Goal: Task Accomplishment & Management: Complete application form

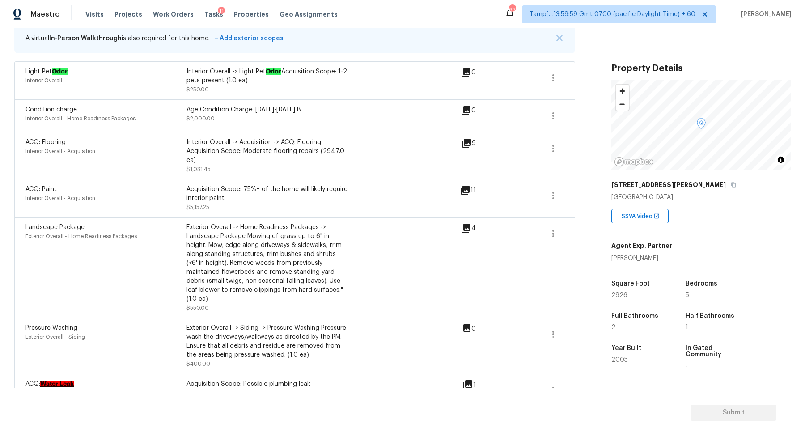
scroll to position [406, 0]
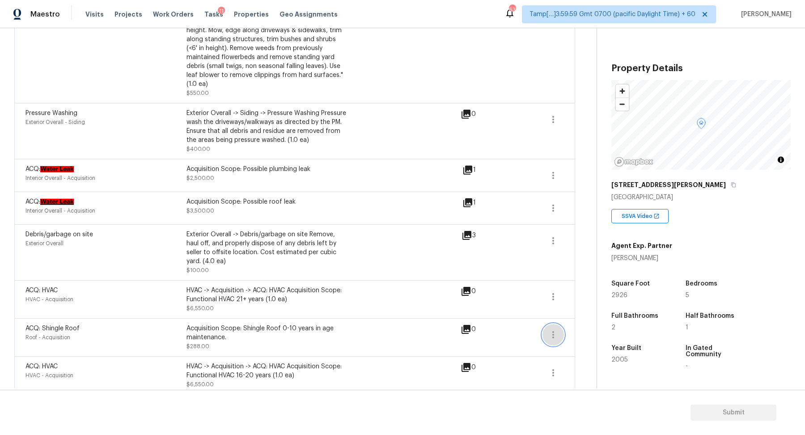
click at [558, 329] on icon "button" at bounding box center [553, 334] width 11 height 11
click at [580, 322] on div "Edit" at bounding box center [604, 323] width 70 height 9
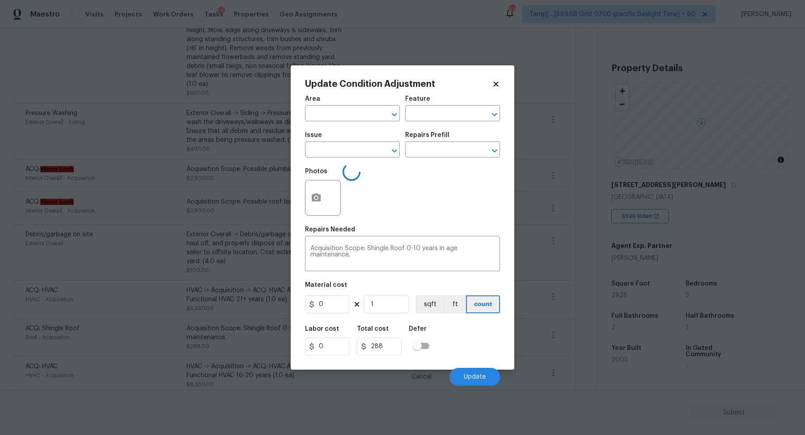
type input "Roof"
type input "Acquisition"
type input "ACQ: Shingle Roof"
type input "288"
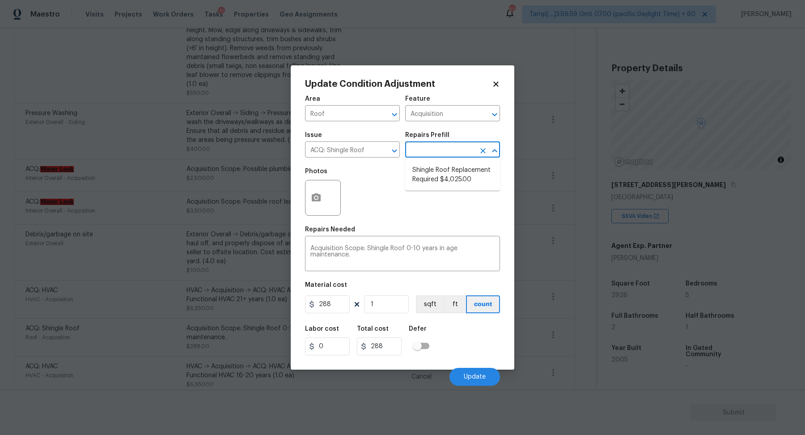
click at [433, 153] on input "text" at bounding box center [440, 150] width 70 height 14
click at [439, 182] on li "Shingle Roof Replacement Required $4,025.00" at bounding box center [452, 175] width 95 height 24
type textarea "Acquisition Scope: Shingle Roof Replacement required."
type input "4025"
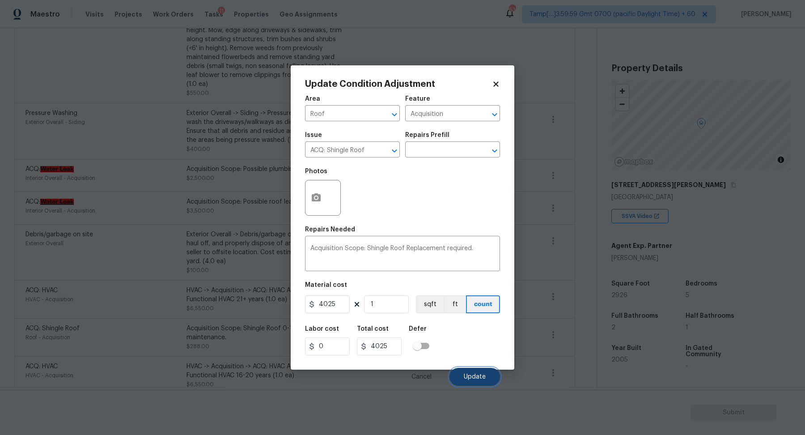
click at [469, 373] on span "Update" at bounding box center [475, 376] width 22 height 7
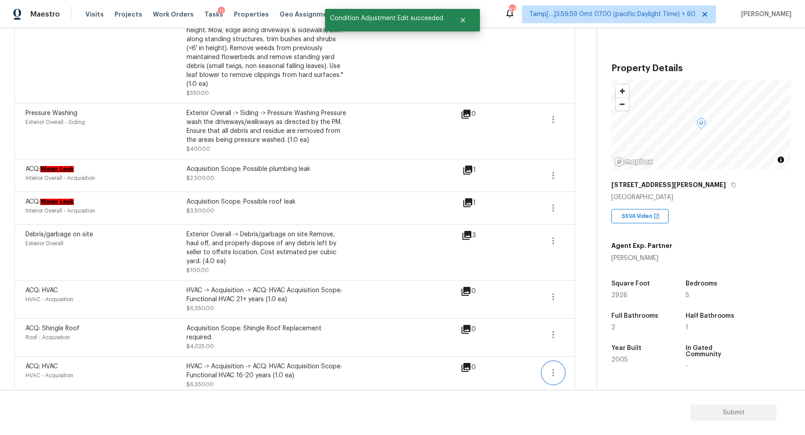
click at [550, 367] on icon "button" at bounding box center [553, 372] width 11 height 11
click at [580, 360] on div "Edit" at bounding box center [604, 361] width 70 height 9
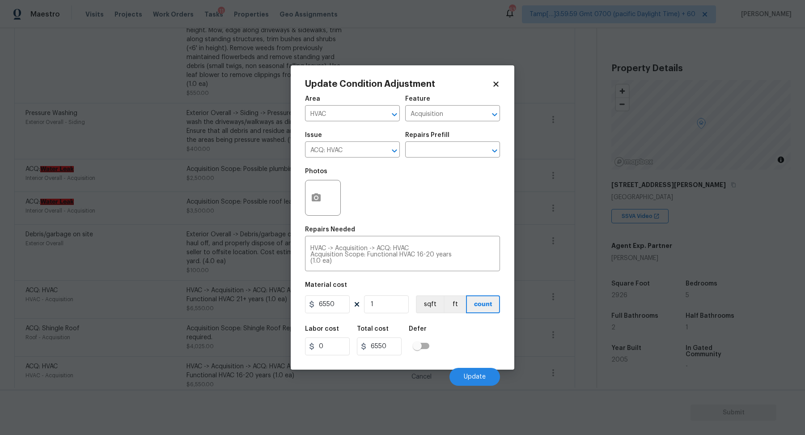
click at [429, 157] on div "Issue ACQ: HVAC ​ Repairs Prefill ​" at bounding box center [402, 145] width 195 height 36
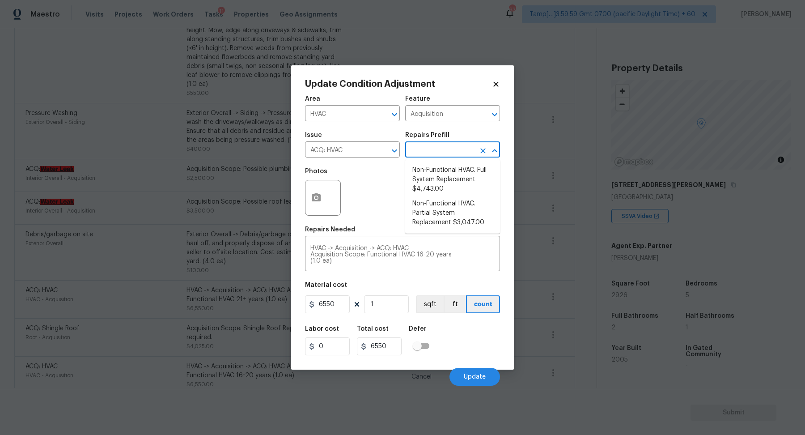
click at [429, 153] on input "text" at bounding box center [440, 150] width 70 height 14
click at [441, 184] on li "Non-Functional HVAC. Full System Replacement $4,743.00" at bounding box center [452, 180] width 95 height 34
type textarea "Acquisition Scope: Full System Replacement"
type input "4743"
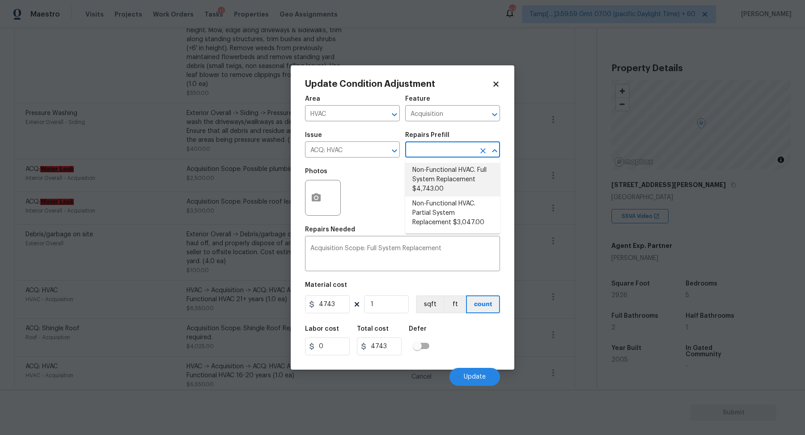
click at [455, 175] on li "Non-Functional HVAC. Full System Replacement $4,743.00" at bounding box center [452, 180] width 95 height 34
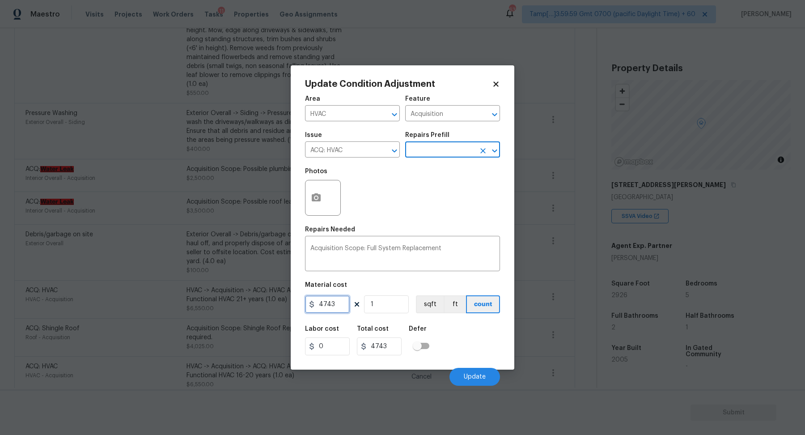
click at [346, 300] on input "4743" at bounding box center [327, 304] width 45 height 18
type input "5750"
click at [464, 344] on div "Labor cost 0 Total cost 4743 Defer" at bounding box center [402, 340] width 195 height 40
type input "5750"
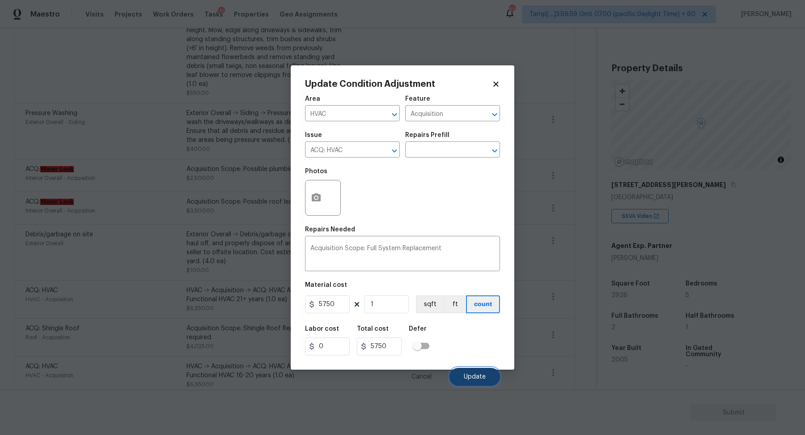
click at [476, 372] on button "Update" at bounding box center [474, 376] width 51 height 18
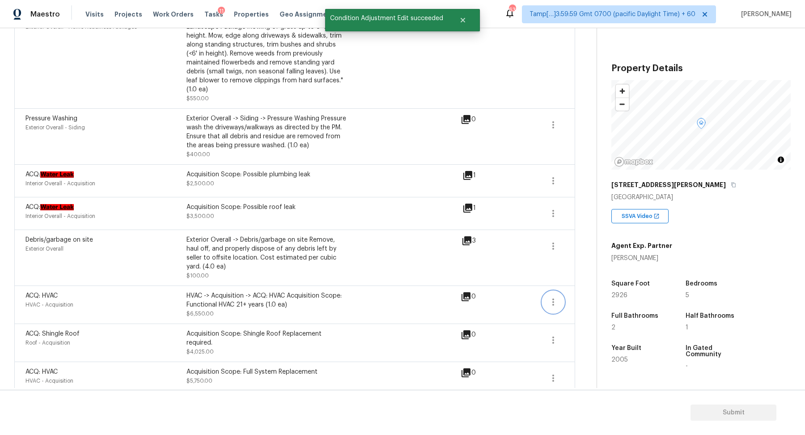
click at [553, 298] on icon "button" at bounding box center [553, 301] width 2 height 7
click at [582, 290] on div "Edit" at bounding box center [604, 291] width 70 height 9
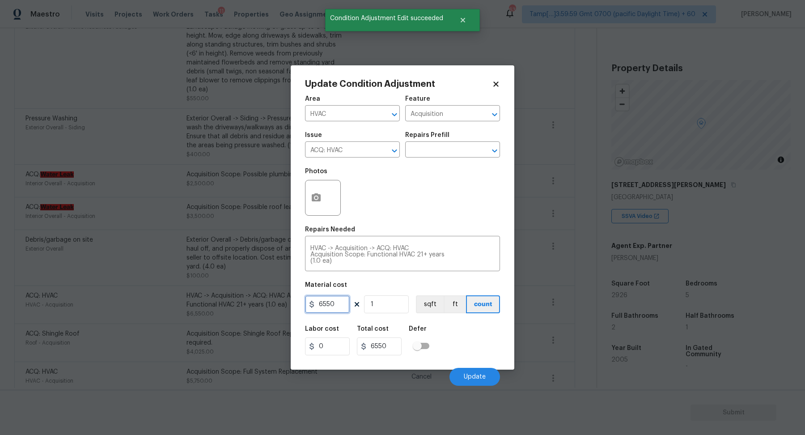
click at [347, 307] on input "6550" at bounding box center [327, 304] width 45 height 18
click at [460, 152] on input "text" at bounding box center [440, 150] width 70 height 14
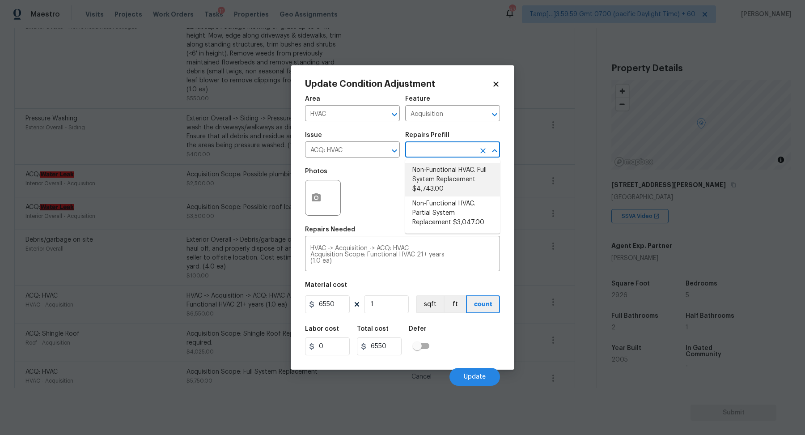
click at [462, 177] on li "Non-Functional HVAC. Full System Replacement $4,743.00" at bounding box center [452, 180] width 95 height 34
type textarea "Acquisition Scope: Full System Replacement"
type input "4743"
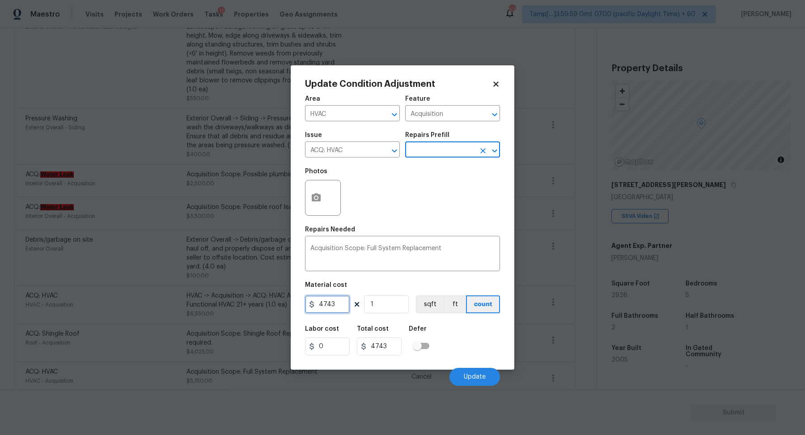
click at [340, 310] on input "4743" at bounding box center [327, 304] width 45 height 18
type input "5750"
click at [490, 375] on button "Update" at bounding box center [474, 376] width 51 height 18
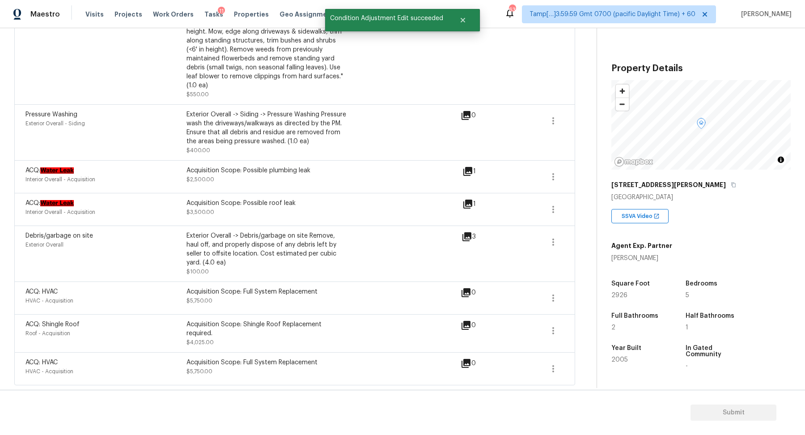
scroll to position [395, 0]
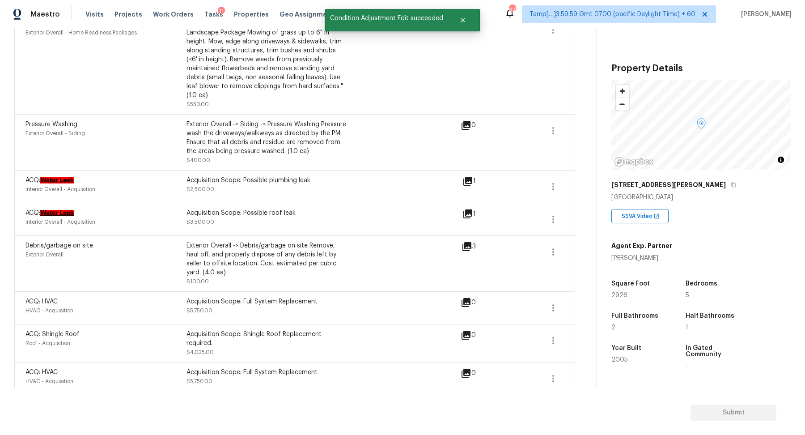
click at [469, 242] on icon at bounding box center [466, 246] width 9 height 9
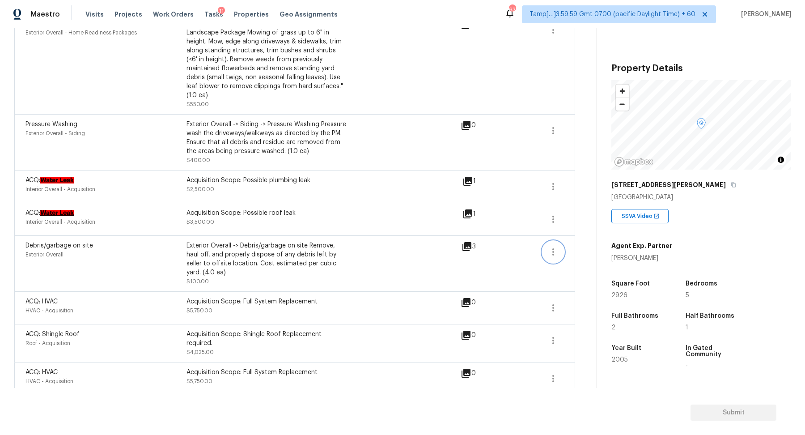
click at [547, 241] on button "button" at bounding box center [552, 251] width 21 height 21
click at [571, 238] on div "Edit" at bounding box center [604, 240] width 70 height 9
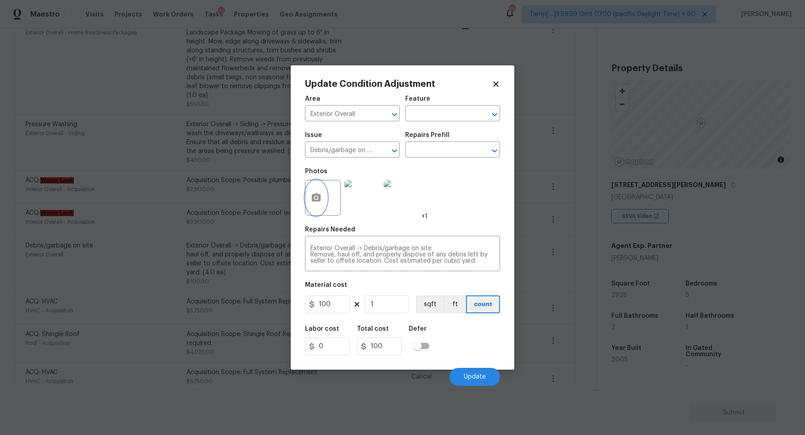
click at [323, 203] on button "button" at bounding box center [315, 197] width 21 height 35
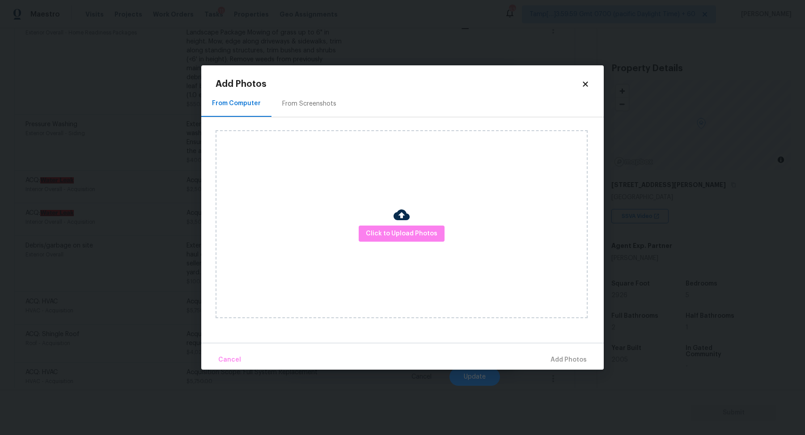
click at [582, 85] on icon at bounding box center [585, 84] width 8 height 8
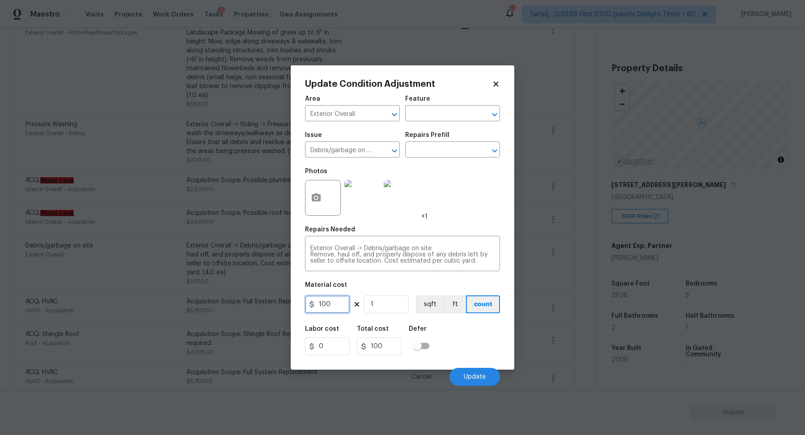
click at [338, 305] on input "100" at bounding box center [327, 304] width 45 height 18
type input "1000"
click at [461, 371] on button "Update" at bounding box center [474, 376] width 51 height 18
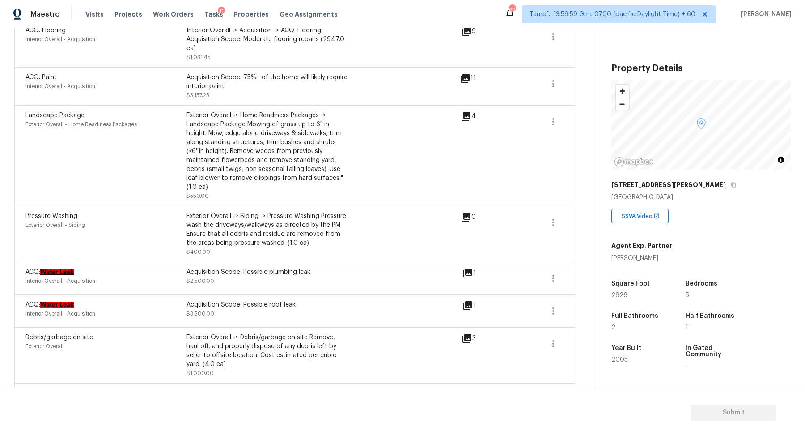
scroll to position [252, 0]
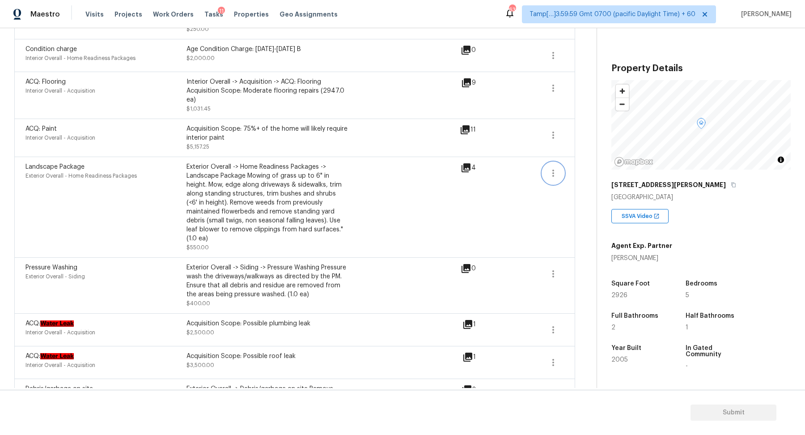
click at [552, 164] on button "button" at bounding box center [552, 172] width 21 height 21
click at [575, 168] on div "Edit" at bounding box center [604, 170] width 70 height 9
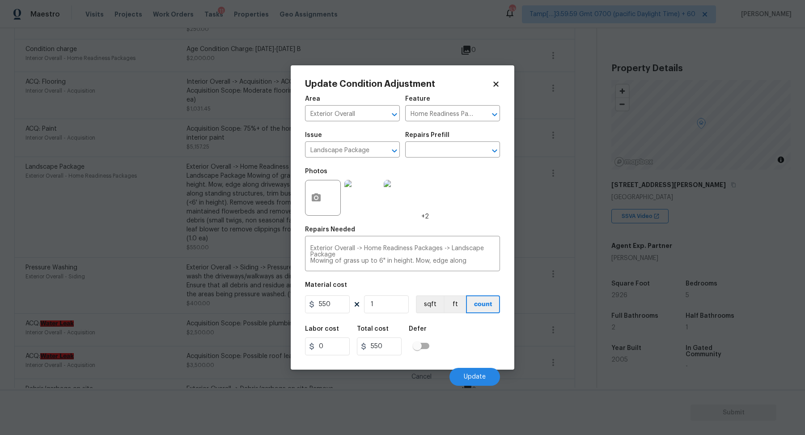
click at [250, 203] on body "Maestro Visits Projects Work Orders Tasks 11 Properties Geo Assignments 633 Tam…" at bounding box center [402, 217] width 805 height 435
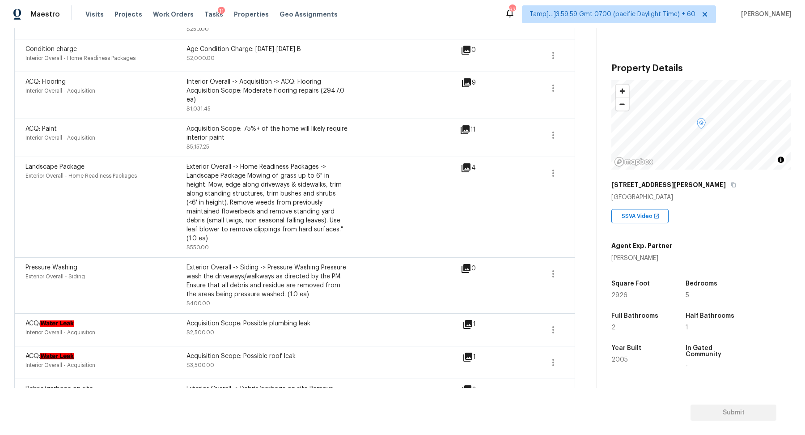
scroll to position [242, 0]
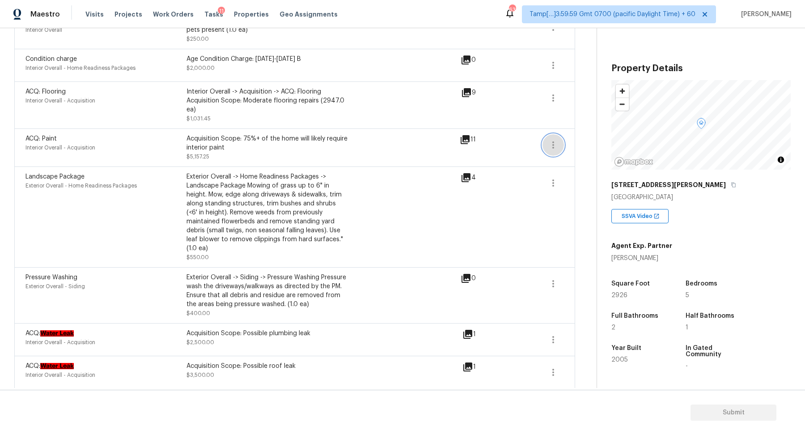
click at [558, 145] on button "button" at bounding box center [552, 144] width 21 height 21
click at [586, 145] on div "Edit" at bounding box center [604, 143] width 70 height 9
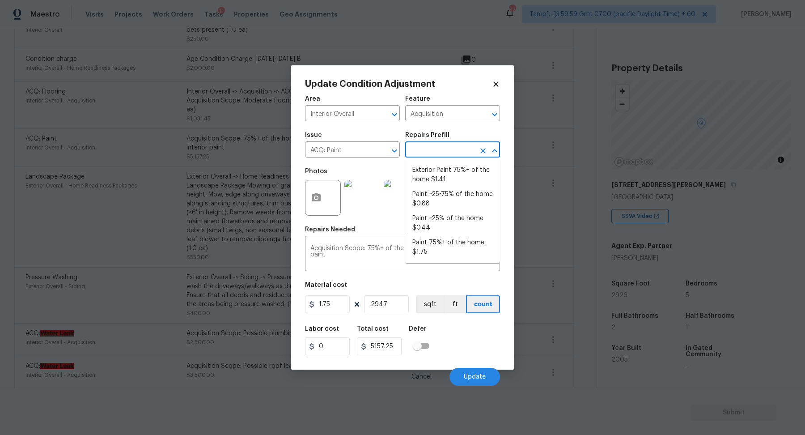
click at [450, 148] on input "text" at bounding box center [440, 150] width 70 height 14
click at [447, 238] on li "Paint 75%+ of the home $1.75" at bounding box center [452, 247] width 95 height 24
click at [459, 333] on div "Labor cost 0 Total cost 5157.25 Defer" at bounding box center [402, 340] width 195 height 40
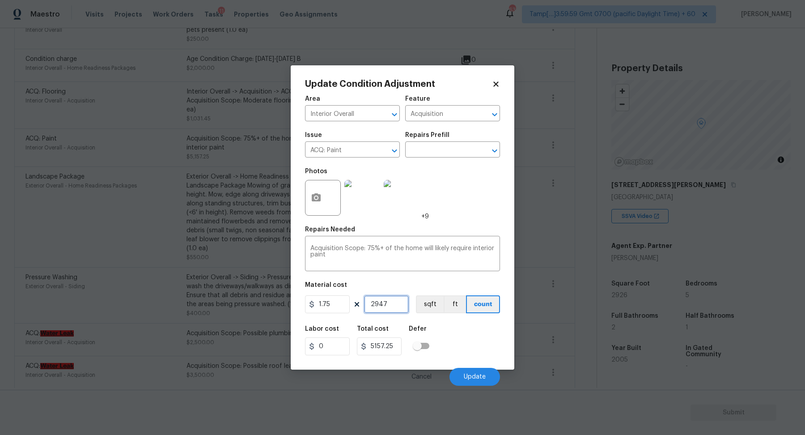
click at [399, 304] on input "2947" at bounding box center [386, 304] width 45 height 18
type input "294"
type input "514.5"
type input "29"
type input "50.75"
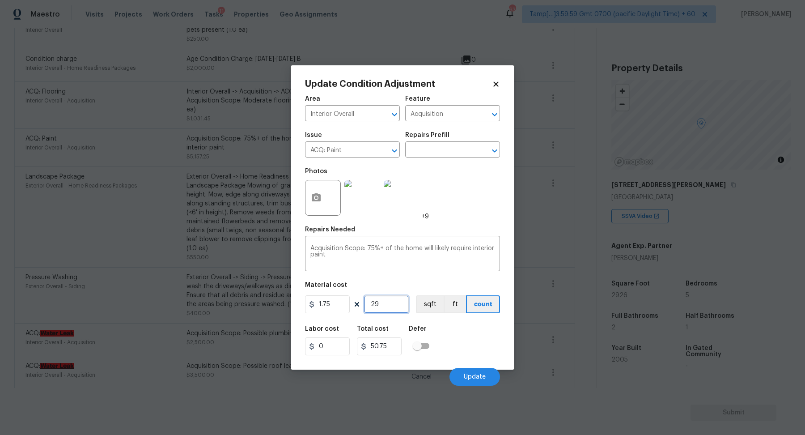
type input "292"
type input "511"
type input "2926"
type input "5120.5"
type input "2926"
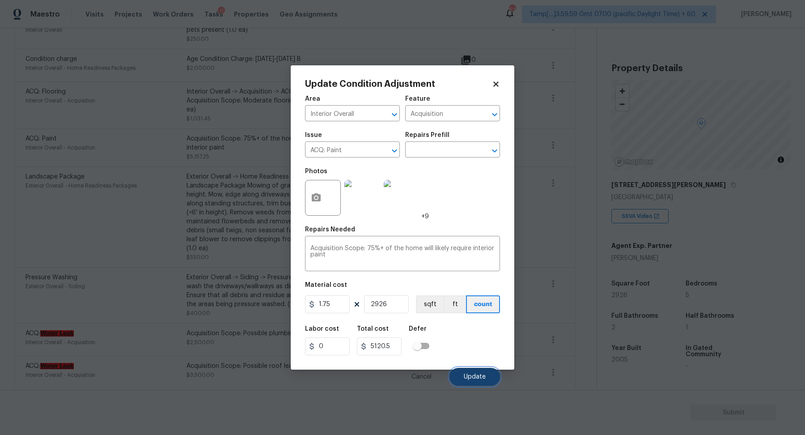
click at [487, 374] on button "Update" at bounding box center [474, 376] width 51 height 18
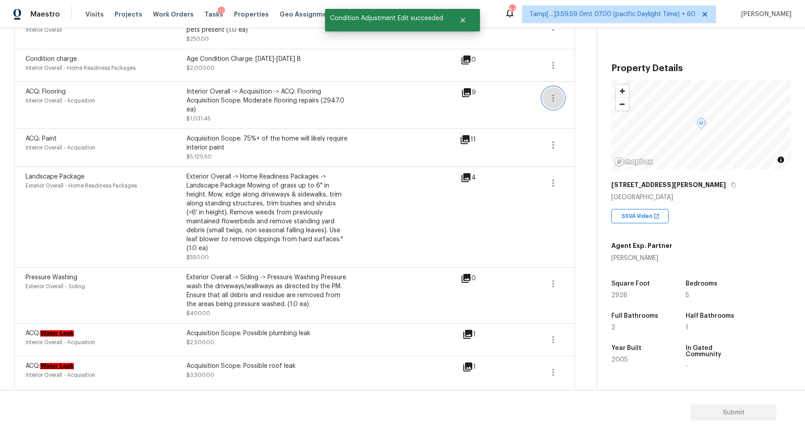
click at [557, 101] on icon "button" at bounding box center [553, 98] width 11 height 11
click at [576, 100] on div "Edit" at bounding box center [604, 95] width 70 height 9
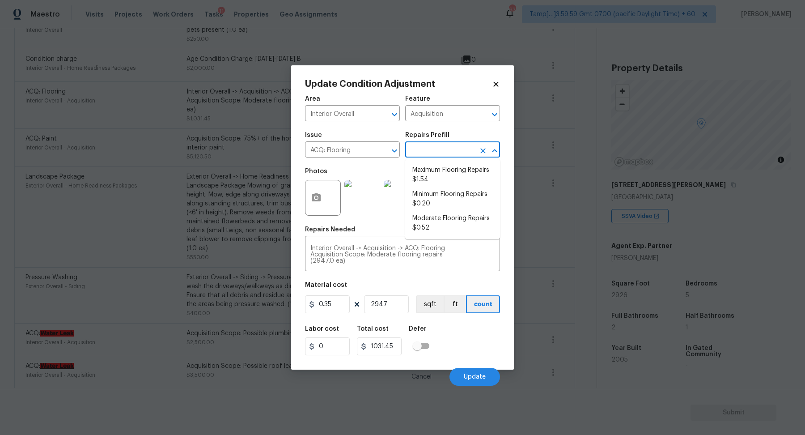
click at [444, 146] on input "text" at bounding box center [440, 150] width 70 height 14
click at [439, 183] on li "Maximum Flooring Repairs $1.54" at bounding box center [452, 175] width 95 height 24
type textarea "Acquisition Scope: Maximum flooring repairs"
type input "1.54"
type input "4538.38"
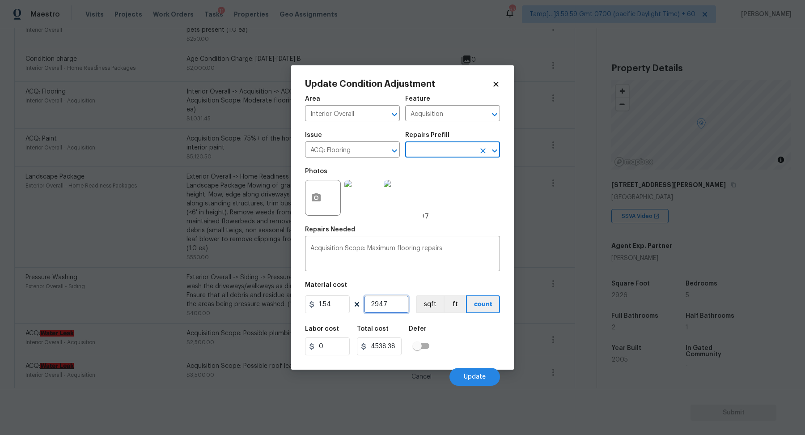
click at [398, 299] on input "2947" at bounding box center [386, 304] width 45 height 18
click at [403, 302] on input "2947" at bounding box center [386, 304] width 45 height 18
type input "294"
type input "452.76"
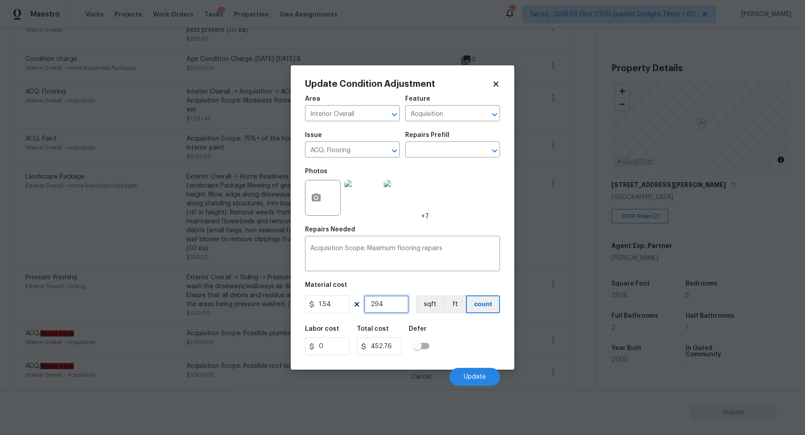
type input "29"
type input "44.66"
type input "292"
type input "449.68"
type input "2926"
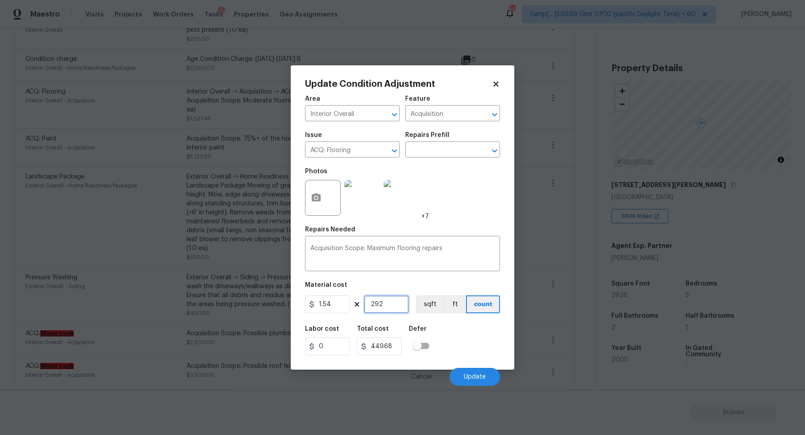
type input "4506.04"
type input "2926"
click at [468, 342] on div "Labor cost 0 Total cost 4506.04 Defer" at bounding box center [402, 340] width 195 height 40
click at [355, 149] on input "ACQ: Flooring" at bounding box center [340, 150] width 70 height 14
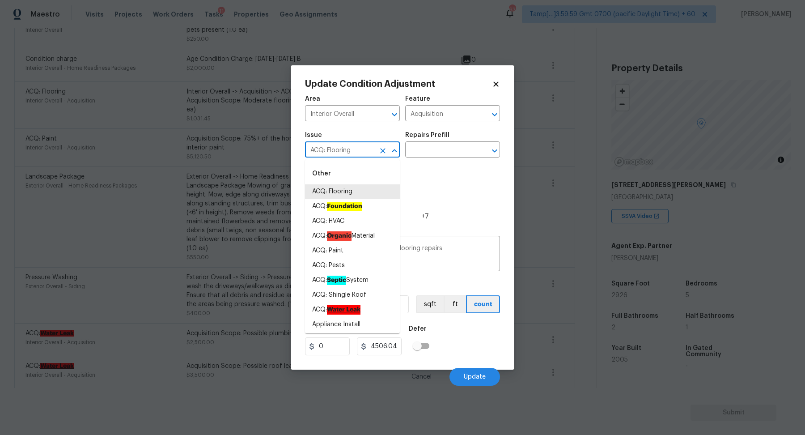
click at [355, 149] on input "ACQ: Flooring" at bounding box center [340, 150] width 70 height 14
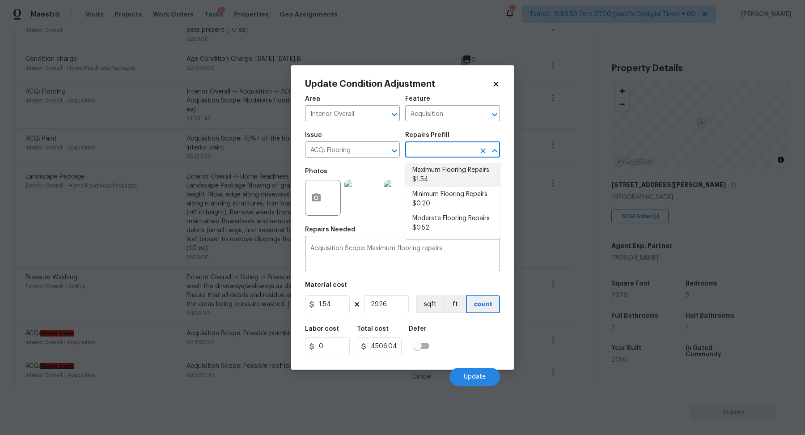
click at [436, 150] on input "text" at bounding box center [440, 150] width 70 height 14
click at [438, 219] on li "Moderate Flooring Repairs $0.52" at bounding box center [452, 223] width 95 height 24
type textarea "Acquisition Scope: Moderate flooring repairs"
type input "0.52"
type input "1521.52"
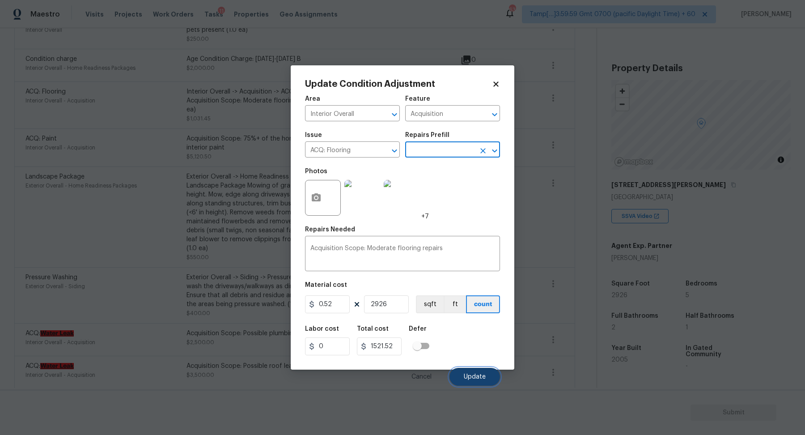
click at [470, 369] on button "Update" at bounding box center [474, 376] width 51 height 18
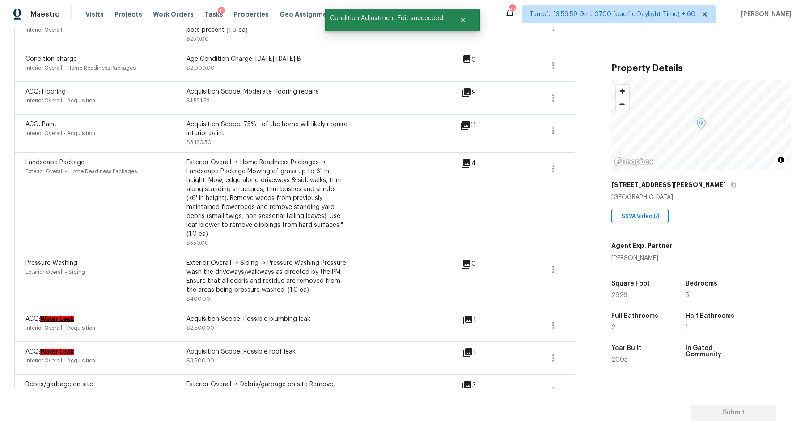
click at [464, 98] on div "9" at bounding box center [482, 97] width 43 height 21
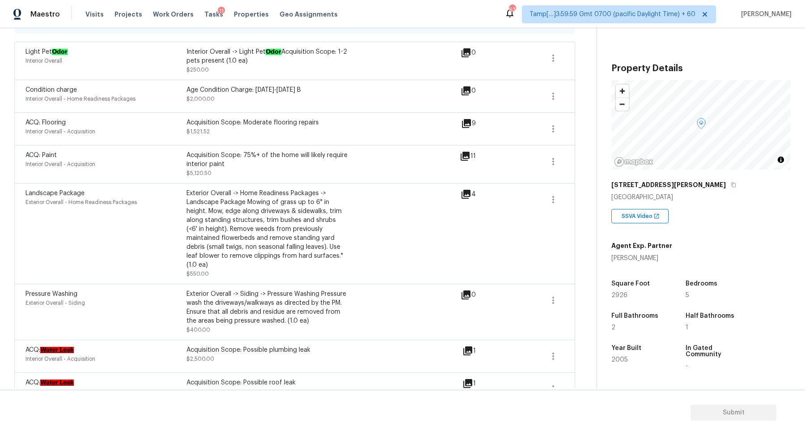
scroll to position [184, 0]
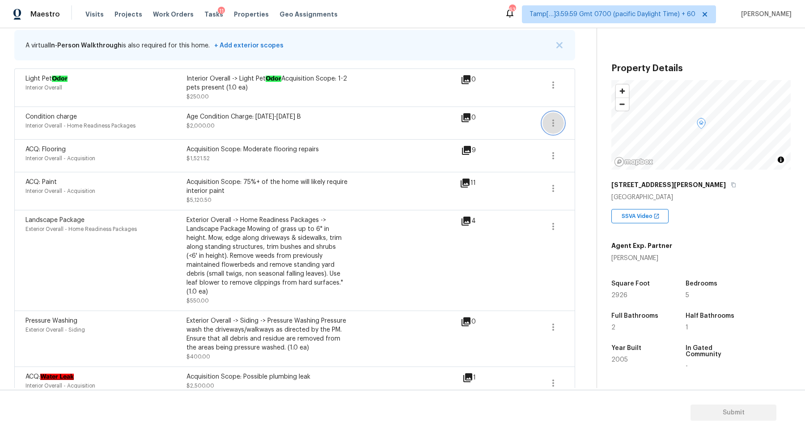
click at [556, 121] on icon "button" at bounding box center [553, 123] width 11 height 11
click at [574, 121] on div "Edit" at bounding box center [604, 121] width 70 height 9
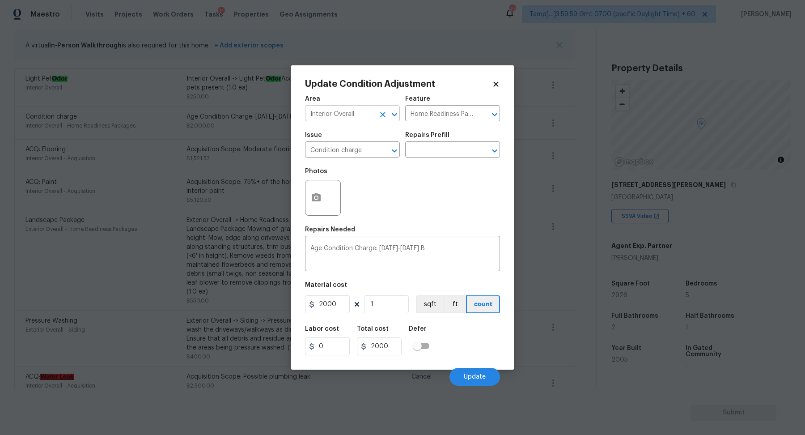
click at [354, 119] on input "Interior Overall" at bounding box center [340, 114] width 70 height 14
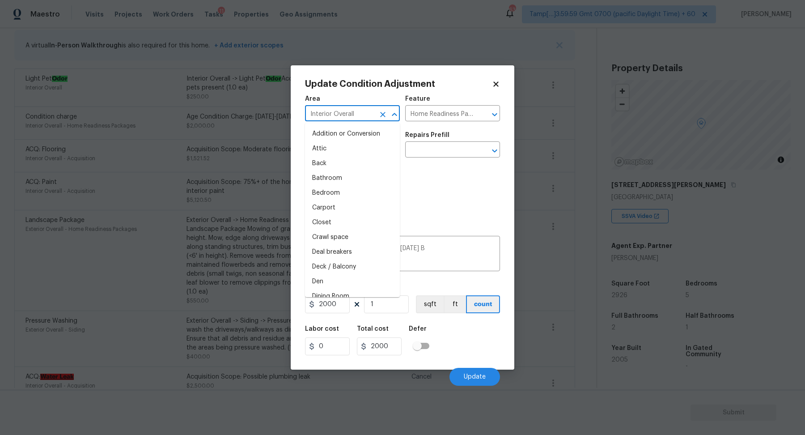
click at [354, 119] on input "Interior Overall" at bounding box center [340, 114] width 70 height 14
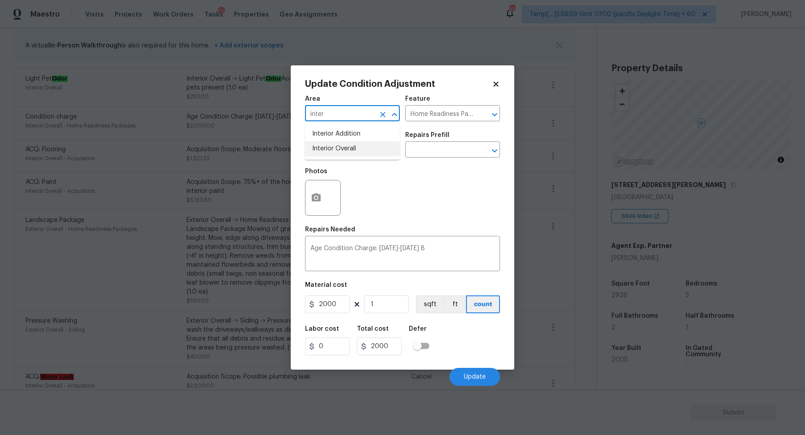
click at [376, 148] on li "Interior Overall" at bounding box center [352, 148] width 95 height 15
type input "Interior Overall"
click at [376, 148] on button "Clear" at bounding box center [382, 150] width 13 height 13
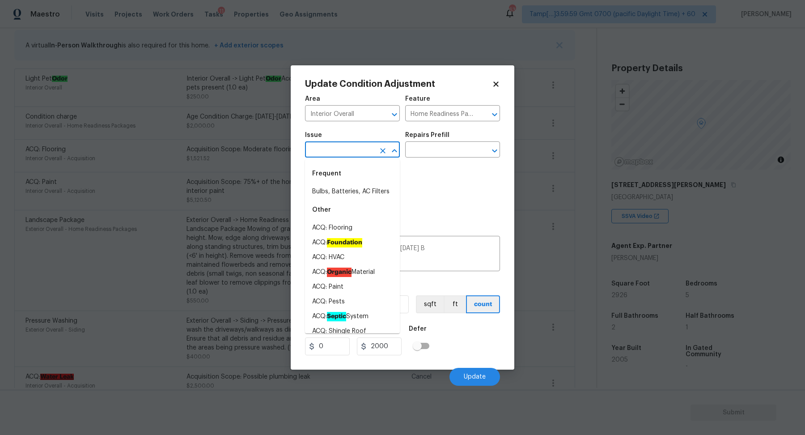
click at [350, 151] on input "text" at bounding box center [340, 150] width 70 height 14
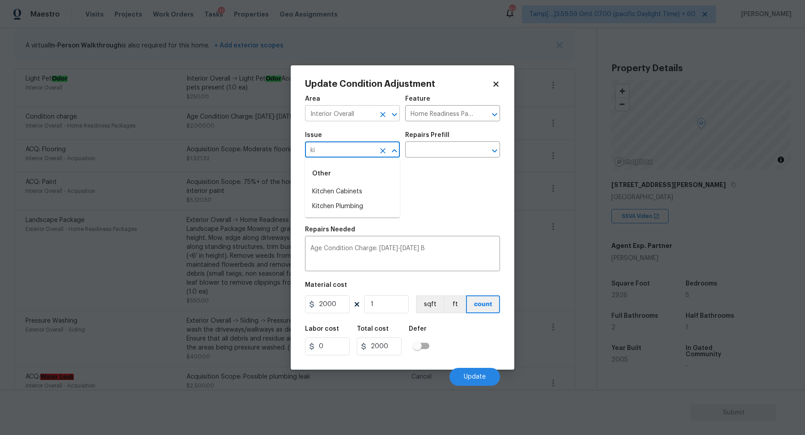
type input "ki"
click at [363, 116] on input "Interior Overall" at bounding box center [340, 114] width 70 height 14
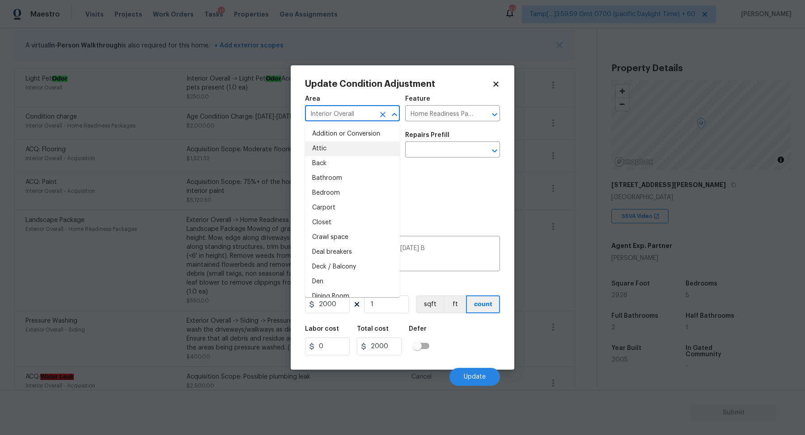
click at [363, 116] on input "Interior Overall" at bounding box center [340, 114] width 70 height 14
click at [320, 131] on li "Kitchen" at bounding box center [352, 134] width 95 height 15
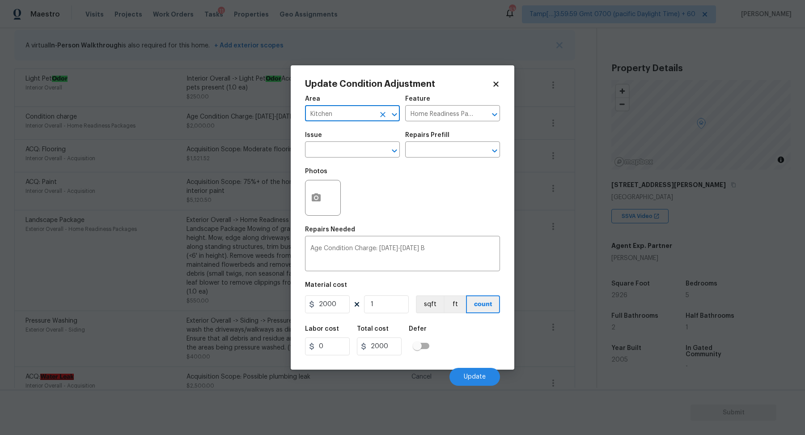
type input "Kitchen"
click at [320, 191] on button "button" at bounding box center [315, 197] width 21 height 35
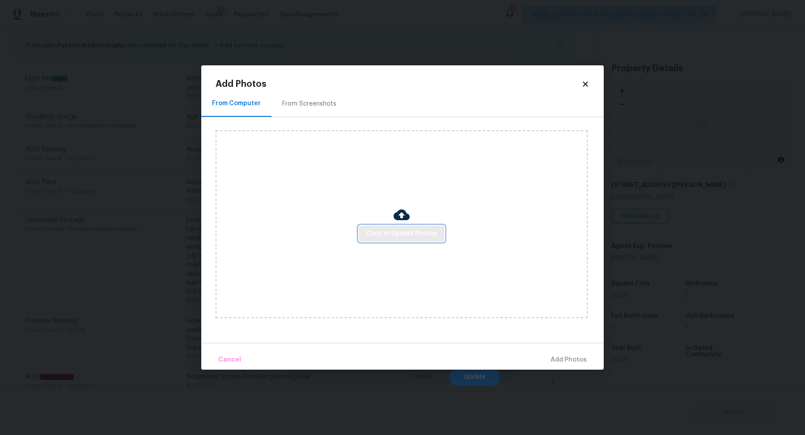
click at [388, 232] on span "Click to Upload Photos" at bounding box center [402, 233] width 72 height 11
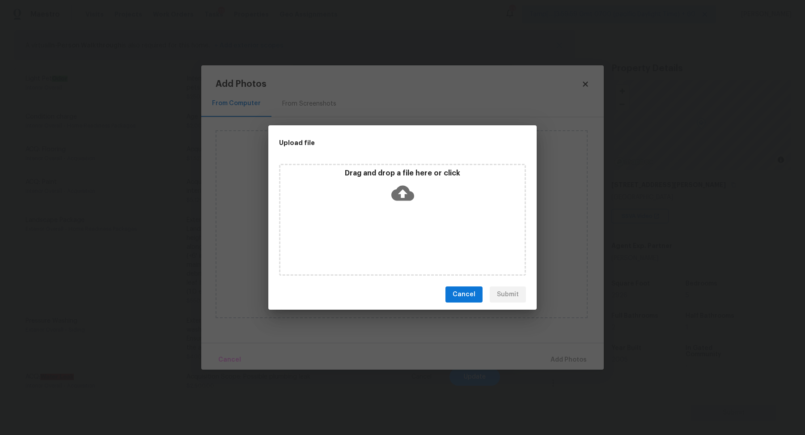
click at [406, 210] on div "Drag and drop a file here or click" at bounding box center [402, 220] width 247 height 112
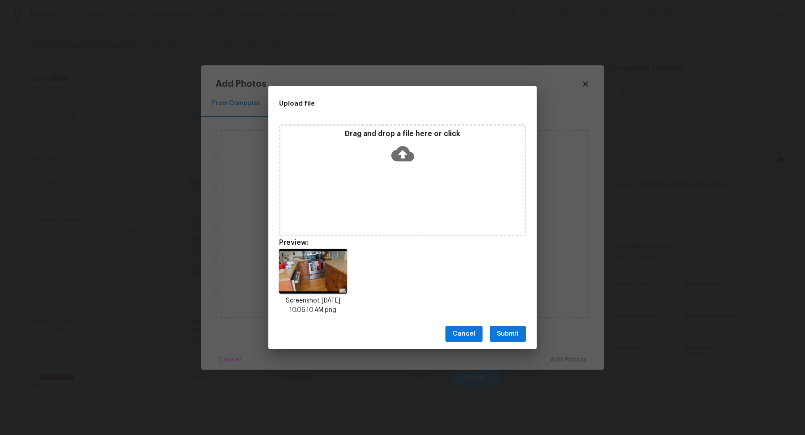
click at [511, 337] on span "Submit" at bounding box center [508, 333] width 22 height 11
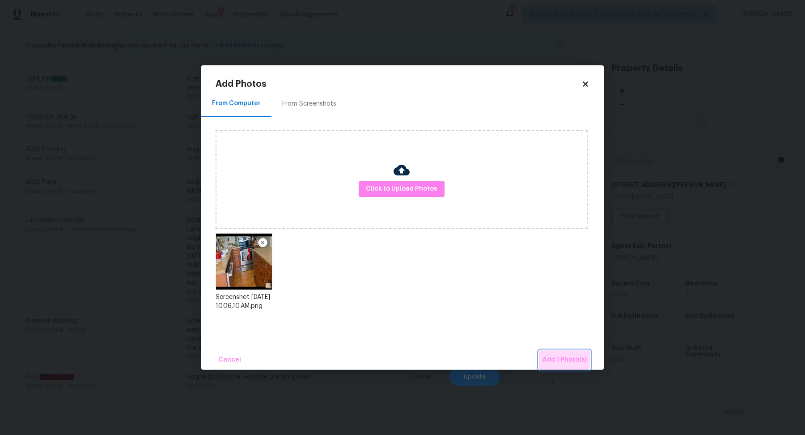
click at [549, 356] on span "Add 1 Photo(s)" at bounding box center [564, 359] width 44 height 11
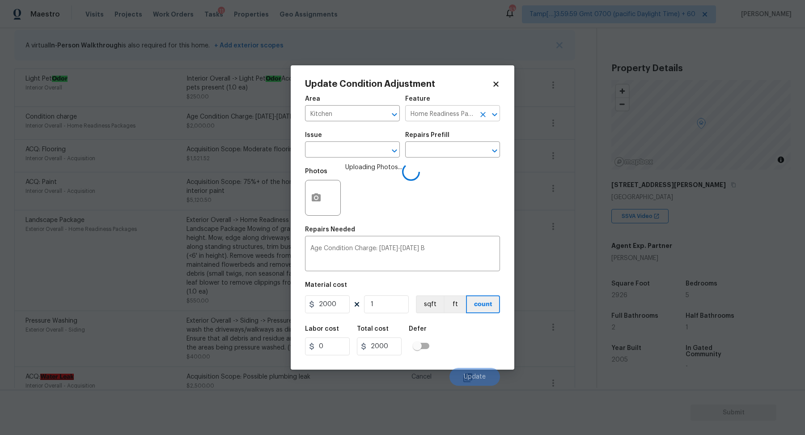
click at [450, 111] on input "Home Readiness Packages" at bounding box center [440, 114] width 70 height 14
click at [439, 159] on li "Cabinets" at bounding box center [452, 155] width 95 height 15
type input "Cabinets"
click at [348, 154] on input "text" at bounding box center [340, 150] width 70 height 14
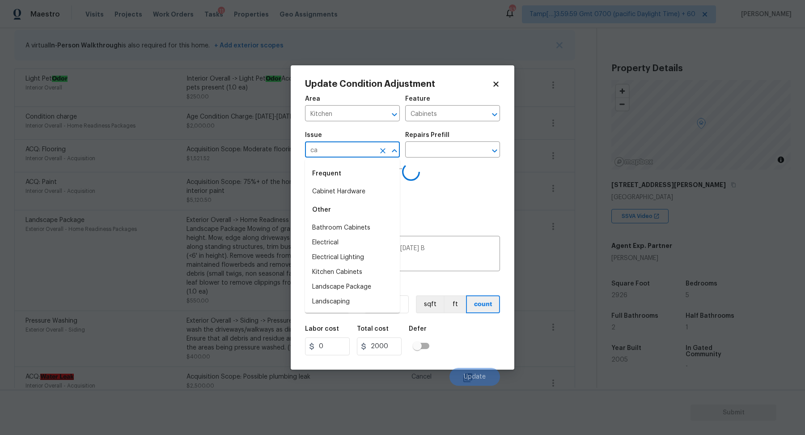
type input "cab"
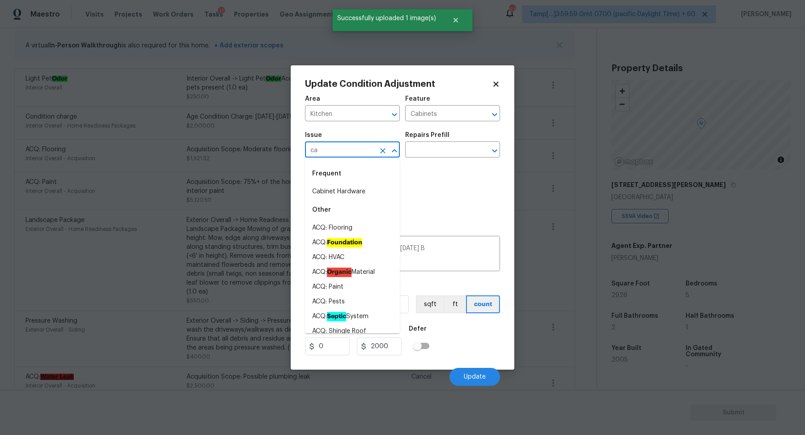
type input "cab"
click at [333, 242] on li "Kitchen Cabinets" at bounding box center [352, 242] width 95 height 15
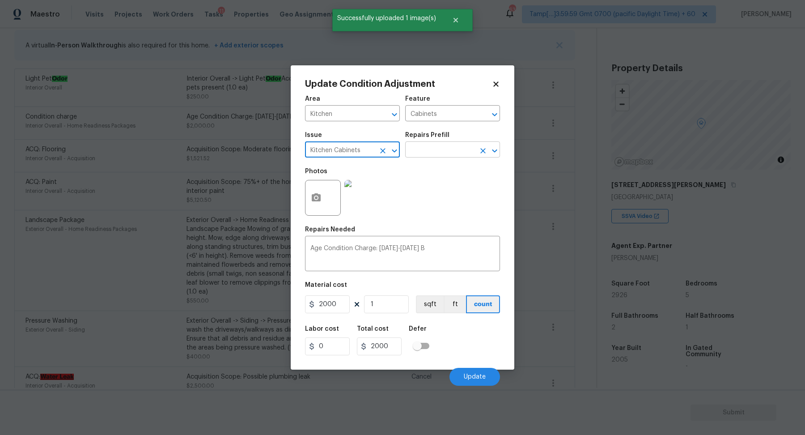
type input "Kitchen Cabinets"
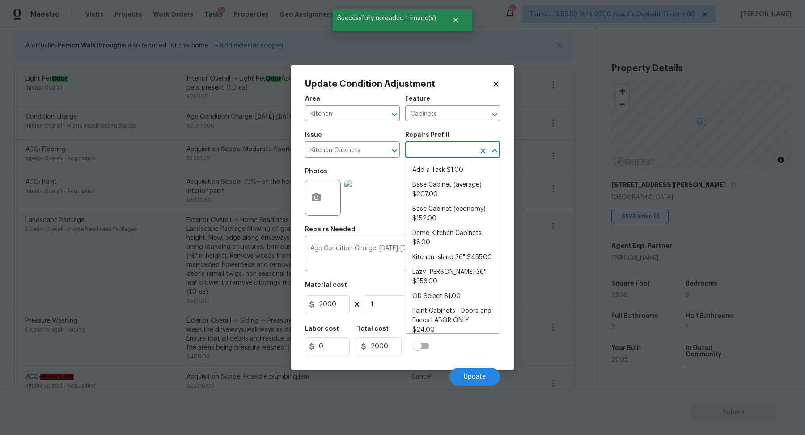
click at [445, 147] on input "text" at bounding box center [440, 150] width 70 height 14
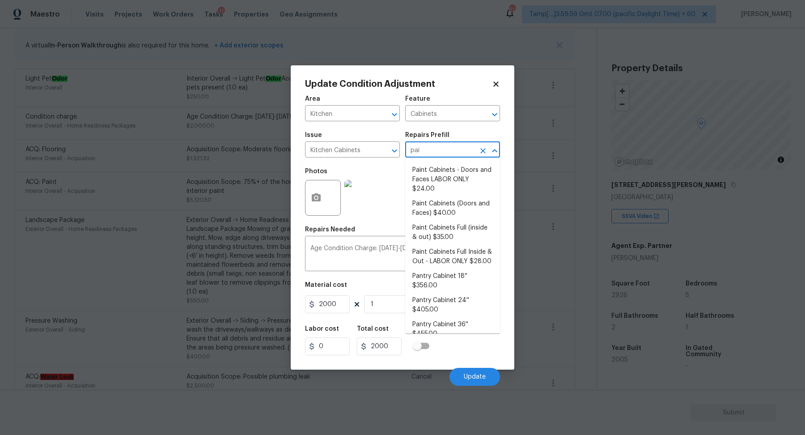
type input "pain"
click at [440, 256] on li "Paint Cabinets Full Inside & Out - LABOR ONLY $28.00" at bounding box center [452, 257] width 95 height 24
type textarea "Prep, sand, mask and apply 2 coats of paint to the kitchen cabinet doors, inter…"
type input "28"
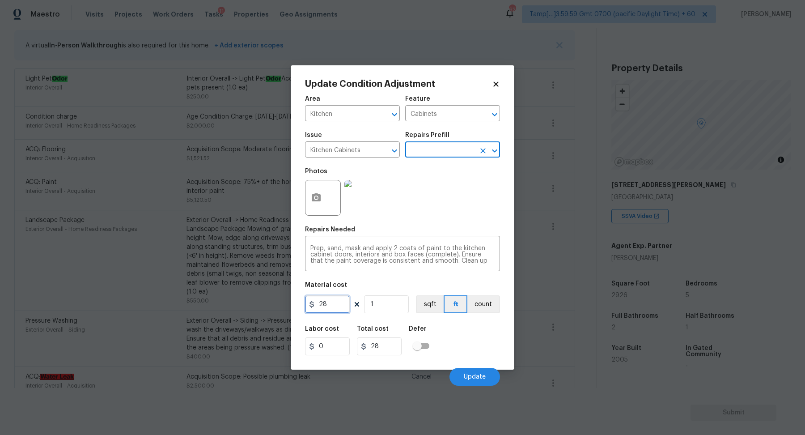
click at [335, 308] on input "28" at bounding box center [327, 304] width 45 height 18
type input "1500"
click at [483, 374] on span "Update" at bounding box center [475, 376] width 22 height 7
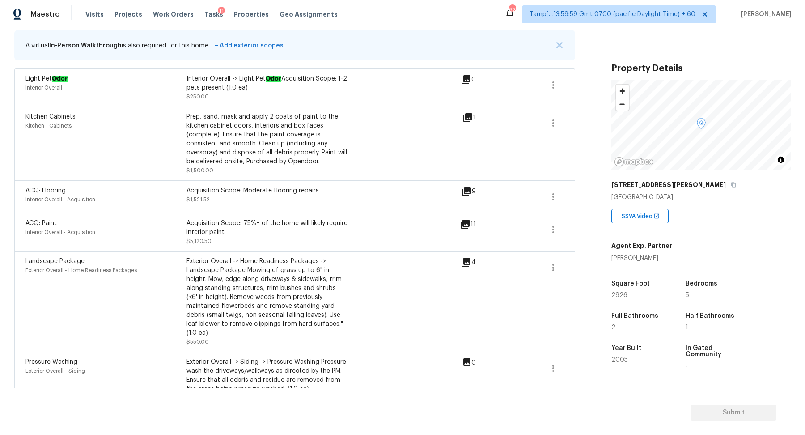
click at [570, 194] on div "ACQ: Flooring Interior Overall - Acquisition Acquisition Scope: Moderate floori…" at bounding box center [294, 196] width 561 height 33
click at [558, 196] on button "button" at bounding box center [552, 196] width 21 height 21
click at [591, 192] on div "Edit" at bounding box center [604, 194] width 70 height 9
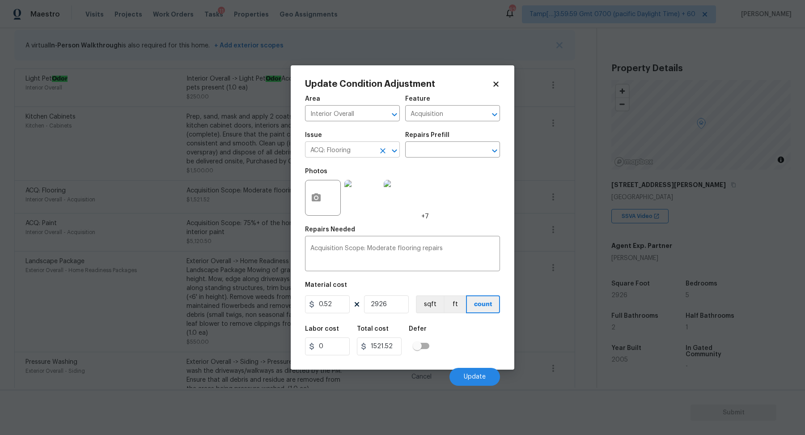
click at [348, 153] on input "ACQ: Flooring" at bounding box center [340, 150] width 70 height 14
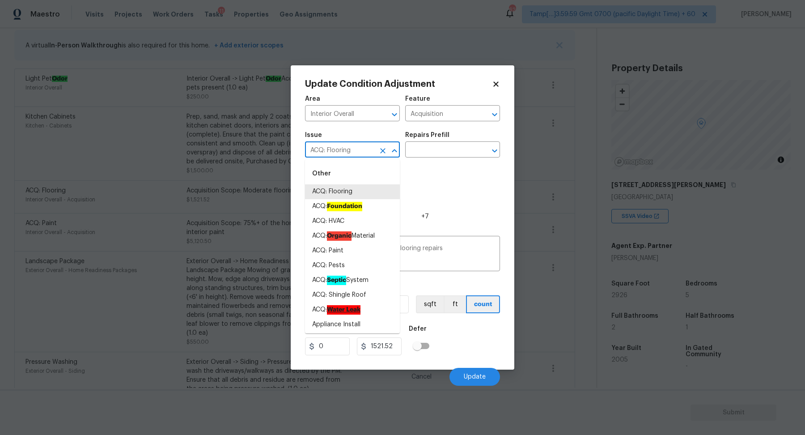
click at [348, 153] on input "ACQ: Flooring" at bounding box center [340, 150] width 70 height 14
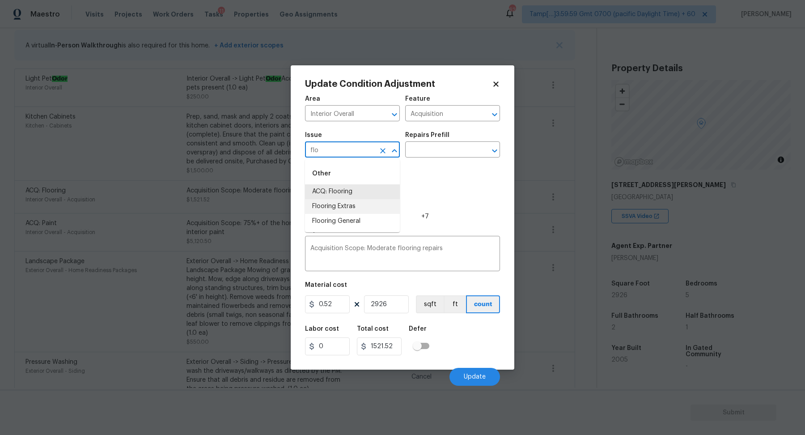
click at [357, 206] on li "Flooring Extras" at bounding box center [352, 206] width 95 height 15
type input "Flooring Extras"
click at [435, 152] on input "text" at bounding box center [440, 150] width 70 height 14
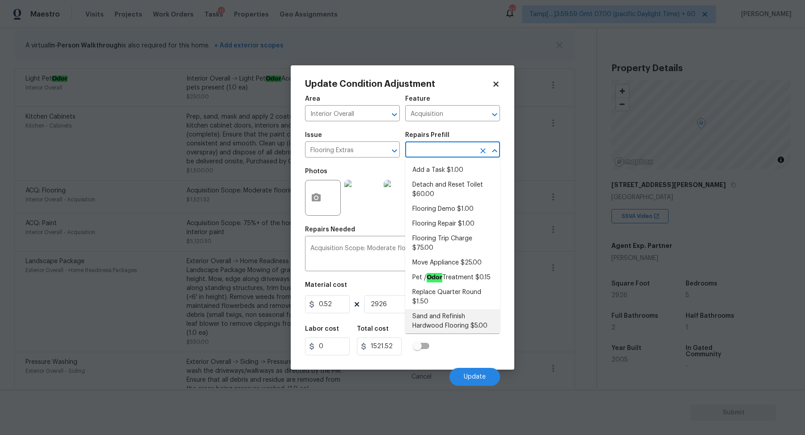
click at [435, 311] on li "Sand and Refinish Hardwood Flooring $5.00" at bounding box center [452, 321] width 95 height 24
type input "Overall Flooring"
type textarea "Sand and refinish the existing hardwood floors. PM to confirm color/sheen."
type input "5"
type input "14630"
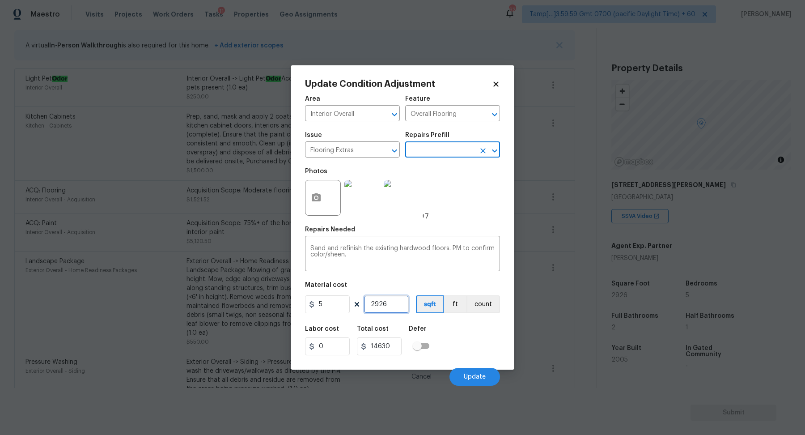
click at [398, 301] on input "2926" at bounding box center [386, 304] width 45 height 18
click at [459, 370] on button "Update" at bounding box center [474, 376] width 51 height 18
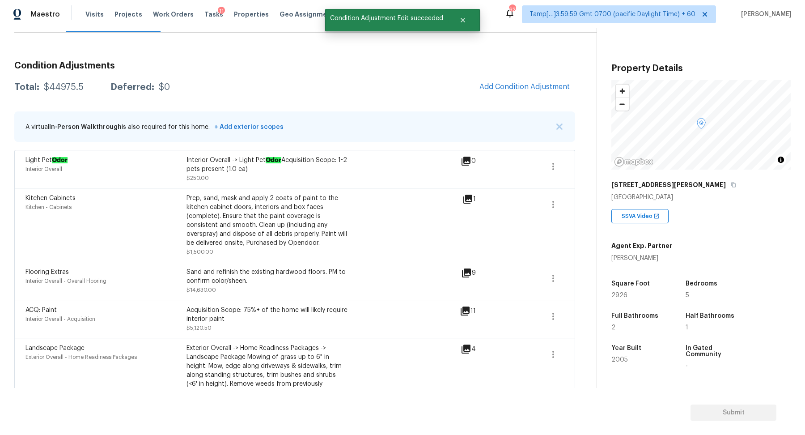
scroll to position [92, 0]
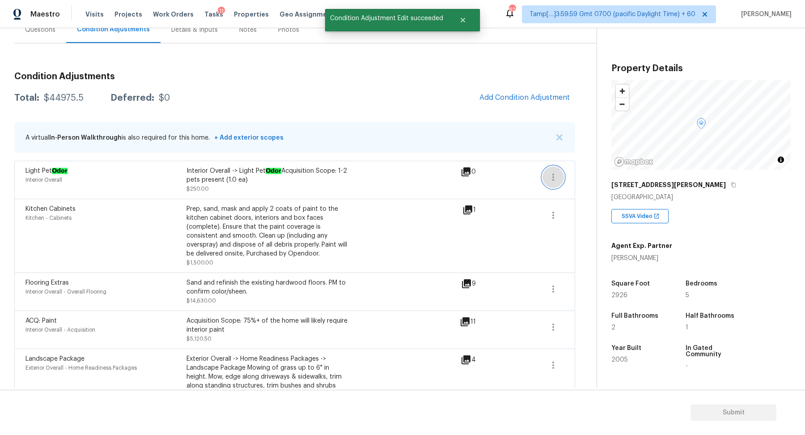
click at [545, 172] on button "button" at bounding box center [552, 176] width 21 height 21
click at [577, 174] on div "Edit" at bounding box center [604, 174] width 70 height 9
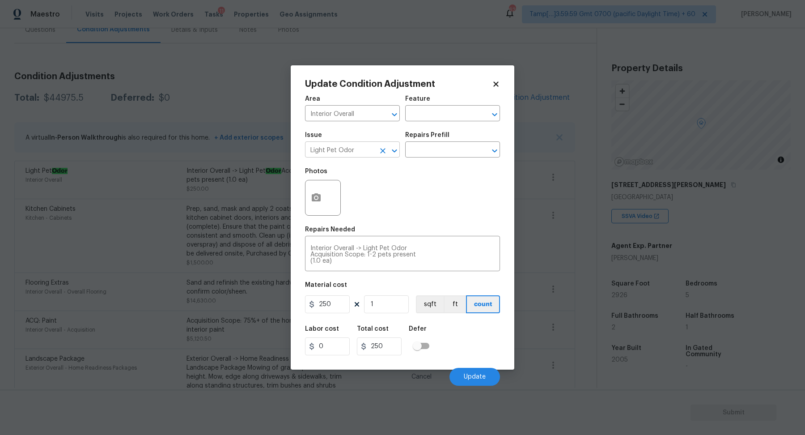
click at [361, 157] on input "Light Pet Odor" at bounding box center [340, 150] width 70 height 14
click at [370, 207] on li "Flooring Extras" at bounding box center [352, 206] width 95 height 15
type input "Flooring Extras"
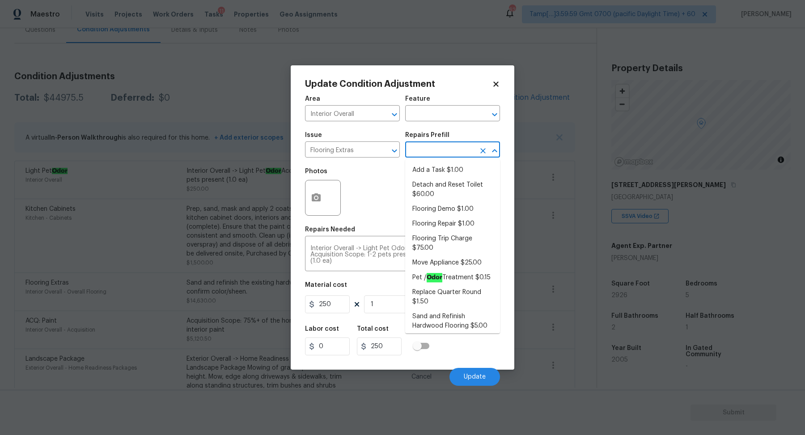
click at [435, 157] on body "Maestro Visits Projects Work Orders Tasks 11 Properties Geo Assignments 628 Tam…" at bounding box center [402, 217] width 805 height 435
click at [473, 210] on li "Flooring Demo $1.00" at bounding box center [452, 209] width 95 height 15
type input "Overall Flooring"
type textarea "Demo existing flooring."
type input "1"
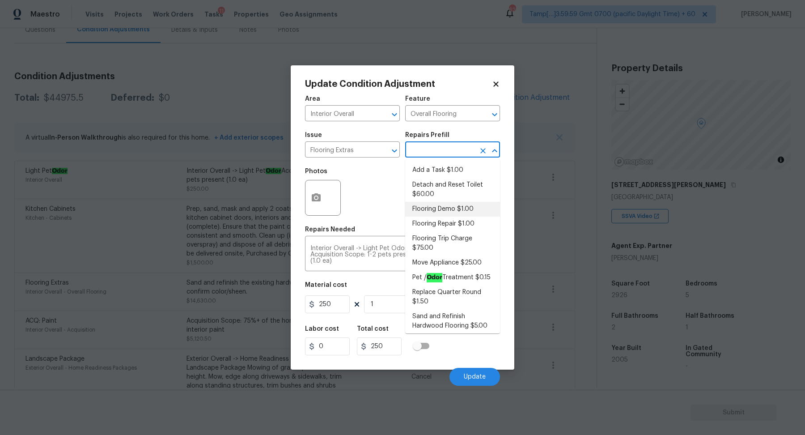
type input "1"
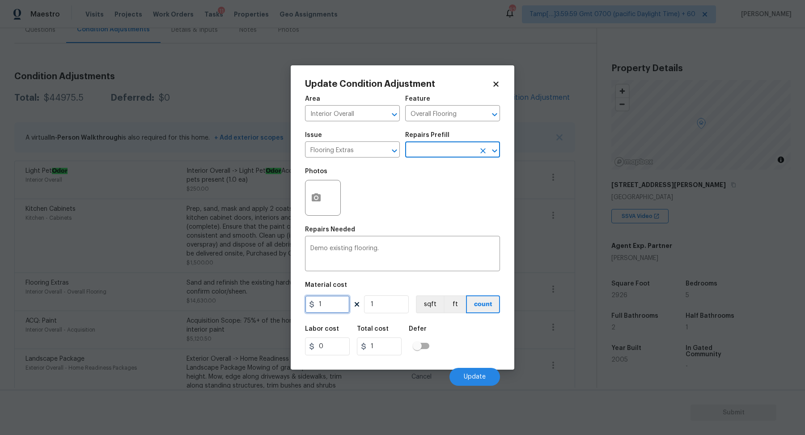
click at [343, 305] on input "1" at bounding box center [327, 304] width 45 height 18
type input "2"
click at [383, 308] on input "1" at bounding box center [386, 304] width 45 height 18
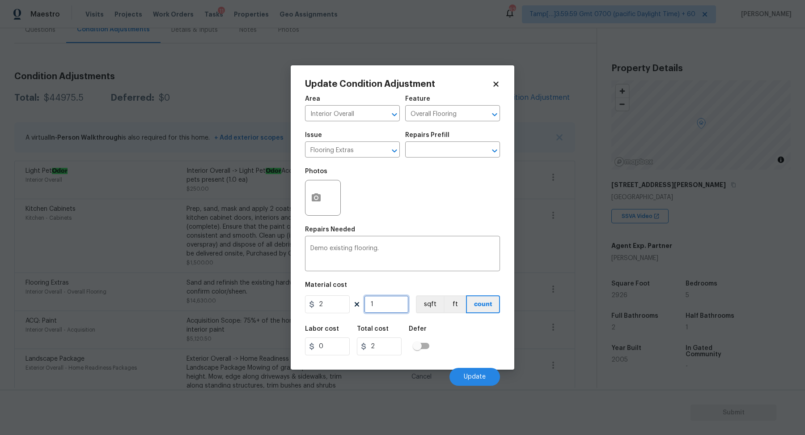
click at [383, 308] on input "1" at bounding box center [386, 304] width 45 height 18
type input "2"
type input "4"
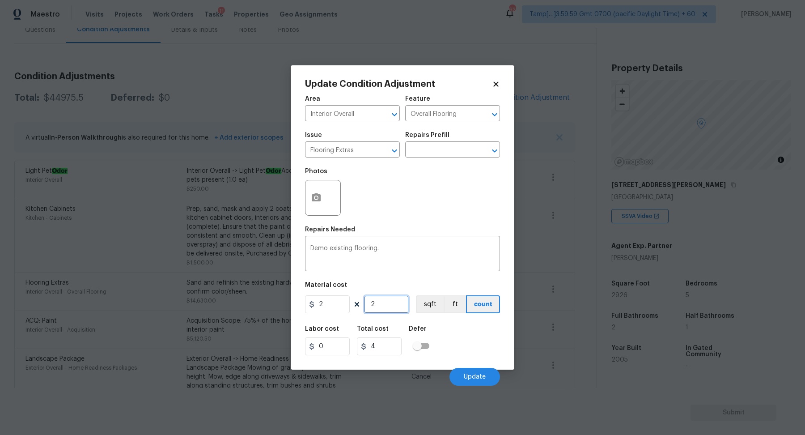
type input "29"
type input "58"
type input "292"
type input "584"
type input "2926"
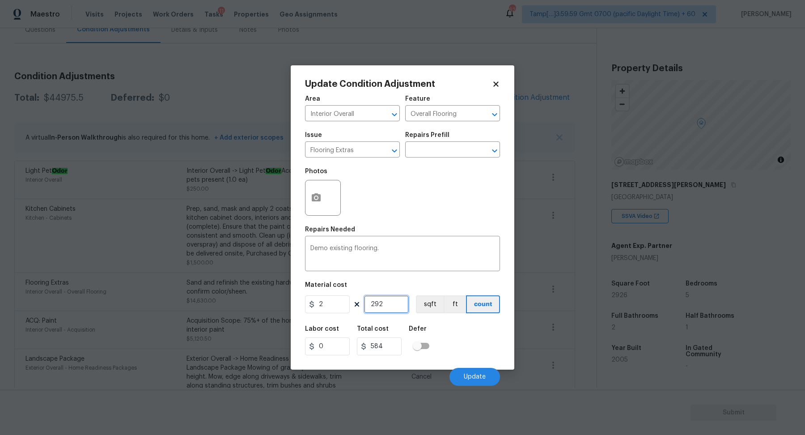
type input "5852"
type input "2926"
click at [467, 375] on span "Update" at bounding box center [475, 376] width 22 height 7
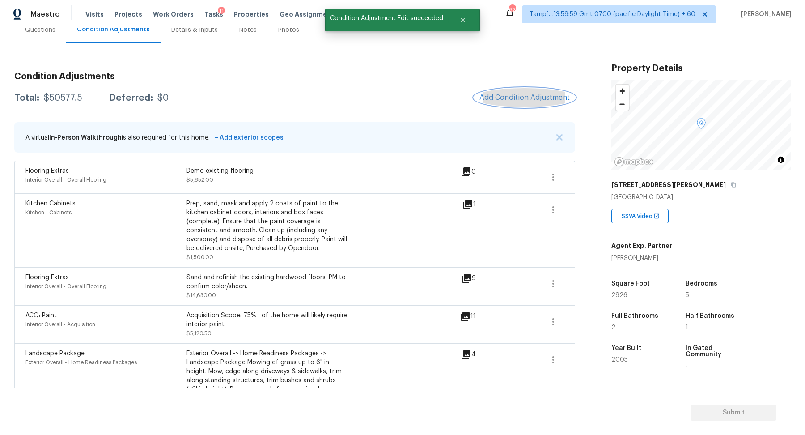
click at [522, 101] on button "Add Condition Adjustment" at bounding box center [524, 97] width 101 height 19
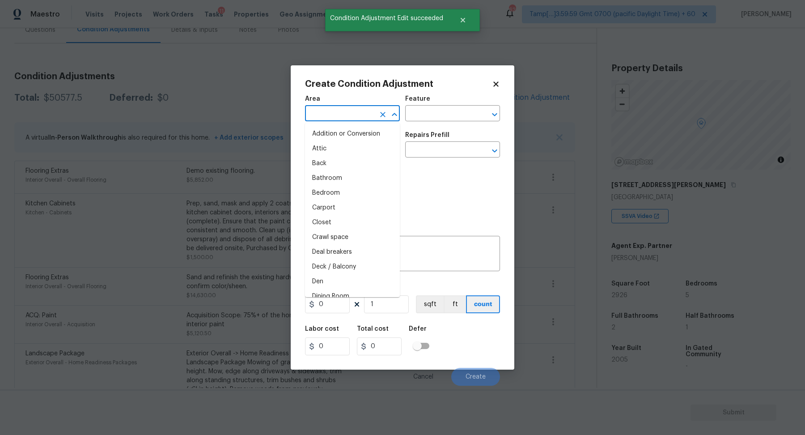
click at [343, 119] on input "text" at bounding box center [340, 114] width 70 height 14
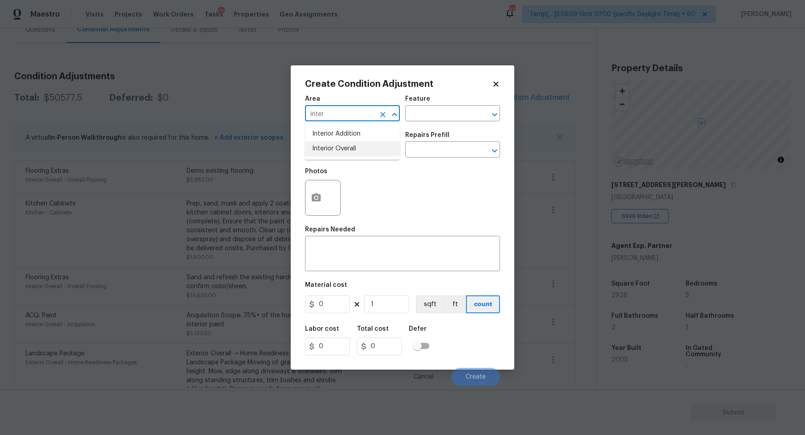
click at [351, 154] on li "Interior Overall" at bounding box center [352, 148] width 95 height 15
type input "Interior Overall"
click at [351, 154] on input "text" at bounding box center [340, 150] width 70 height 14
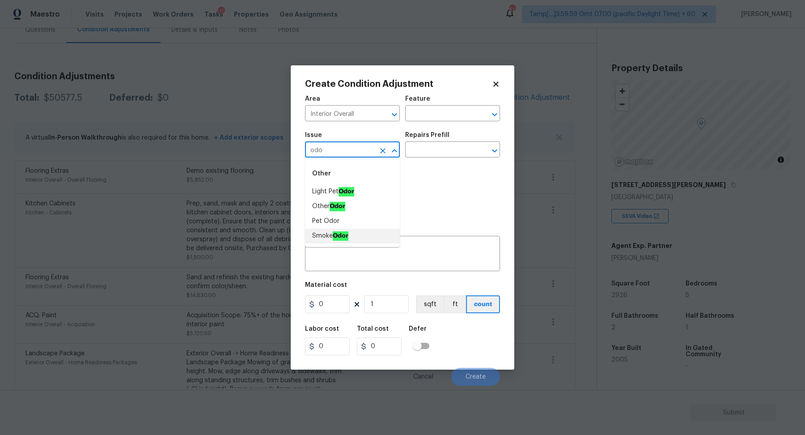
click at [355, 229] on li "Smoke Odor" at bounding box center [352, 235] width 95 height 15
type input "Smoke Odor"
click at [444, 148] on input "text" at bounding box center [440, 150] width 70 height 14
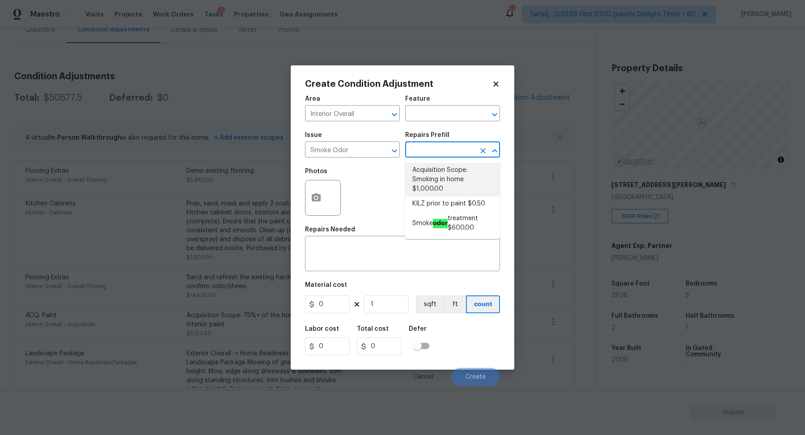
click at [452, 190] on li "Acquisition Scope: Smoking in home $1,000.00" at bounding box center [452, 180] width 95 height 34
type textarea "Acquisition Scope: Smoking in home"
type input "1000"
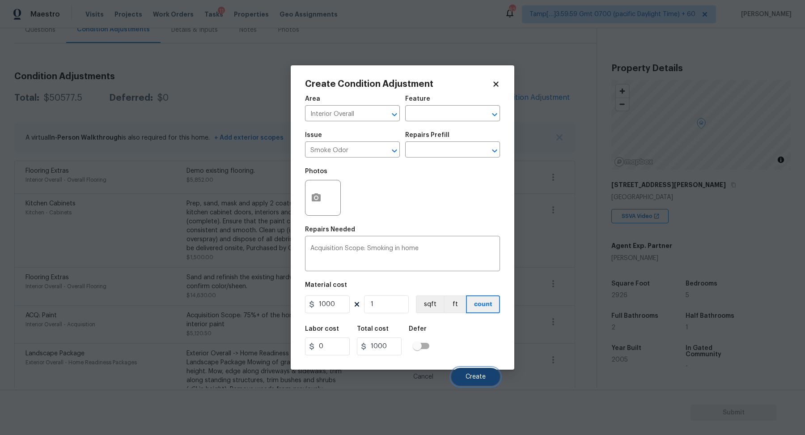
click at [493, 369] on button "Create" at bounding box center [475, 376] width 49 height 18
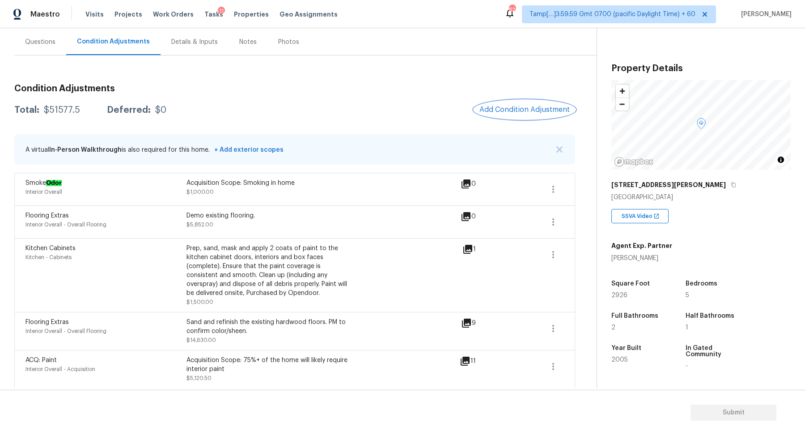
scroll to position [0, 0]
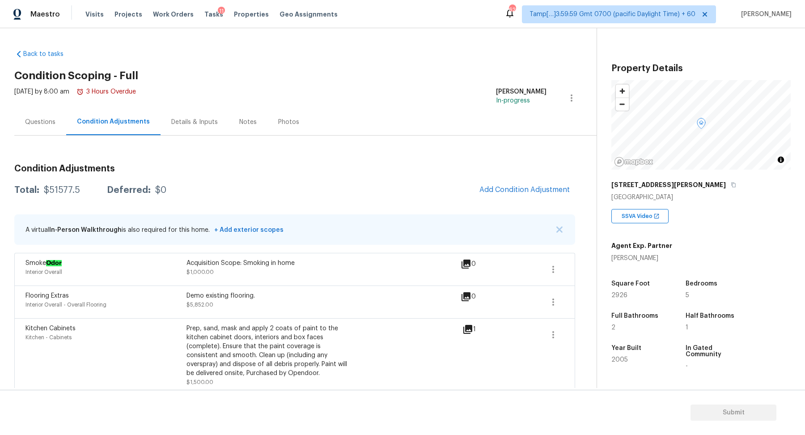
click at [38, 130] on div "Questions" at bounding box center [40, 122] width 52 height 26
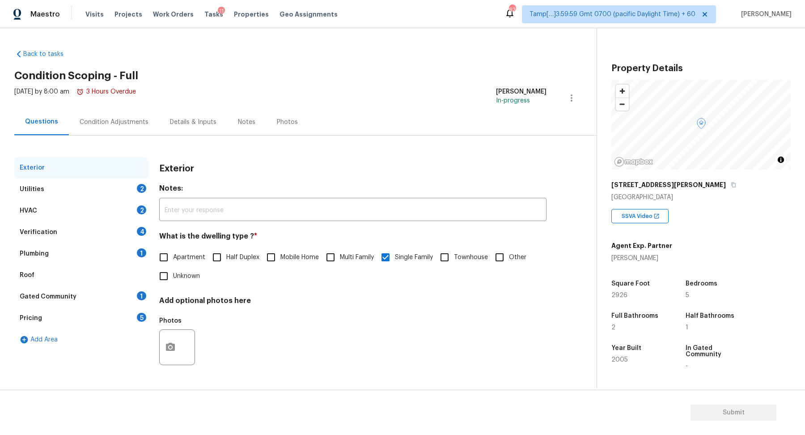
click at [122, 194] on div "Utilities 2" at bounding box center [81, 188] width 134 height 21
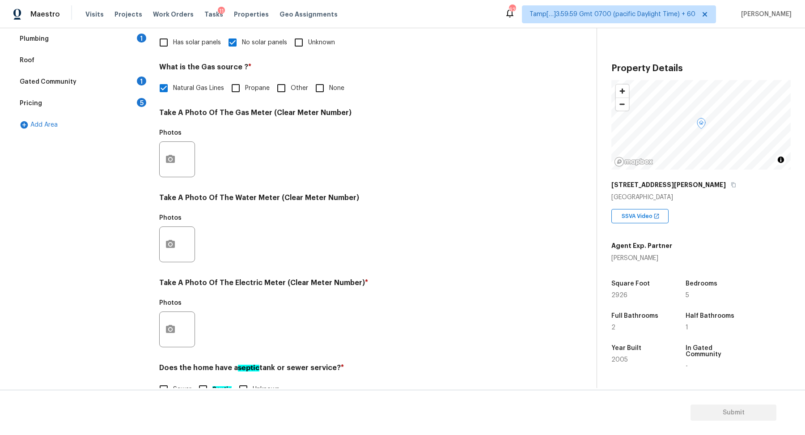
scroll to position [238, 0]
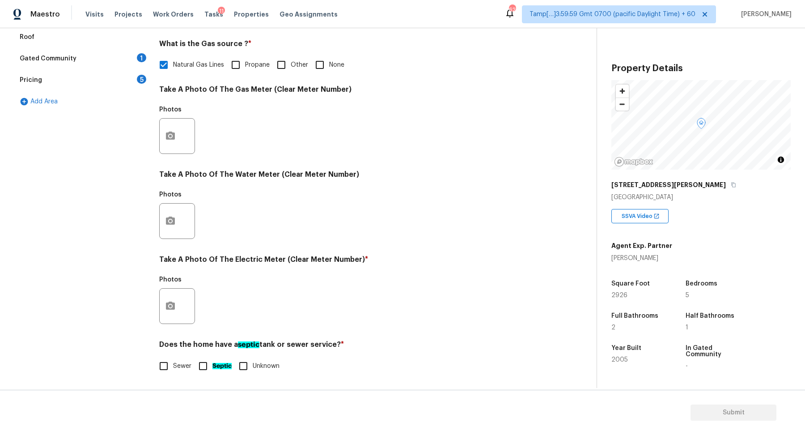
click at [177, 367] on span "Sewer" at bounding box center [182, 365] width 18 height 9
click at [173, 367] on input "Sewer" at bounding box center [163, 365] width 19 height 19
checkbox input "true"
click at [177, 303] on button "button" at bounding box center [170, 305] width 21 height 35
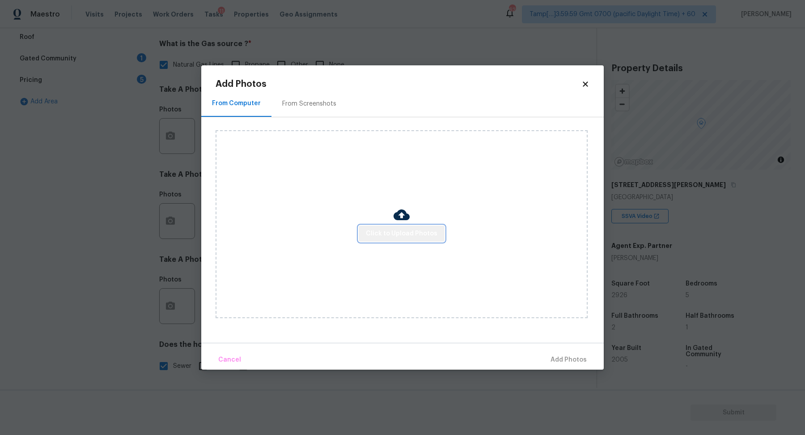
click at [413, 235] on span "Click to Upload Photos" at bounding box center [402, 233] width 72 height 11
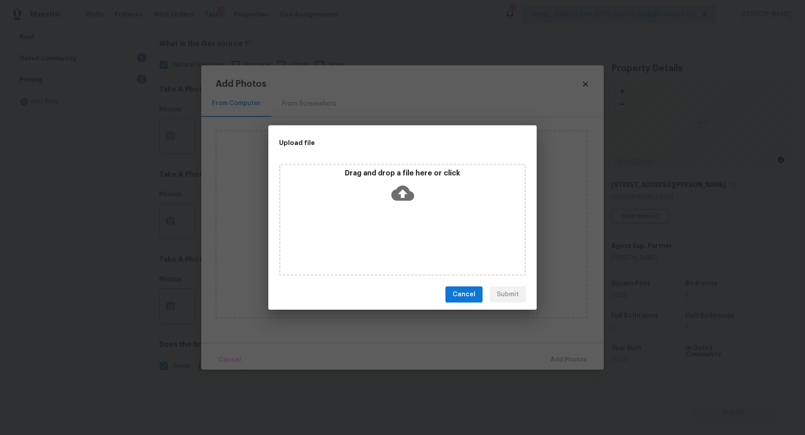
click at [421, 225] on div "Drag and drop a file here or click" at bounding box center [402, 220] width 247 height 112
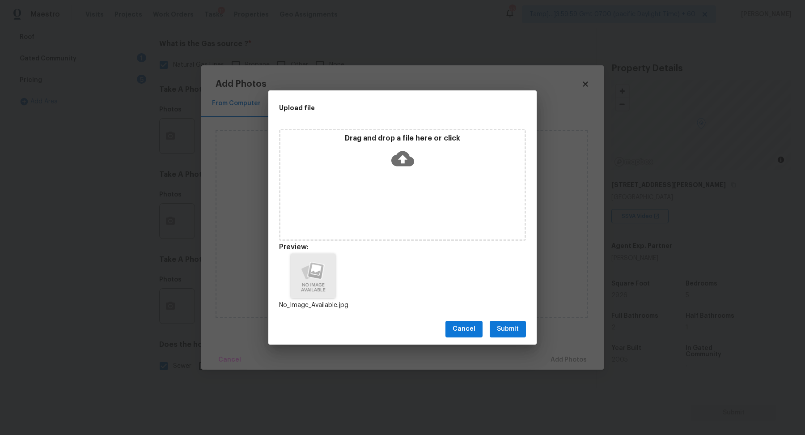
click at [524, 331] on button "Submit" at bounding box center [507, 329] width 36 height 17
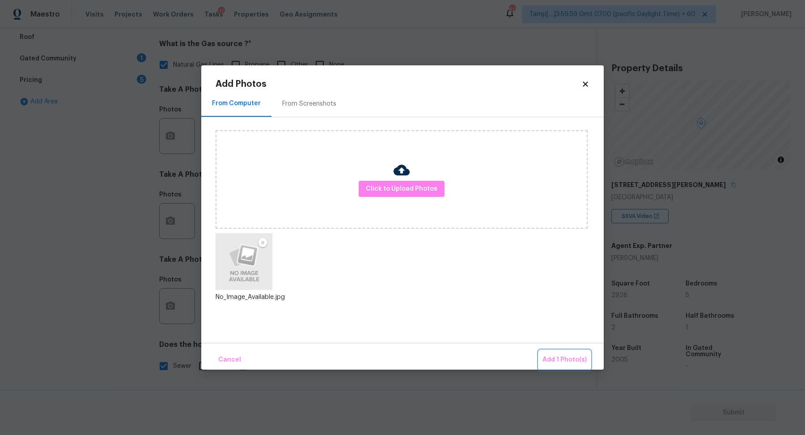
click at [559, 355] on span "Add 1 Photo(s)" at bounding box center [564, 359] width 44 height 11
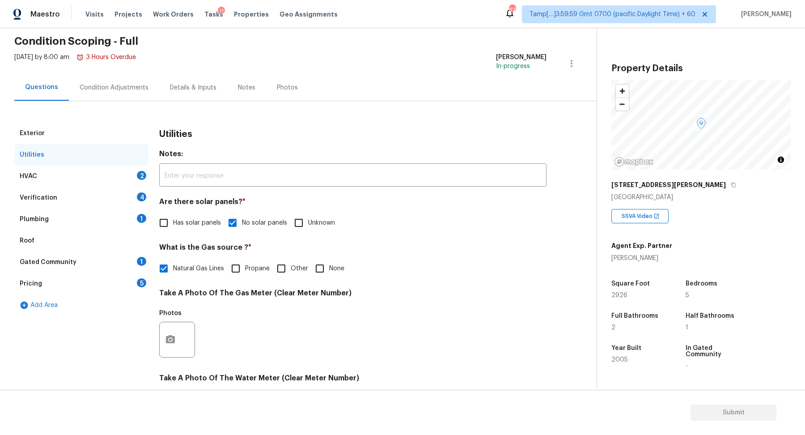
click at [127, 185] on div "HVAC 2" at bounding box center [81, 175] width 134 height 21
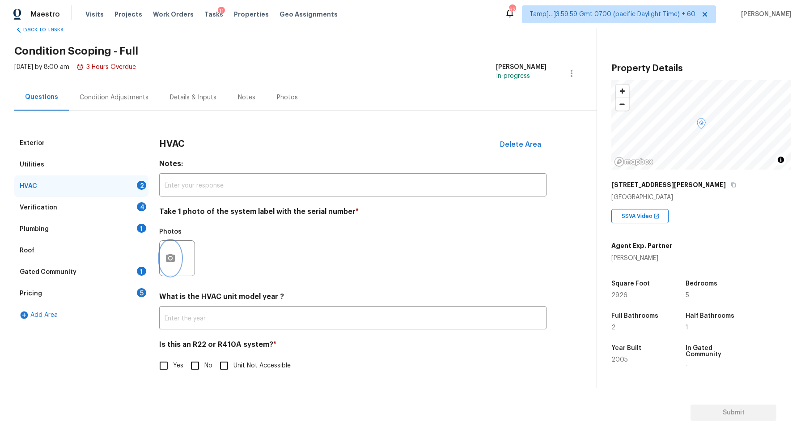
click at [170, 262] on icon "button" at bounding box center [170, 258] width 11 height 11
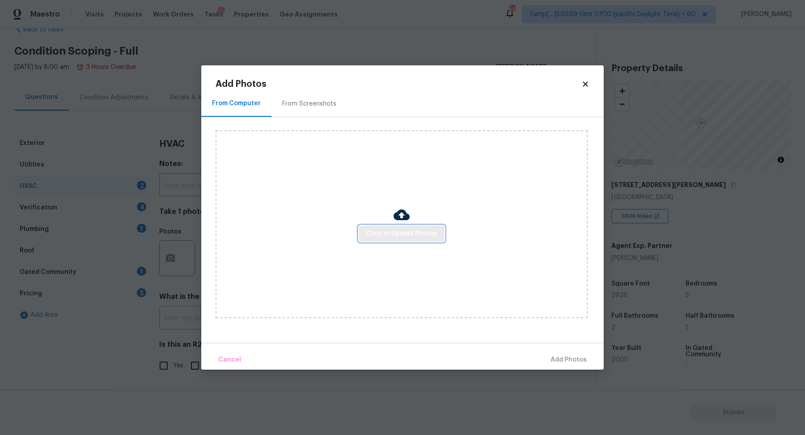
click at [405, 233] on span "Click to Upload Photos" at bounding box center [402, 233] width 72 height 11
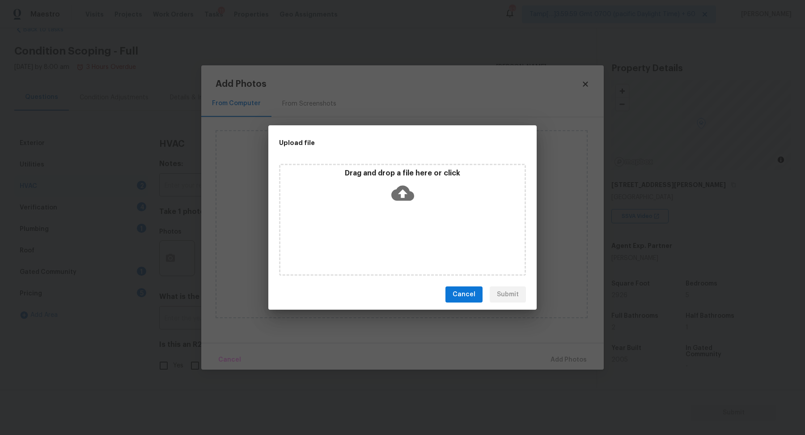
click at [432, 194] on div "Drag and drop a file here or click" at bounding box center [402, 188] width 244 height 38
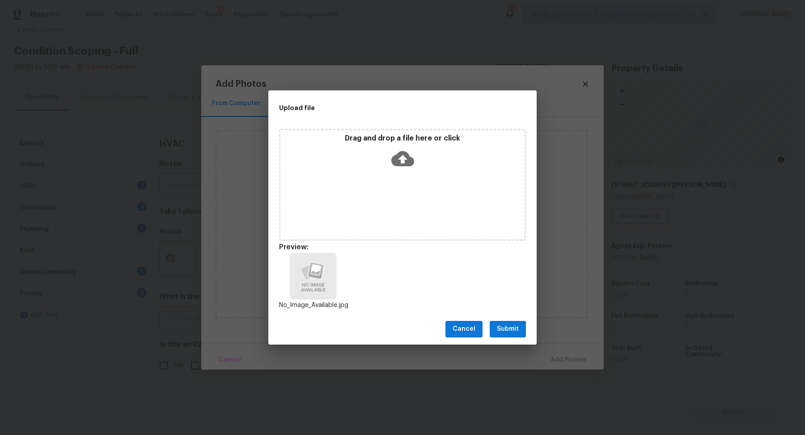
click at [504, 325] on span "Submit" at bounding box center [508, 328] width 22 height 11
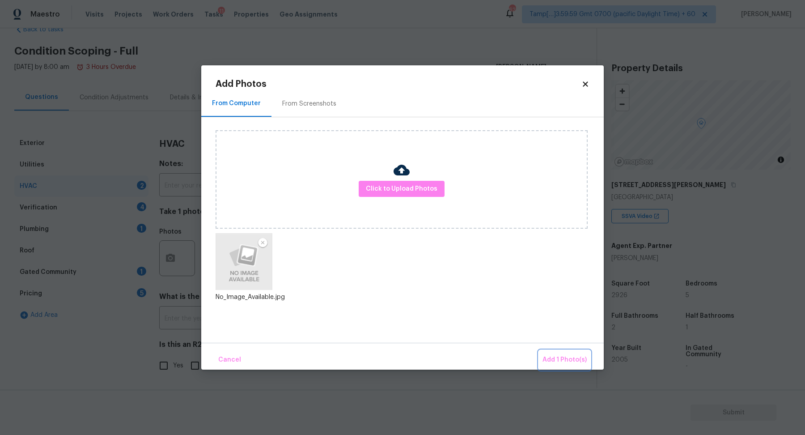
click at [564, 356] on span "Add 1 Photo(s)" at bounding box center [564, 359] width 44 height 11
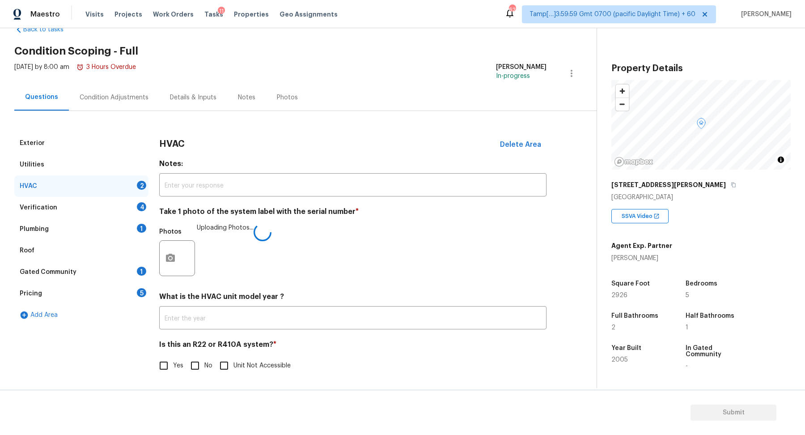
click at [191, 361] on input "No" at bounding box center [195, 365] width 19 height 19
checkbox input "true"
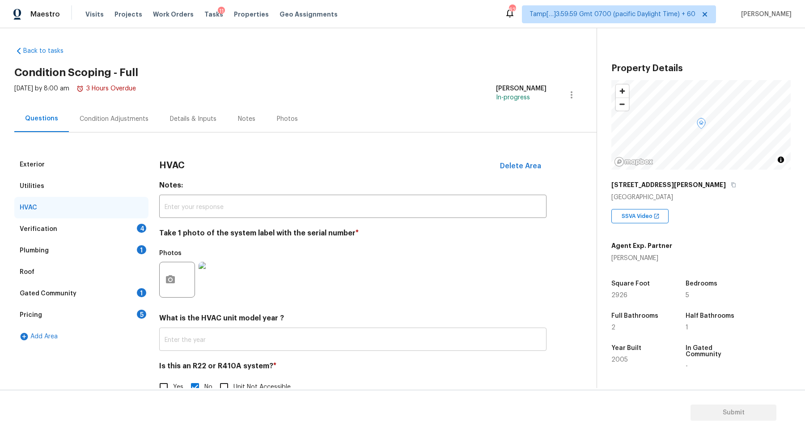
scroll to position [0, 0]
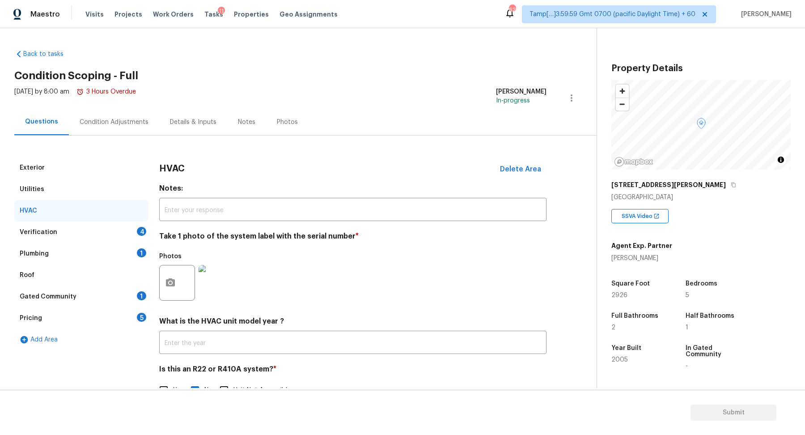
click at [141, 227] on div "4" at bounding box center [141, 231] width 9 height 9
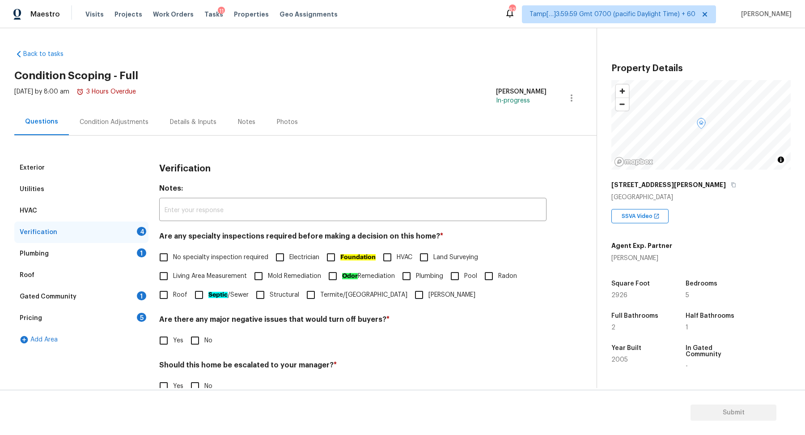
click at [192, 254] on span "No specialty inspection required" at bounding box center [220, 257] width 95 height 9
click at [173, 254] on input "No specialty inspection required" at bounding box center [163, 257] width 19 height 19
checkbox input "true"
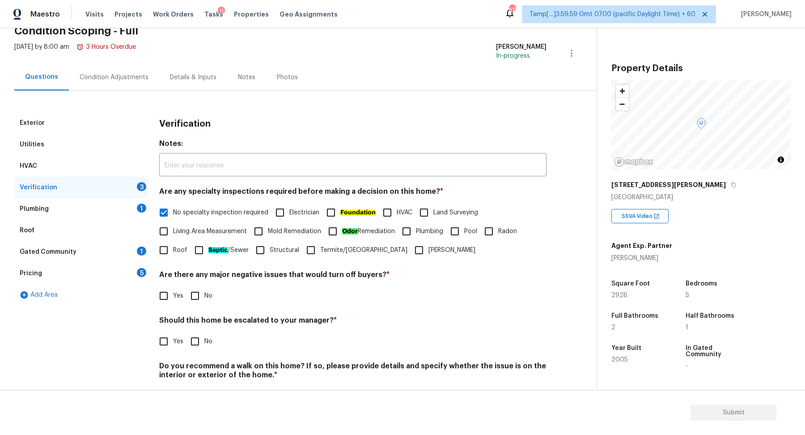
scroll to position [60, 0]
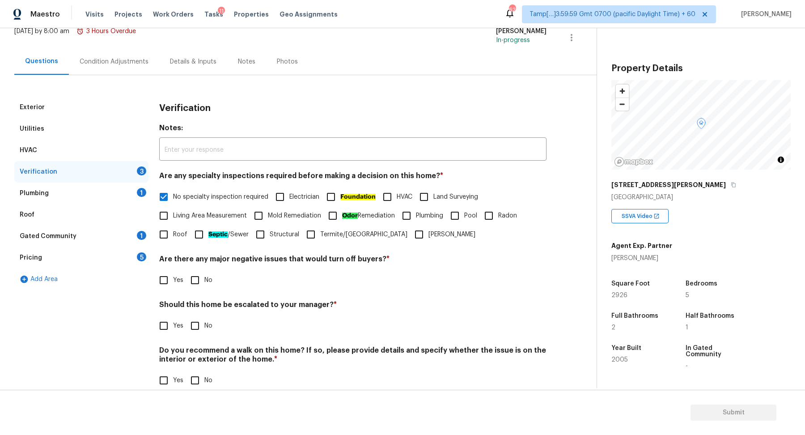
click at [203, 286] on input "No" at bounding box center [195, 279] width 19 height 19
checkbox input "true"
click at [173, 318] on input "Yes" at bounding box center [163, 326] width 19 height 19
checkbox input "true"
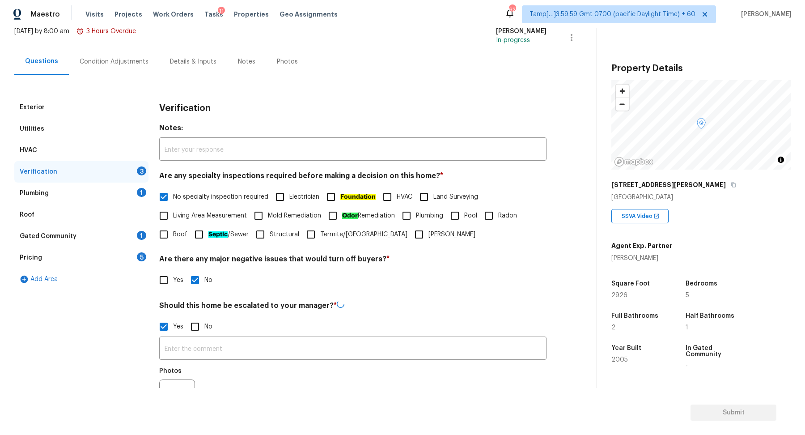
scroll to position [132, 0]
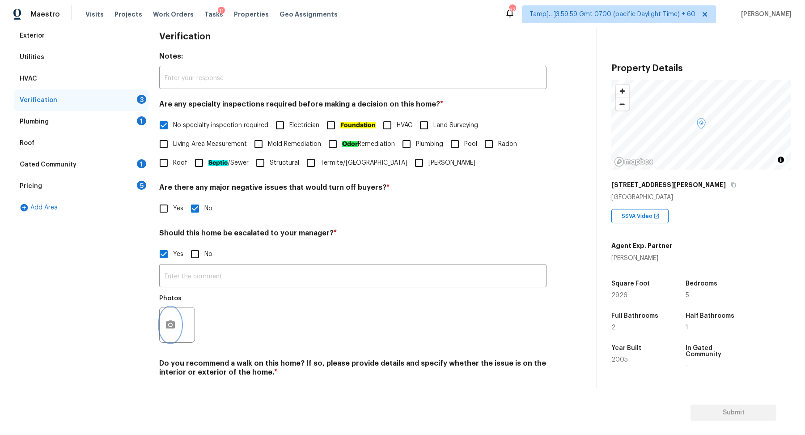
click at [174, 324] on icon "button" at bounding box center [170, 324] width 9 height 8
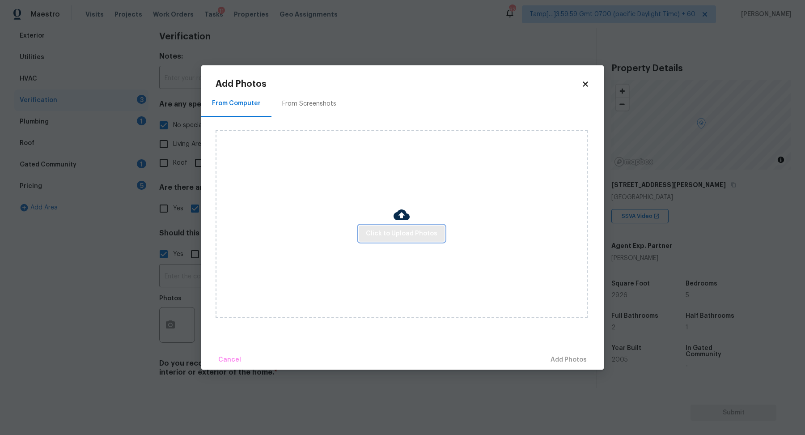
click at [408, 227] on button "Click to Upload Photos" at bounding box center [402, 233] width 86 height 17
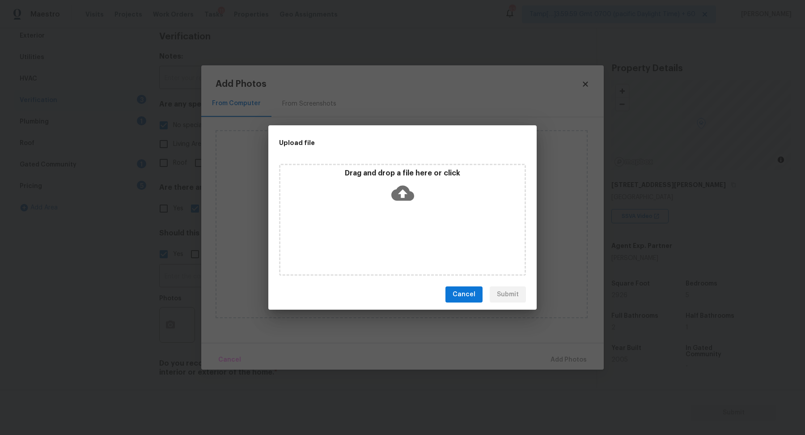
click at [439, 198] on div "Drag and drop a file here or click" at bounding box center [402, 188] width 244 height 38
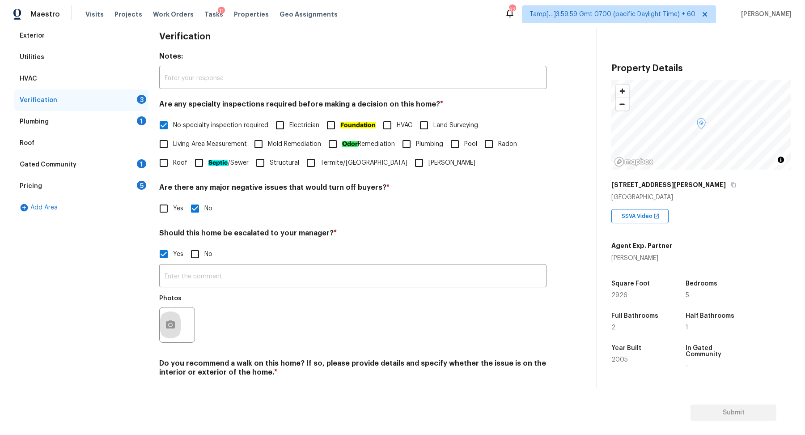
click at [207, 257] on span "No" at bounding box center [208, 253] width 8 height 9
click at [204, 257] on input "No" at bounding box center [195, 254] width 19 height 19
checkbox input "true"
checkbox input "false"
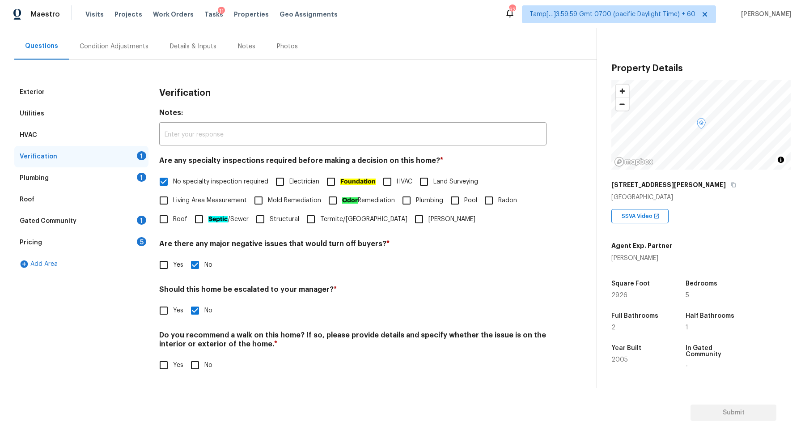
scroll to position [75, 0]
click at [208, 372] on label "No" at bounding box center [199, 365] width 27 height 19
click at [204, 372] on input "No" at bounding box center [195, 365] width 19 height 19
checkbox input "true"
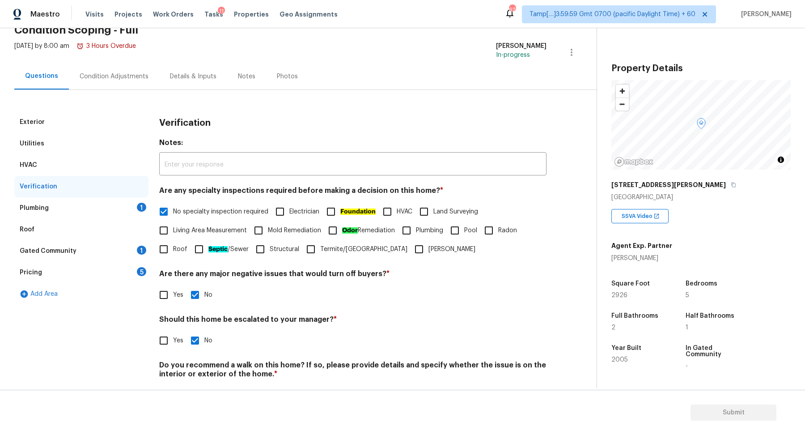
scroll to position [29, 0]
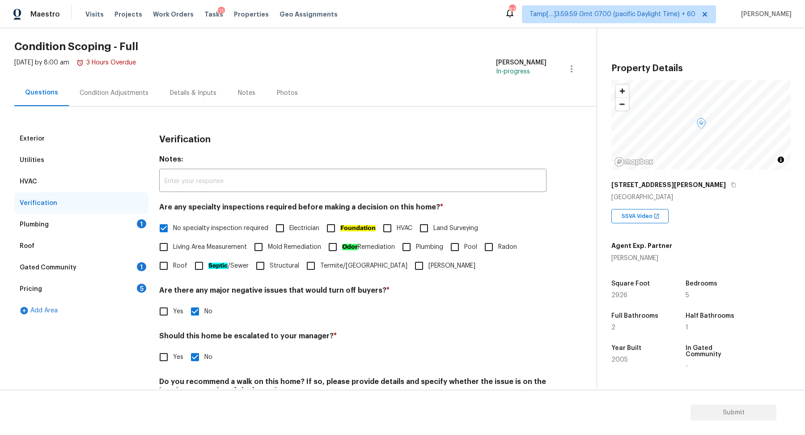
click at [126, 228] on div "Plumbing 1" at bounding box center [81, 224] width 134 height 21
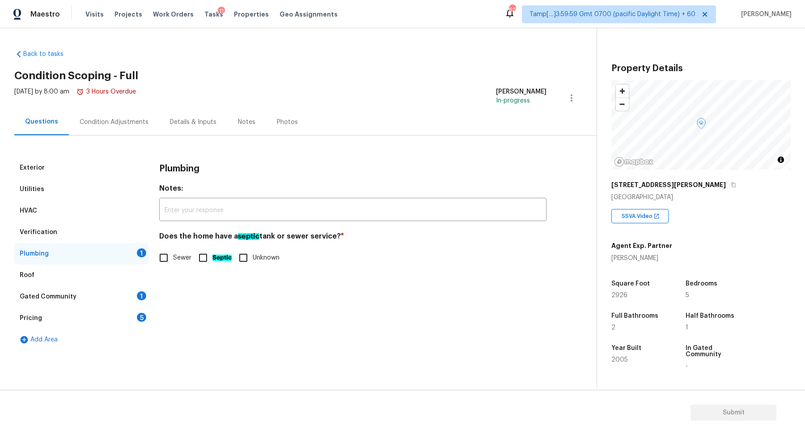
scroll to position [0, 0]
click at [173, 259] on input "Sewer" at bounding box center [163, 257] width 19 height 19
checkbox input "true"
click at [138, 286] on div "Gated Community 1" at bounding box center [81, 296] width 134 height 21
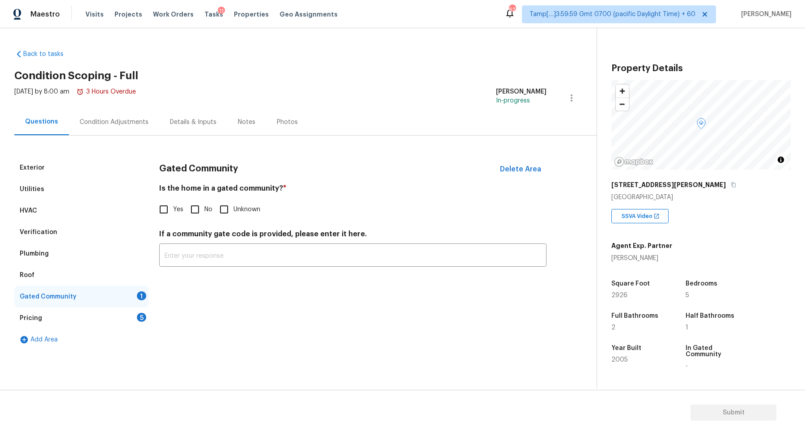
click at [115, 257] on div "Plumbing" at bounding box center [81, 253] width 134 height 21
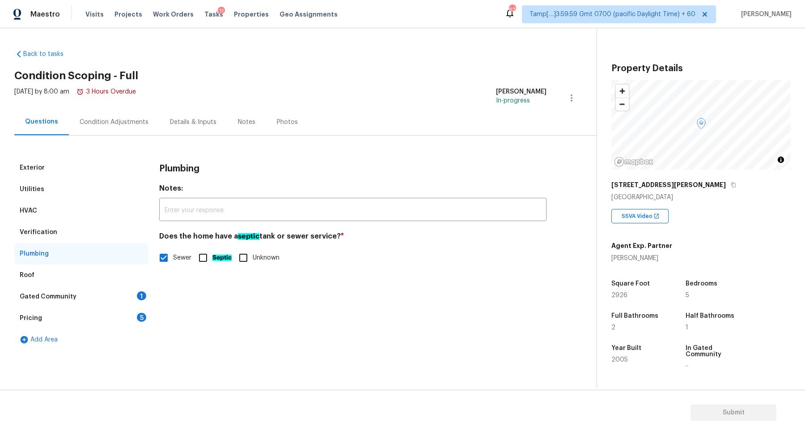
click at [115, 266] on div "Roof" at bounding box center [81, 274] width 134 height 21
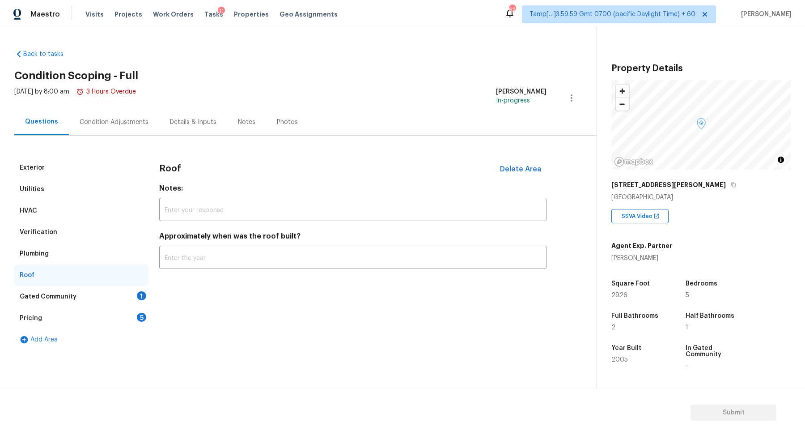
click at [128, 291] on div "Gated Community 1" at bounding box center [81, 296] width 134 height 21
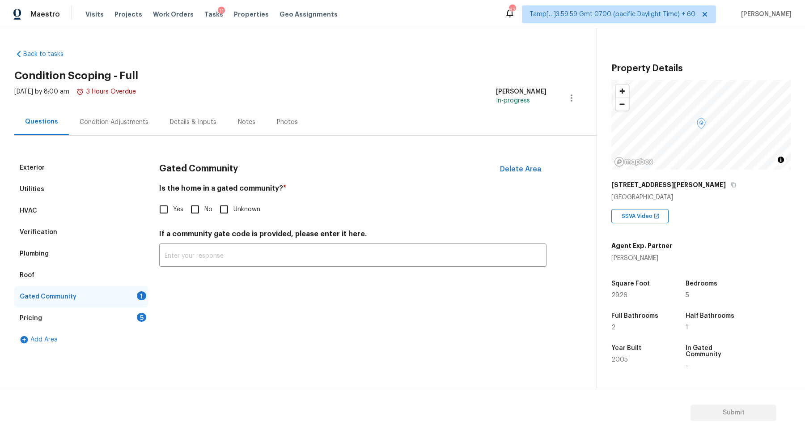
click at [204, 207] on span "No" at bounding box center [208, 209] width 8 height 9
click at [204, 207] on input "No" at bounding box center [195, 209] width 19 height 19
checkbox input "true"
click at [78, 269] on div "Roof" at bounding box center [81, 274] width 134 height 21
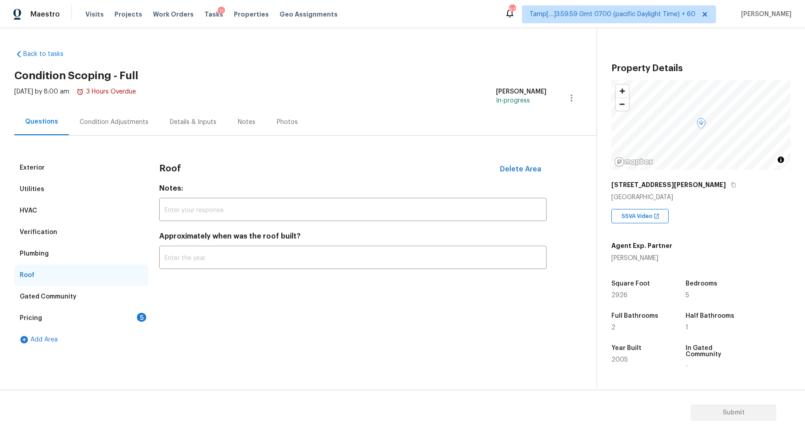
click at [90, 258] on div "Plumbing" at bounding box center [81, 253] width 134 height 21
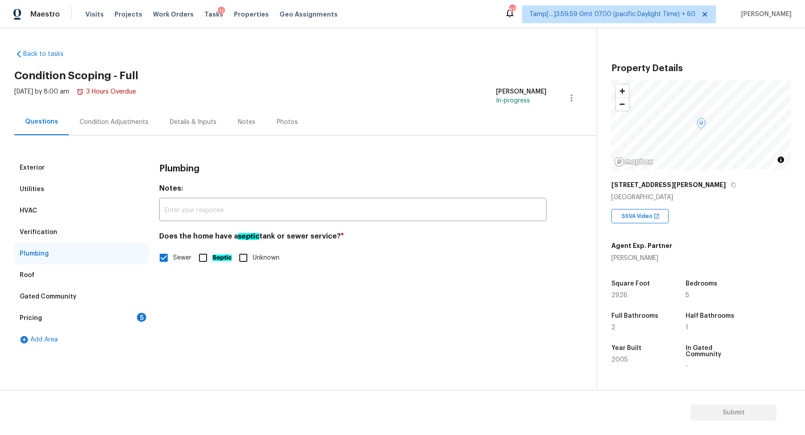
click at [62, 192] on div "Utilities" at bounding box center [81, 188] width 134 height 21
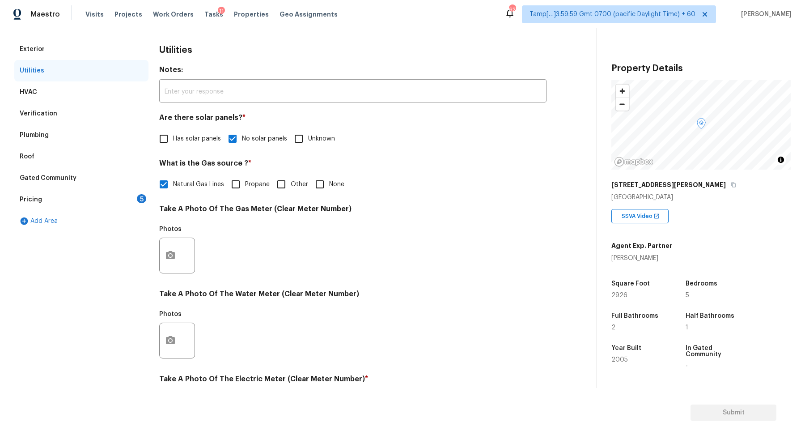
scroll to position [49, 0]
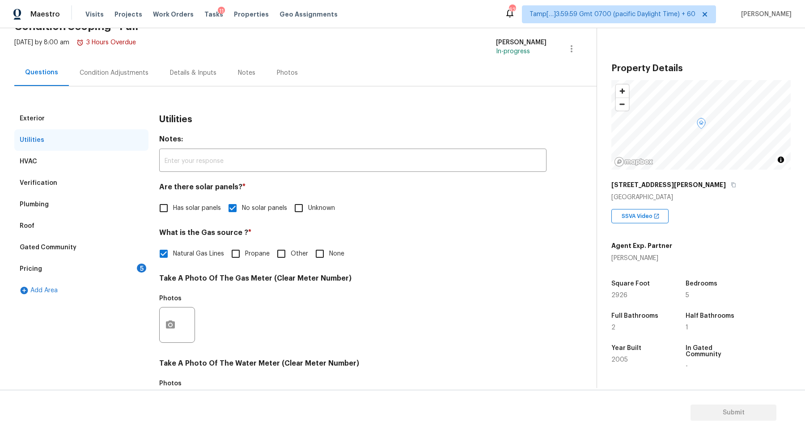
click at [135, 259] on div "Pricing 5" at bounding box center [81, 268] width 134 height 21
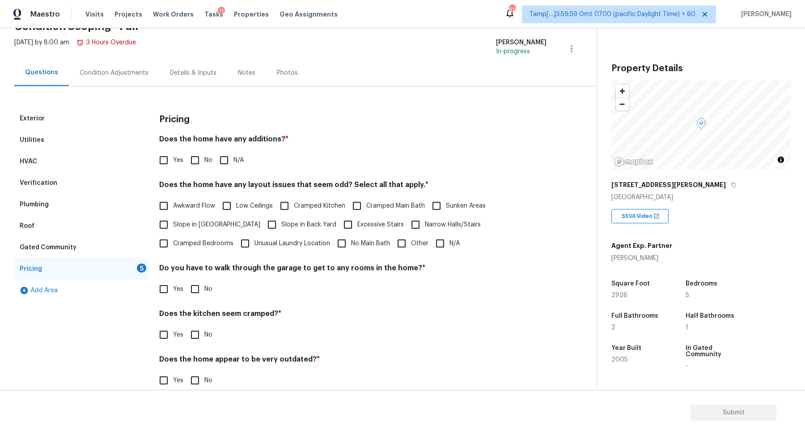
click at [197, 160] on input "No" at bounding box center [195, 160] width 19 height 19
checkbox input "true"
click at [192, 222] on span "Slope in Front Yard" at bounding box center [216, 224] width 87 height 9
click at [173, 222] on input "Slope in Front Yard" at bounding box center [163, 224] width 19 height 19
checkbox input "true"
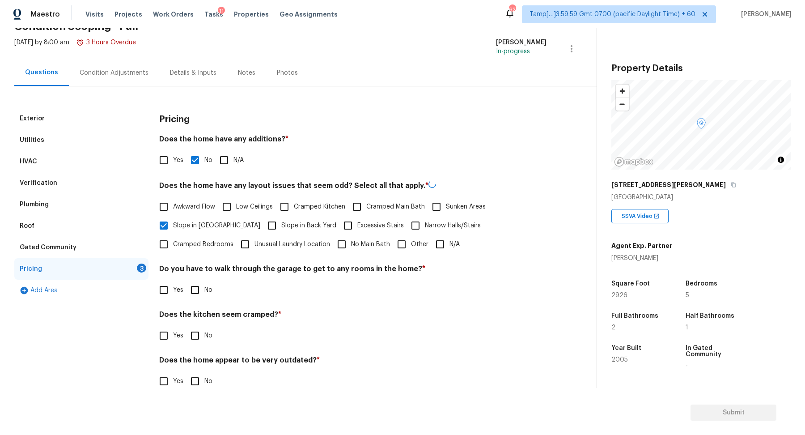
click at [281, 222] on span "Slope in Back Yard" at bounding box center [308, 225] width 55 height 9
click at [274, 222] on input "Slope in Back Yard" at bounding box center [271, 225] width 19 height 19
checkbox input "true"
click at [189, 295] on input "No" at bounding box center [195, 288] width 19 height 19
checkbox input "true"
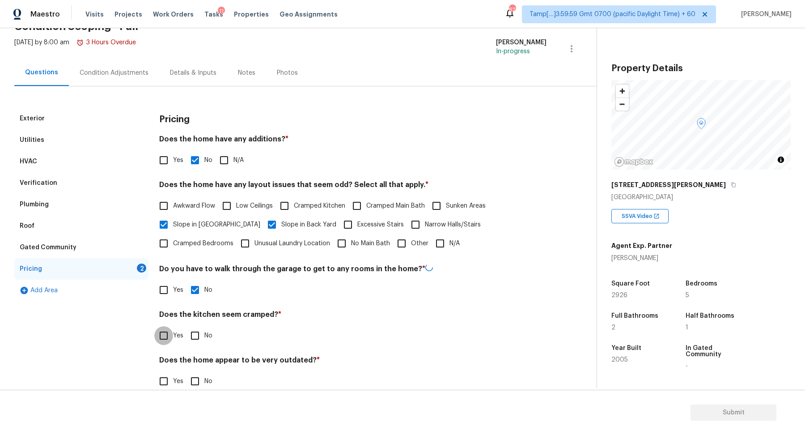
click at [186, 326] on input "No" at bounding box center [195, 335] width 19 height 19
checkbox input "true"
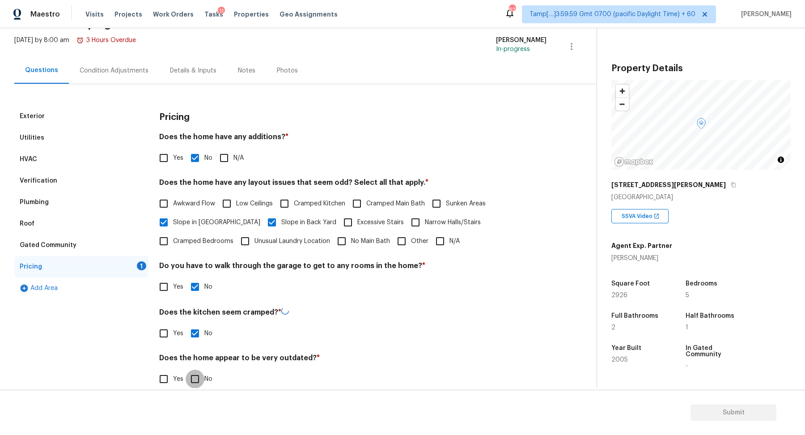
click at [186, 369] on input "No" at bounding box center [195, 378] width 19 height 19
checkbox input "true"
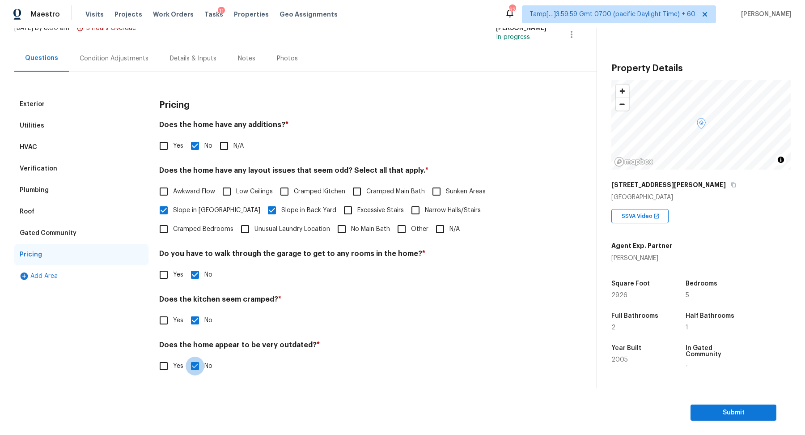
scroll to position [0, 0]
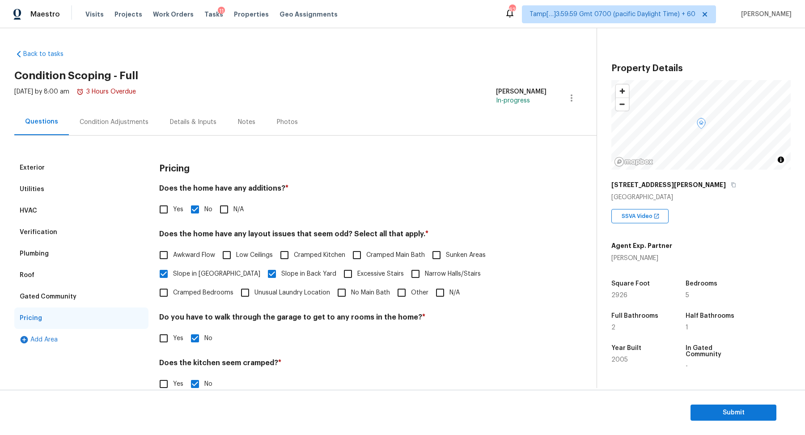
click at [154, 140] on div "Exterior Utilities HVAC Verification Plumbing Roof Gated Community Pricing Add …" at bounding box center [294, 292] width 561 height 314
click at [139, 132] on div "Condition Adjustments" at bounding box center [114, 122] width 90 height 26
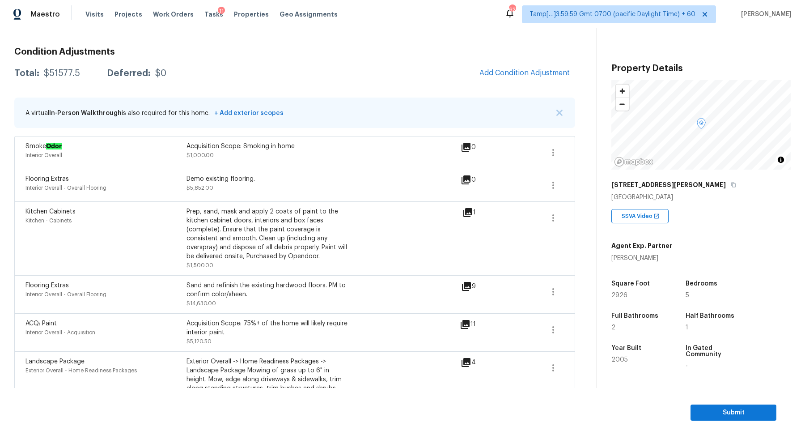
scroll to position [127, 0]
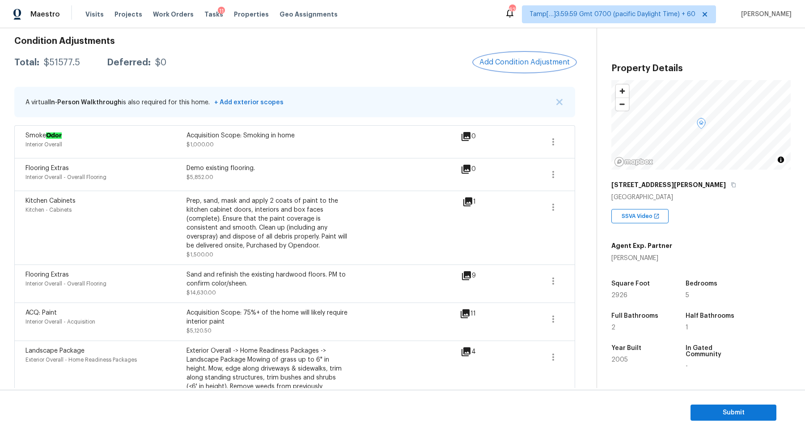
click at [530, 70] on button "Add Condition Adjustment" at bounding box center [524, 62] width 101 height 19
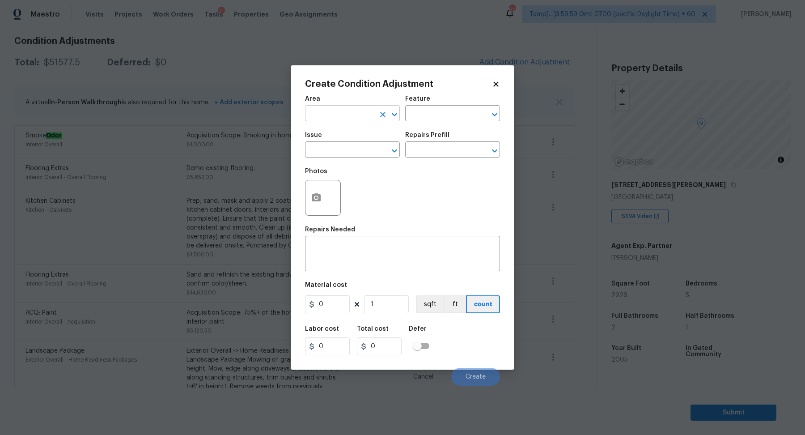
click at [342, 113] on input "text" at bounding box center [340, 114] width 70 height 14
click at [346, 155] on li "Exterior Overall" at bounding box center [352, 148] width 95 height 15
type input "Exterior Overall"
click at [346, 155] on input "text" at bounding box center [340, 150] width 70 height 14
click at [388, 187] on li "Fencing" at bounding box center [352, 191] width 95 height 15
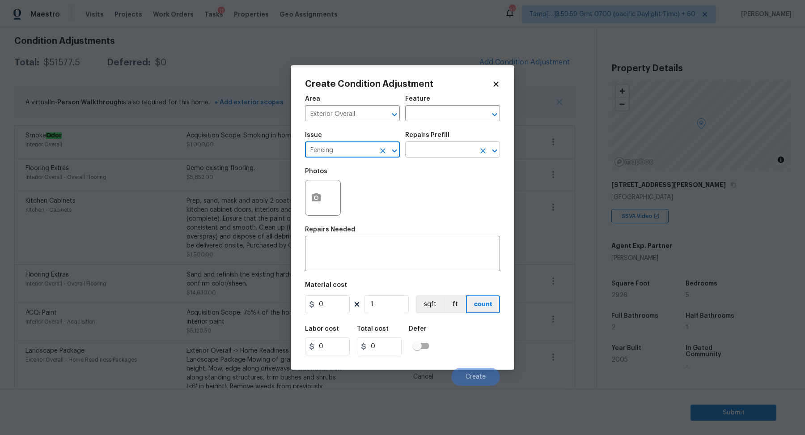
type input "Fencing"
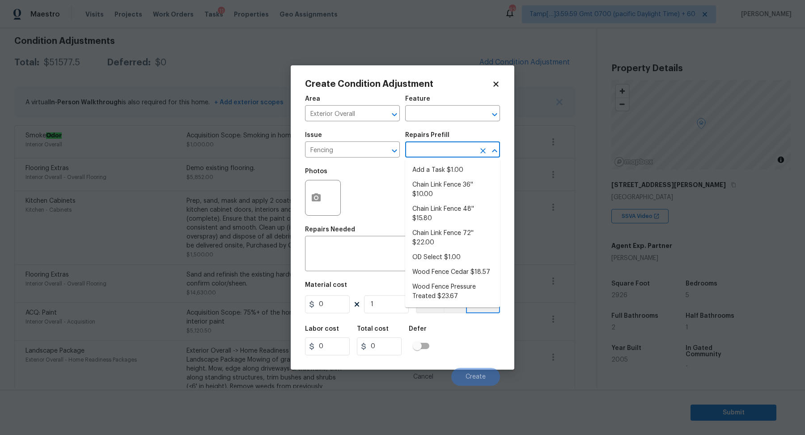
click at [449, 157] on body "Maestro Visits Projects Work Orders Tasks 11 Properties Geo Assignments 627 Tam…" at bounding box center [402, 217] width 805 height 435
click at [316, 205] on button "button" at bounding box center [315, 197] width 21 height 35
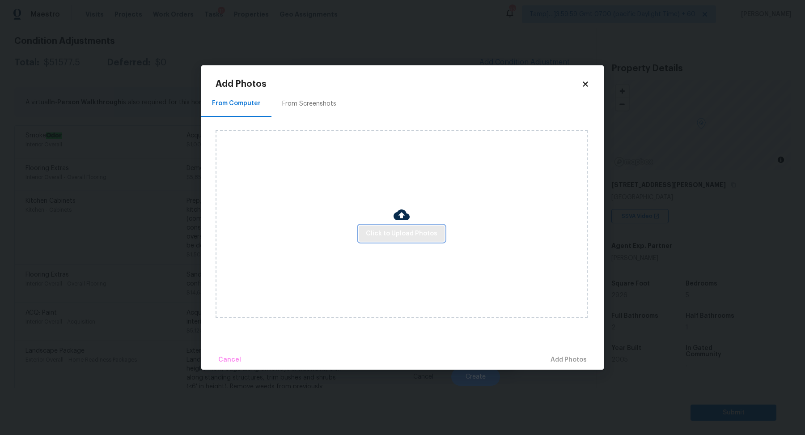
click at [376, 231] on span "Click to Upload Photos" at bounding box center [402, 233] width 72 height 11
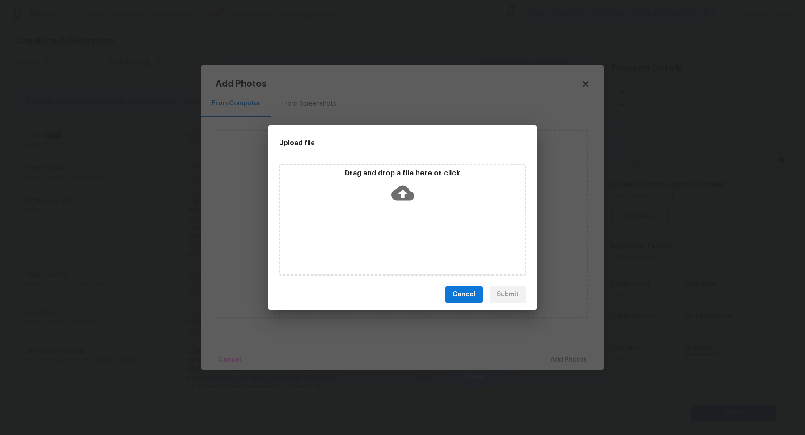
click at [418, 198] on div "Drag and drop a file here or click" at bounding box center [402, 188] width 244 height 38
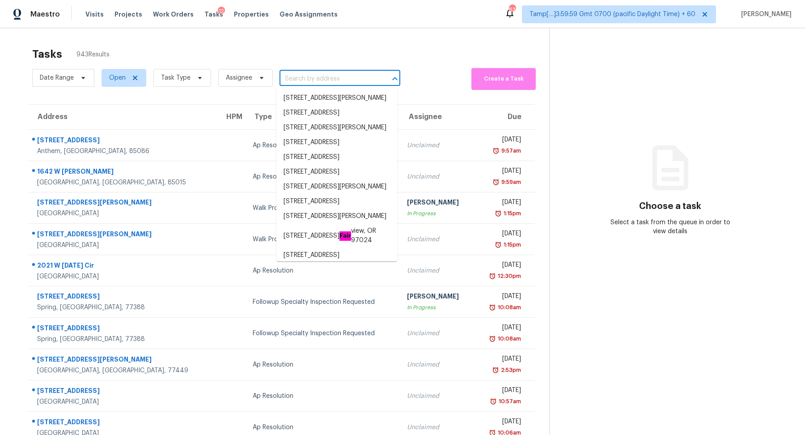
click at [325, 81] on input "text" at bounding box center [327, 79] width 96 height 14
paste input "[STREET_ADDRESS]"
type input "944 Athens Dr, Raleigh, NC 27606"
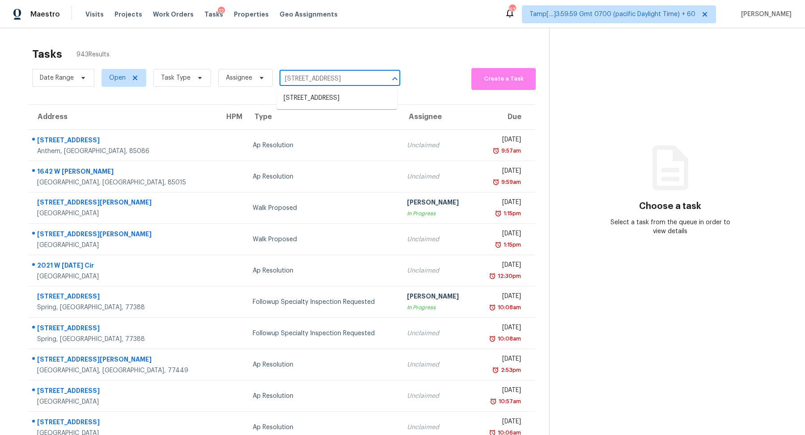
scroll to position [0, 9]
click at [327, 100] on li "944 Athens Dr, Raleigh, NC 27606" at bounding box center [336, 98] width 121 height 15
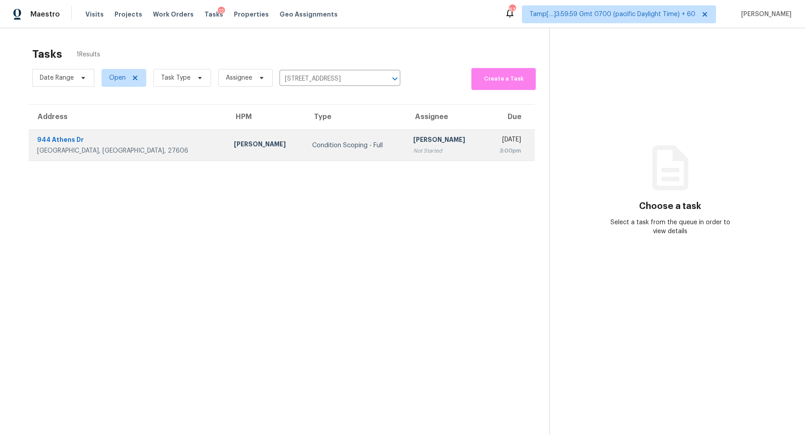
click at [406, 159] on td "Hariharan GV Not Started" at bounding box center [445, 145] width 79 height 31
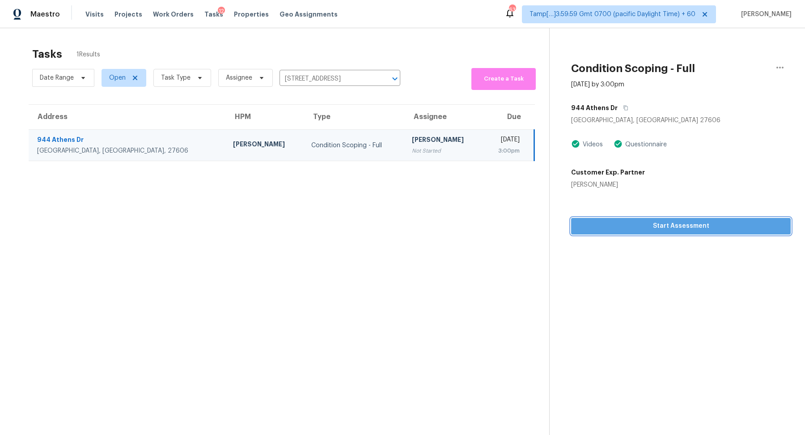
click at [591, 219] on button "Start Assessment" at bounding box center [680, 226] width 219 height 17
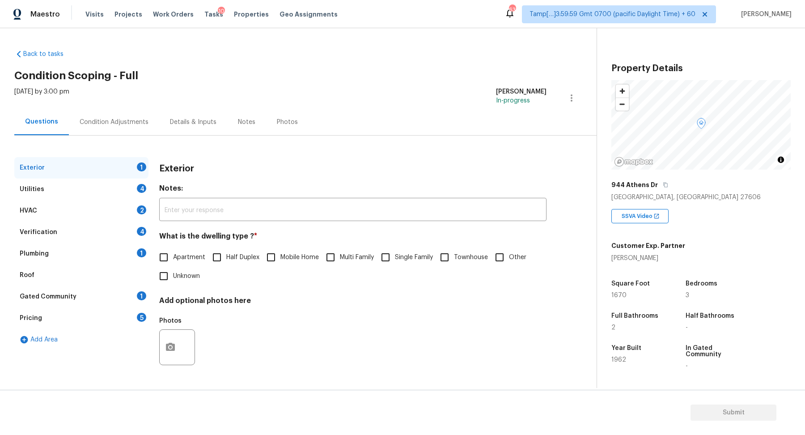
click at [383, 257] on input "Single Family" at bounding box center [385, 257] width 19 height 19
checkbox input "true"
click at [132, 196] on div "Utilities 4" at bounding box center [81, 188] width 134 height 21
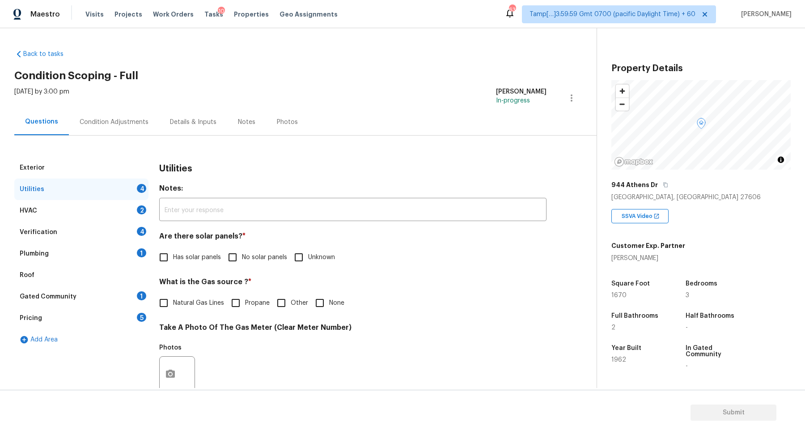
click at [232, 241] on h4 "Are there solar panels? *" at bounding box center [352, 238] width 387 height 13
click at [233, 244] on div "Are there solar panels? * Has solar panels No solar panels Unknown" at bounding box center [352, 249] width 387 height 35
click at [233, 257] on input "No solar panels" at bounding box center [232, 257] width 19 height 19
checkbox input "true"
click at [156, 304] on input "Natural Gas Lines" at bounding box center [163, 302] width 19 height 19
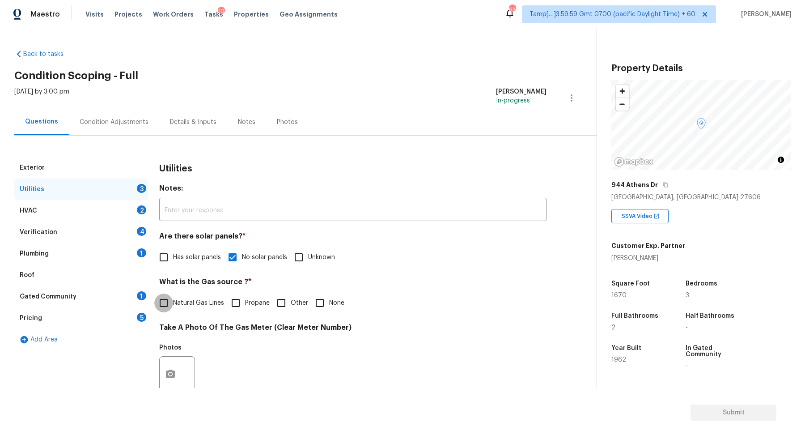
checkbox input "true"
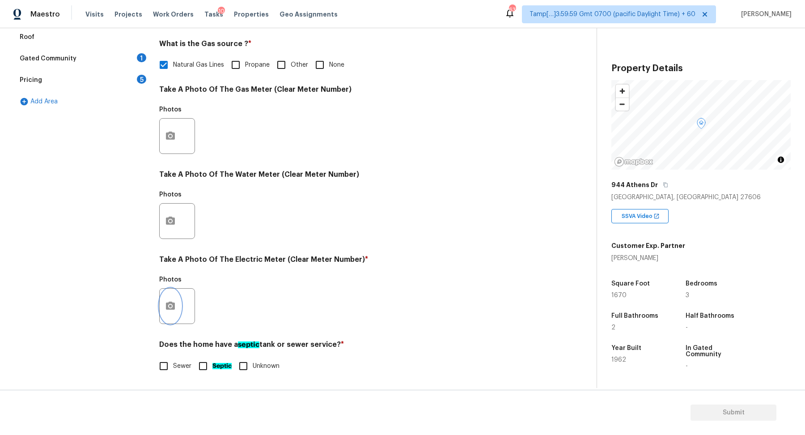
click at [170, 305] on circle "button" at bounding box center [170, 305] width 3 height 3
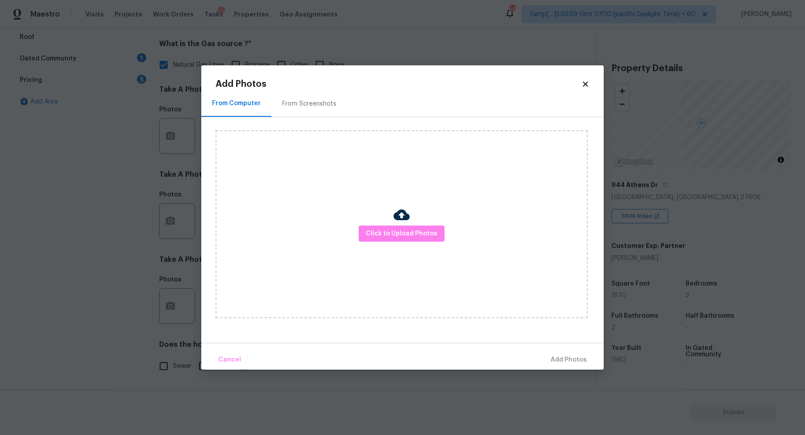
click at [342, 254] on div "Click to Upload Photos" at bounding box center [401, 224] width 372 height 188
click at [378, 237] on span "Click to Upload Photos" at bounding box center [402, 233] width 72 height 11
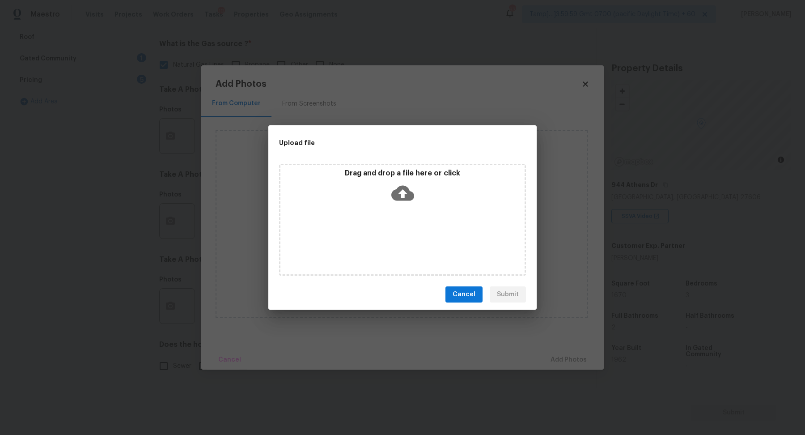
click at [394, 222] on div "Drag and drop a file here or click" at bounding box center [402, 220] width 247 height 112
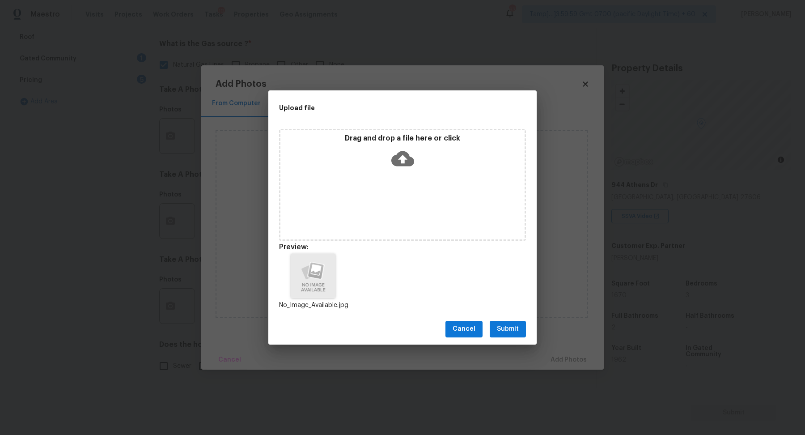
click at [505, 330] on span "Submit" at bounding box center [508, 328] width 22 height 11
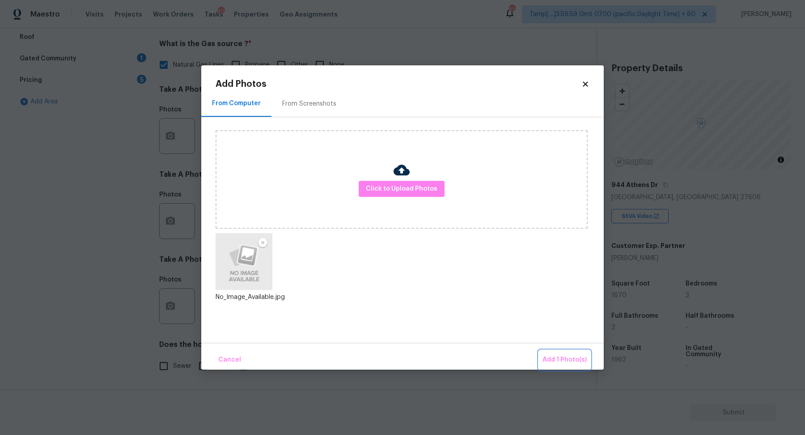
click at [562, 354] on button "Add 1 Photo(s)" at bounding box center [564, 359] width 51 height 19
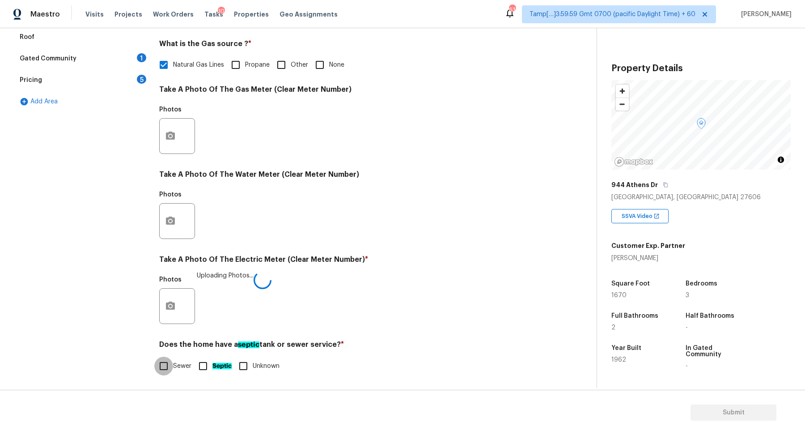
click at [164, 366] on input "Sewer" at bounding box center [163, 365] width 19 height 19
checkbox input "true"
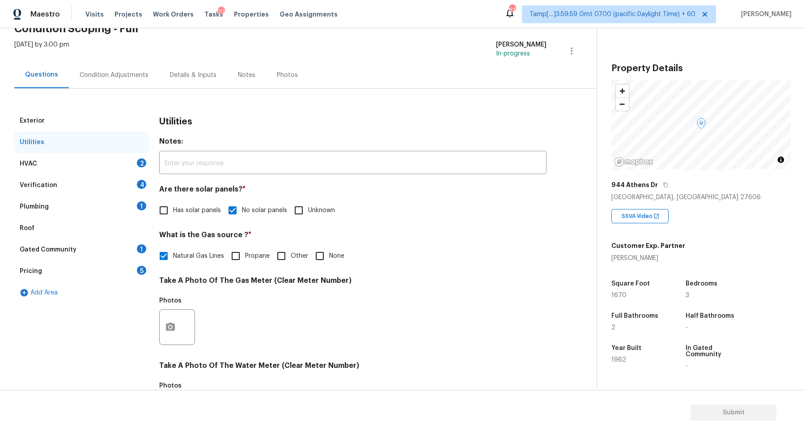
click at [131, 169] on div "HVAC 2" at bounding box center [81, 163] width 134 height 21
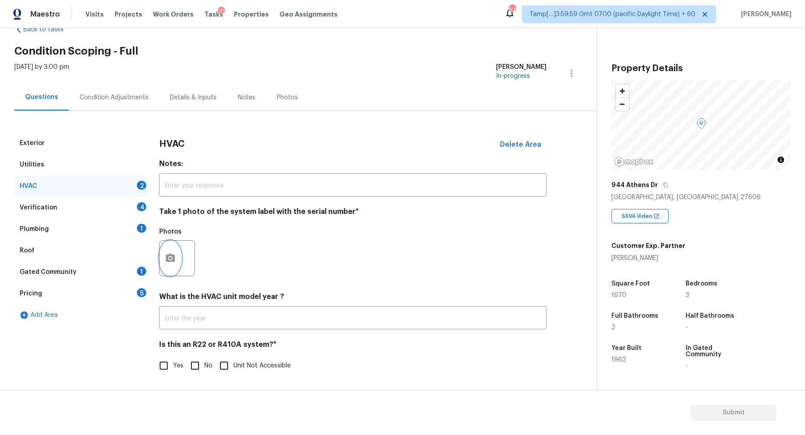
click at [174, 245] on button "button" at bounding box center [170, 257] width 21 height 35
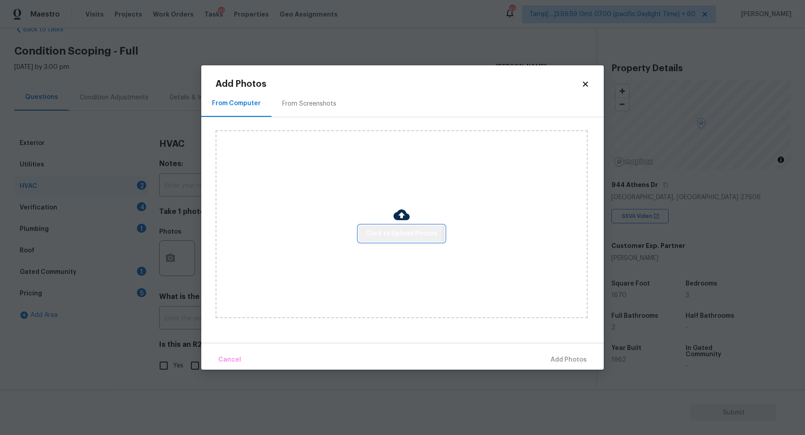
click at [382, 230] on span "Click to Upload Photos" at bounding box center [402, 233] width 72 height 11
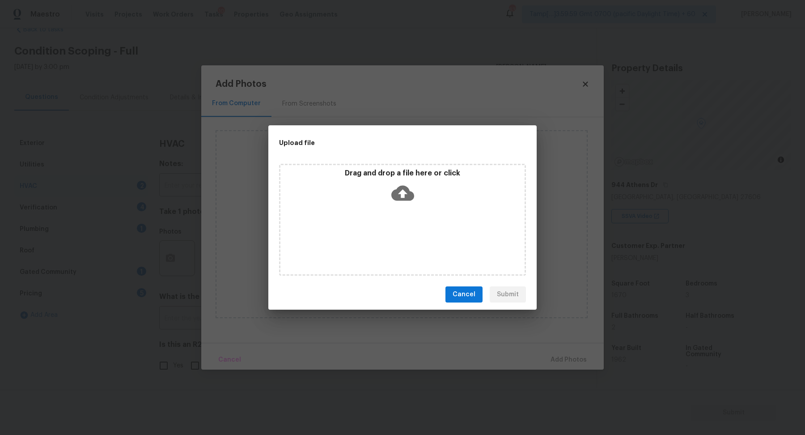
click at [422, 209] on div "Drag and drop a file here or click" at bounding box center [402, 220] width 247 height 112
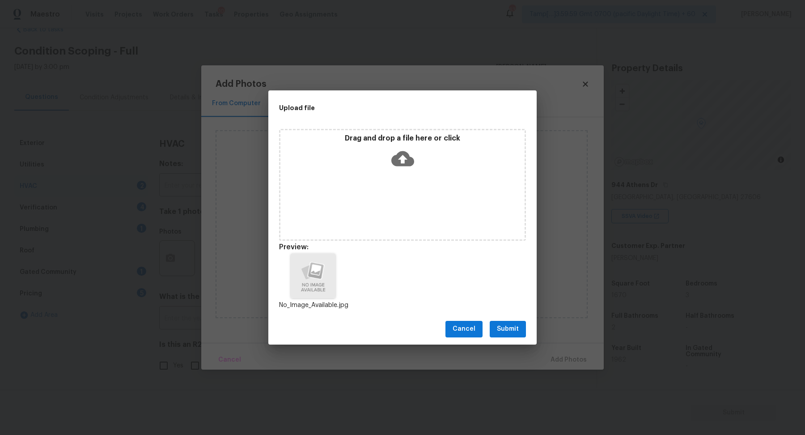
click at [504, 321] on button "Submit" at bounding box center [507, 329] width 36 height 17
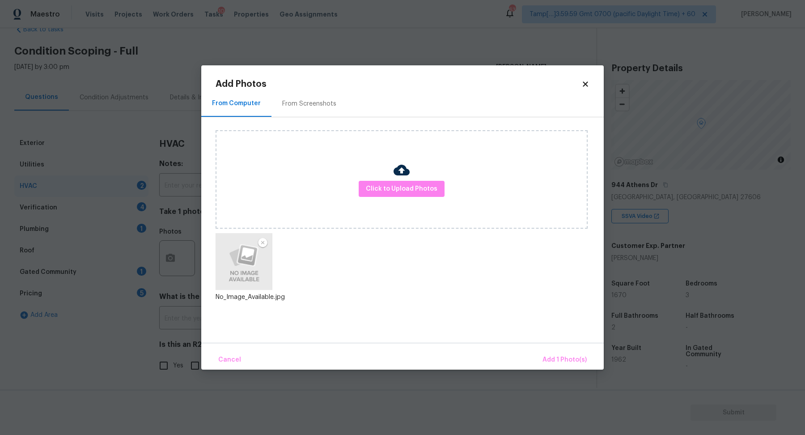
click at [546, 348] on div "Cancel Add 1 Photo(s)" at bounding box center [402, 355] width 402 height 27
click at [551, 356] on span "Add 1 Photo(s)" at bounding box center [564, 359] width 44 height 11
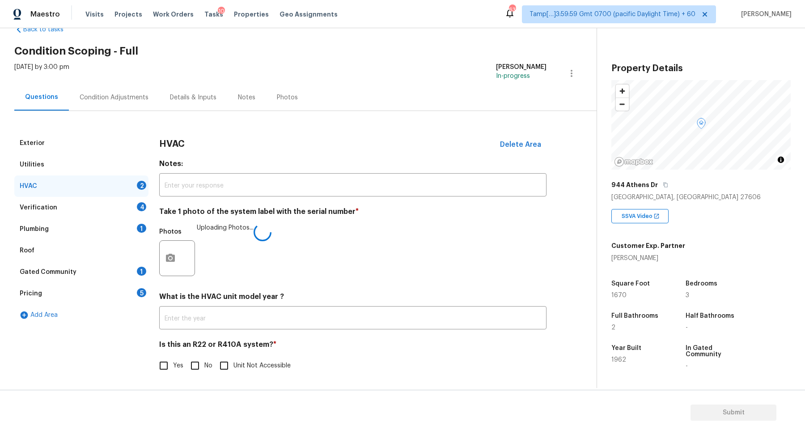
click at [198, 361] on input "No" at bounding box center [195, 365] width 19 height 19
checkbox input "true"
click at [134, 206] on div "Verification 4" at bounding box center [81, 207] width 134 height 21
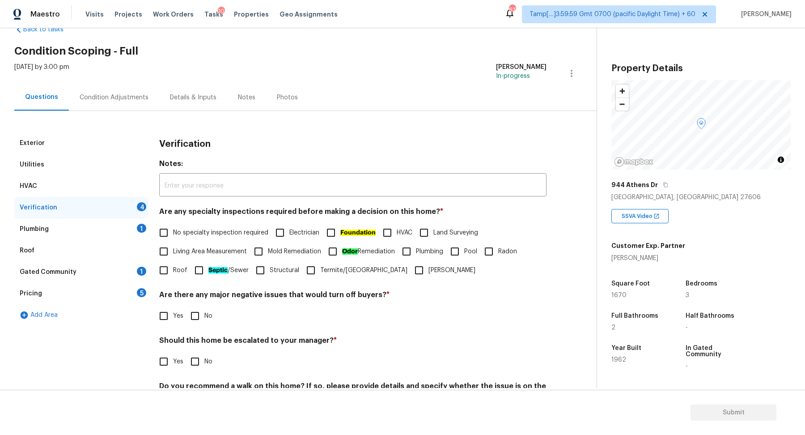
click at [169, 238] on input "No specialty inspection required" at bounding box center [163, 232] width 19 height 19
checkbox input "true"
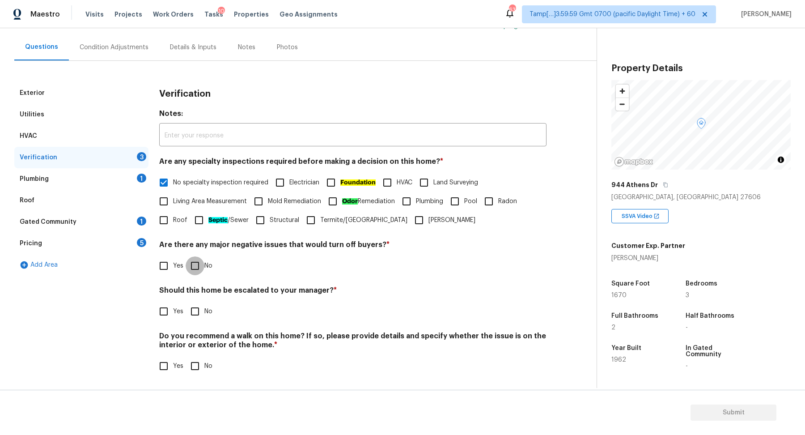
click at [204, 268] on input "No" at bounding box center [195, 265] width 19 height 19
checkbox input "true"
click at [161, 308] on input "Yes" at bounding box center [163, 312] width 19 height 19
checkbox input "true"
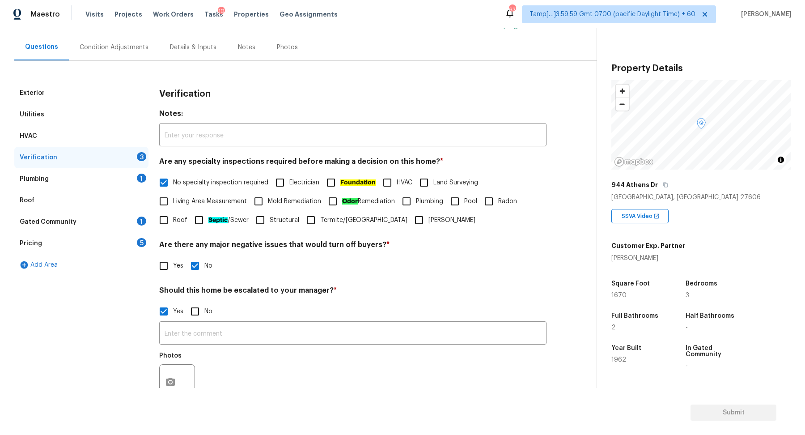
scroll to position [159, 0]
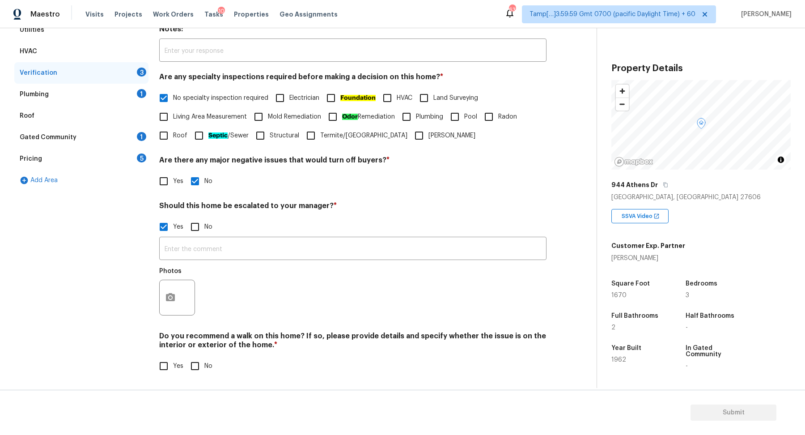
click at [180, 288] on div at bounding box center [177, 297] width 36 height 36
click at [174, 295] on icon "button" at bounding box center [170, 297] width 11 height 11
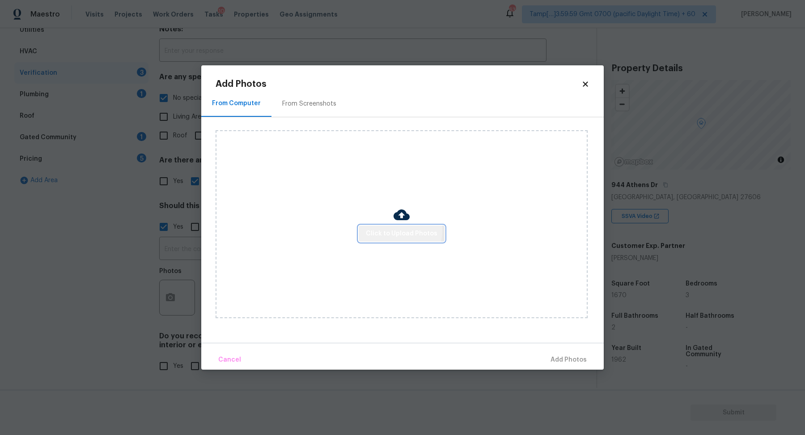
click at [392, 231] on span "Click to Upload Photos" at bounding box center [402, 233] width 72 height 11
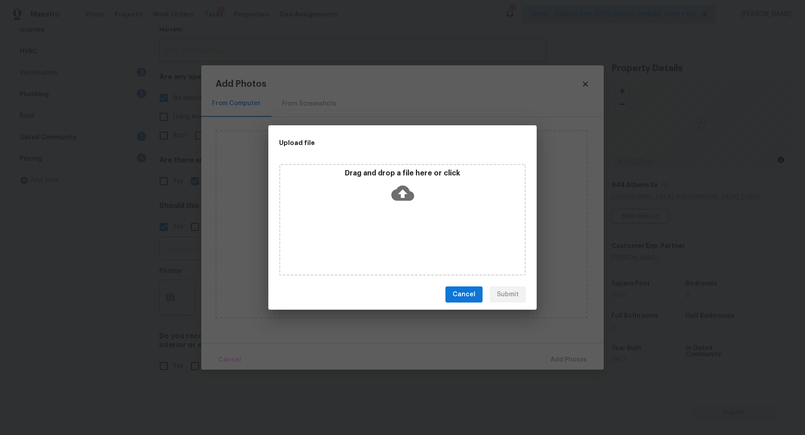
click at [416, 208] on div "Drag and drop a file here or click" at bounding box center [402, 220] width 247 height 112
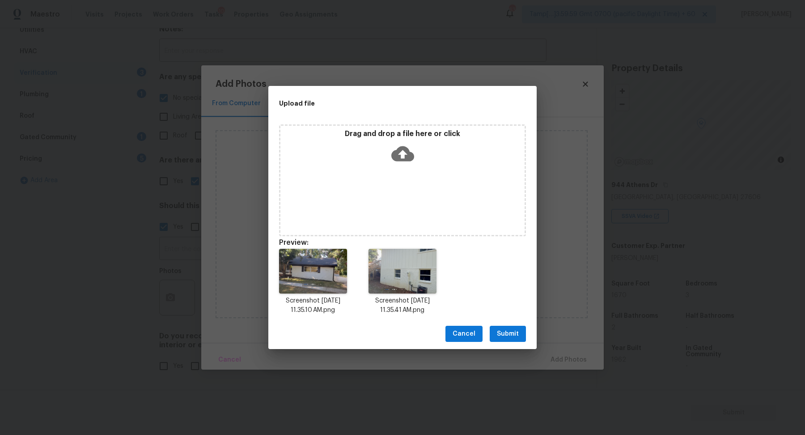
click at [515, 336] on span "Submit" at bounding box center [508, 333] width 22 height 11
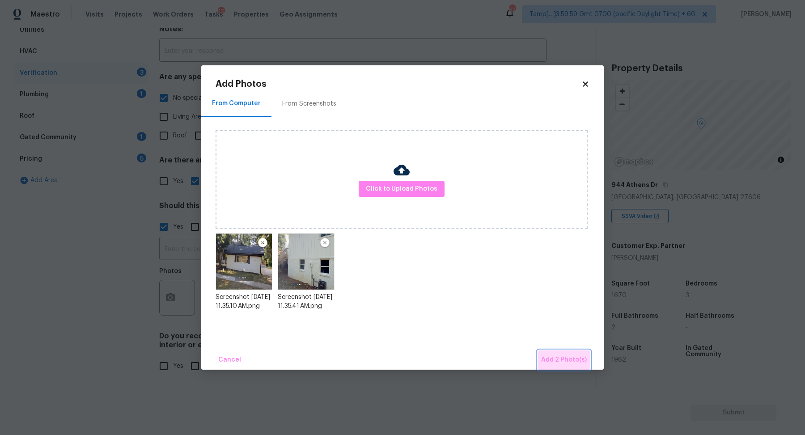
click at [563, 353] on button "Add 2 Photo(s)" at bounding box center [563, 359] width 53 height 19
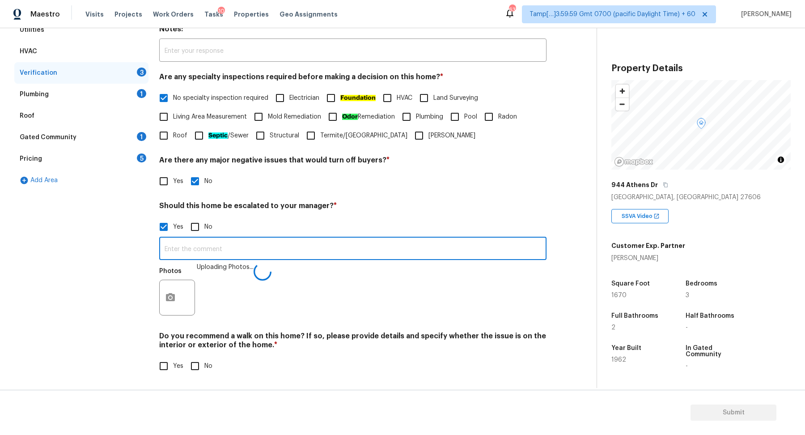
click at [275, 246] on input "text" at bounding box center [352, 249] width 387 height 21
type input "The house has possible foundation issues in the exterior walls."
click at [360, 299] on div "Photos" at bounding box center [352, 291] width 387 height 58
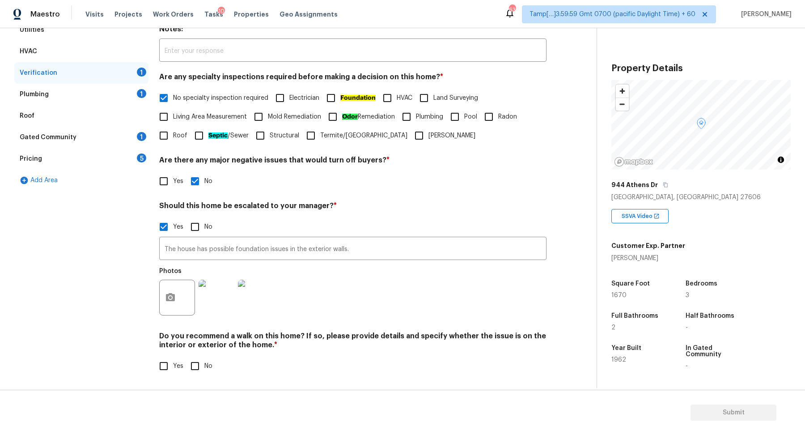
click at [208, 363] on span "No" at bounding box center [208, 365] width 8 height 9
click at [204, 363] on input "No" at bounding box center [195, 365] width 19 height 19
checkbox input "true"
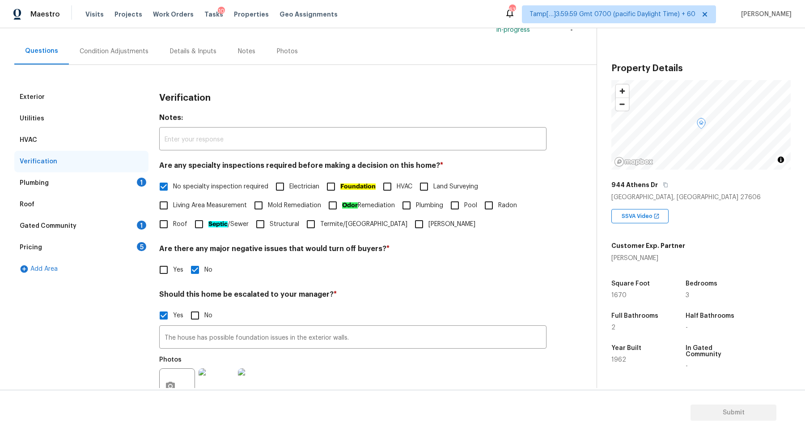
scroll to position [23, 0]
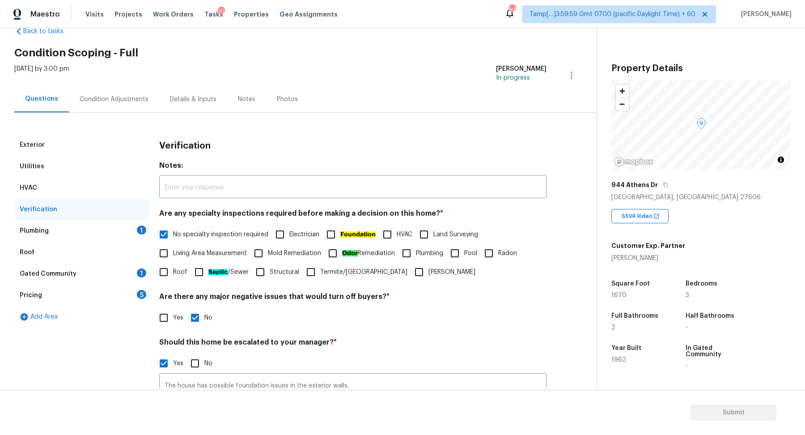
click at [114, 237] on div "Plumbing 1" at bounding box center [81, 230] width 134 height 21
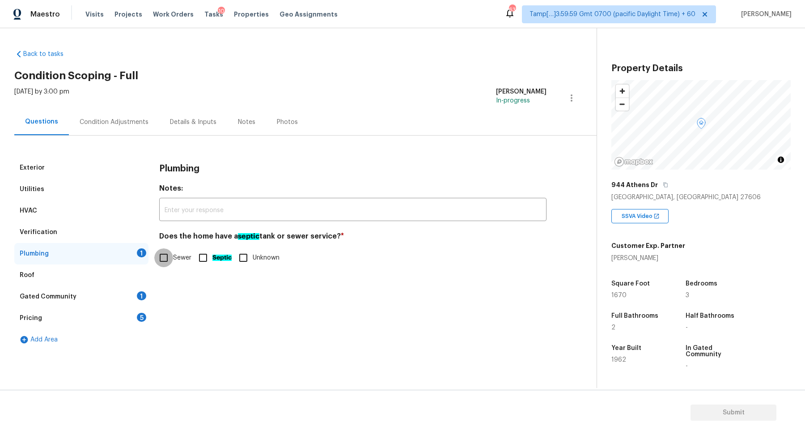
click at [167, 264] on input "Sewer" at bounding box center [163, 257] width 19 height 19
checkbox input "true"
click at [137, 291] on div "Gated Community 1" at bounding box center [81, 296] width 134 height 21
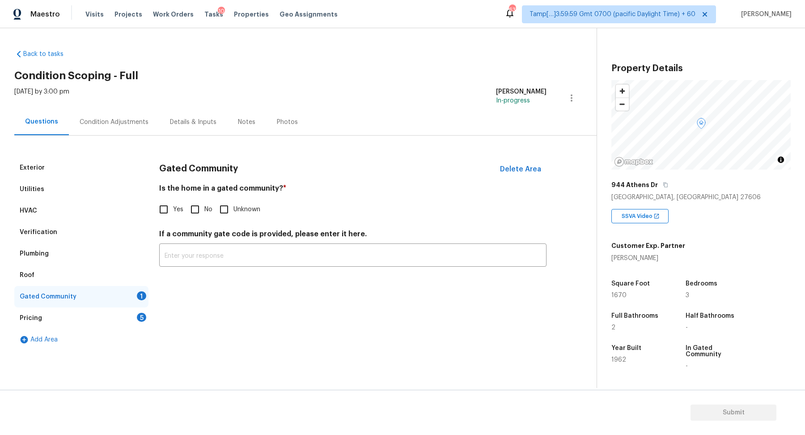
click at [189, 212] on input "No" at bounding box center [195, 209] width 19 height 19
checkbox input "true"
click at [131, 310] on div "Pricing 5" at bounding box center [81, 317] width 134 height 21
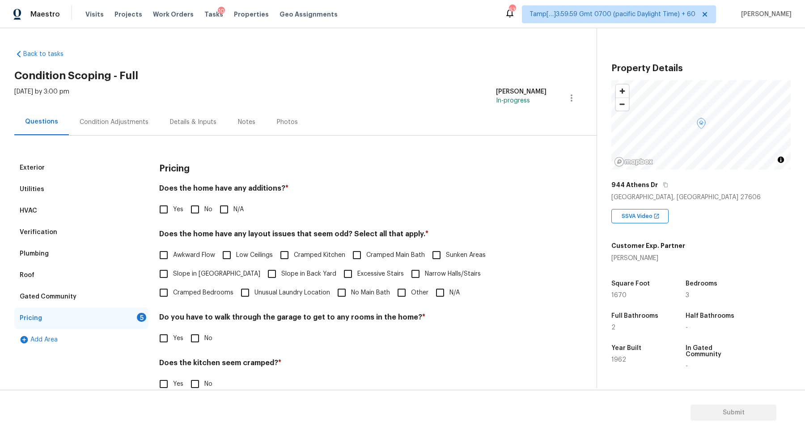
click at [68, 290] on div "Gated Community" at bounding box center [81, 296] width 134 height 21
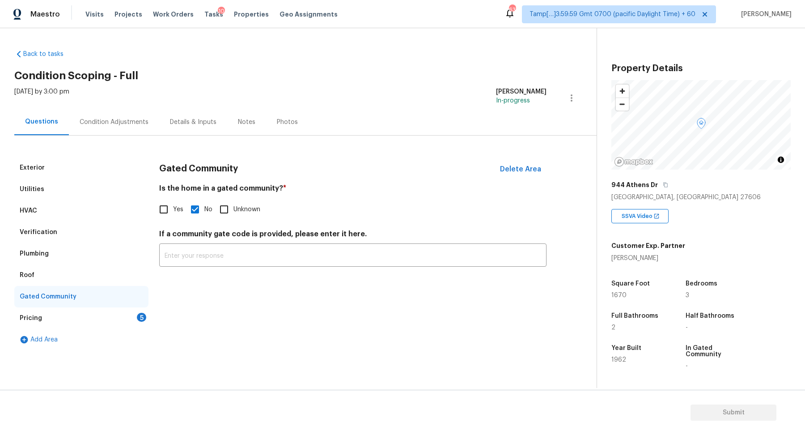
click at [174, 206] on span "Yes" at bounding box center [178, 209] width 10 height 9
click at [173, 206] on input "Yes" at bounding box center [163, 209] width 19 height 19
checkbox input "true"
checkbox input "false"
click at [126, 312] on div "Pricing 5" at bounding box center [81, 317] width 134 height 21
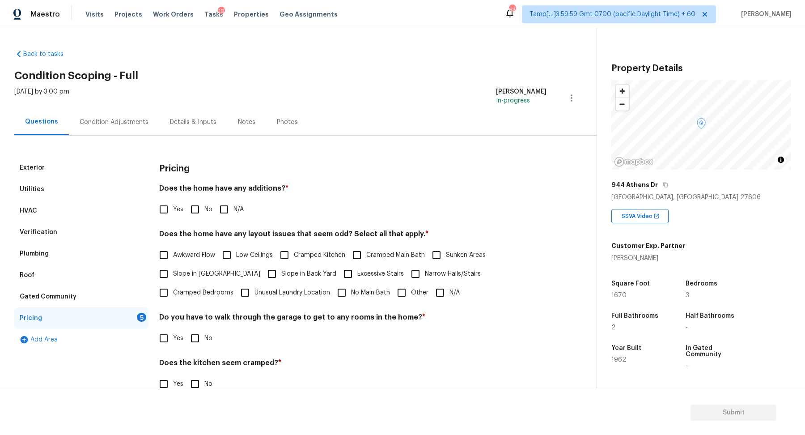
click at [191, 214] on input "No" at bounding box center [195, 209] width 19 height 19
checkbox input "true"
click at [185, 266] on label "Slope in Front Yard" at bounding box center [207, 274] width 106 height 19
click at [173, 266] on input "Slope in Front Yard" at bounding box center [163, 274] width 19 height 19
checkbox input "true"
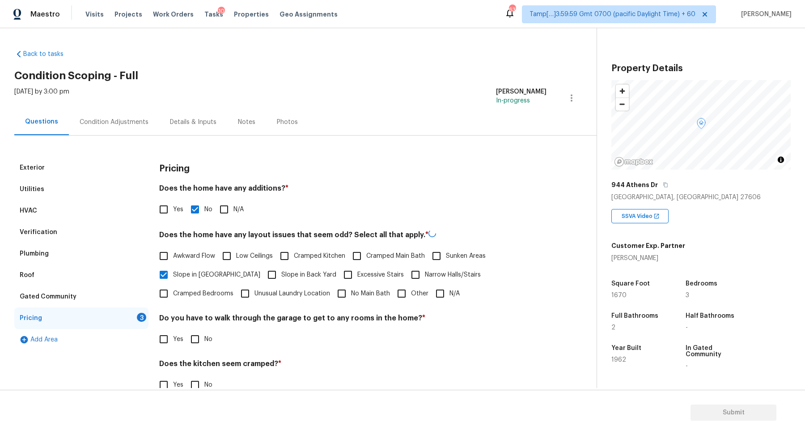
click at [262, 266] on label "Slope in Back Yard" at bounding box center [299, 274] width 74 height 19
click at [262, 266] on input "Slope in Back Yard" at bounding box center [271, 274] width 19 height 19
checkbox input "true"
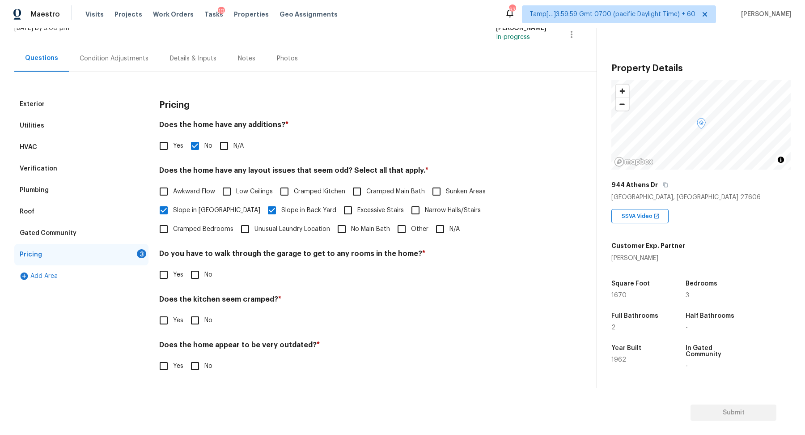
click at [207, 273] on span "No" at bounding box center [208, 274] width 8 height 9
click at [204, 273] on input "No" at bounding box center [195, 274] width 19 height 19
checkbox input "true"
click at [186, 311] on input "No" at bounding box center [195, 320] width 19 height 19
checkbox input "true"
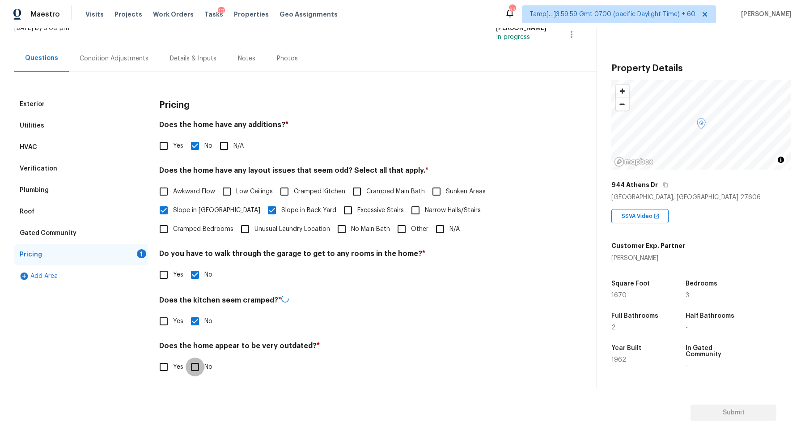
click at [186, 357] on input "No" at bounding box center [195, 366] width 19 height 19
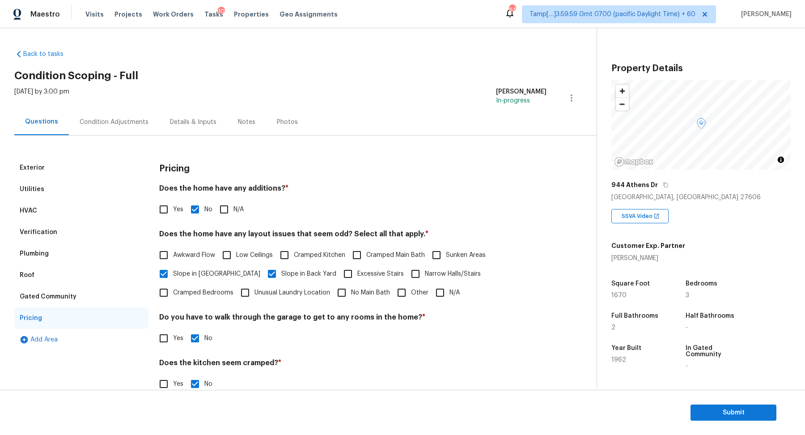
checkbox input "false"
click at [135, 130] on div "Condition Adjustments" at bounding box center [114, 122] width 90 height 26
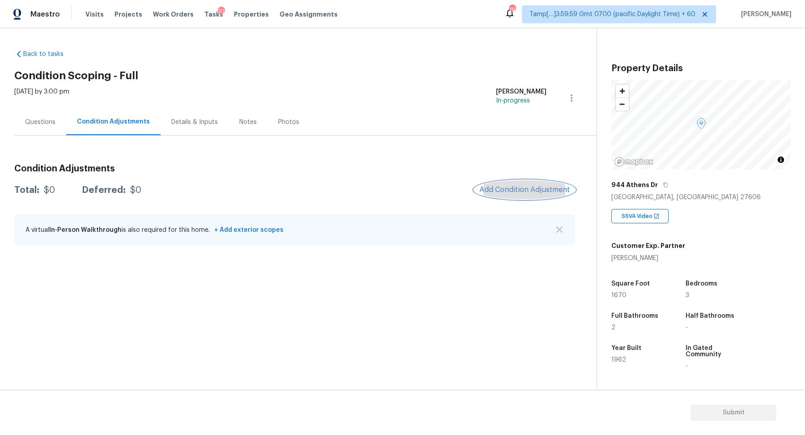
click at [506, 196] on button "Add Condition Adjustment" at bounding box center [524, 189] width 101 height 19
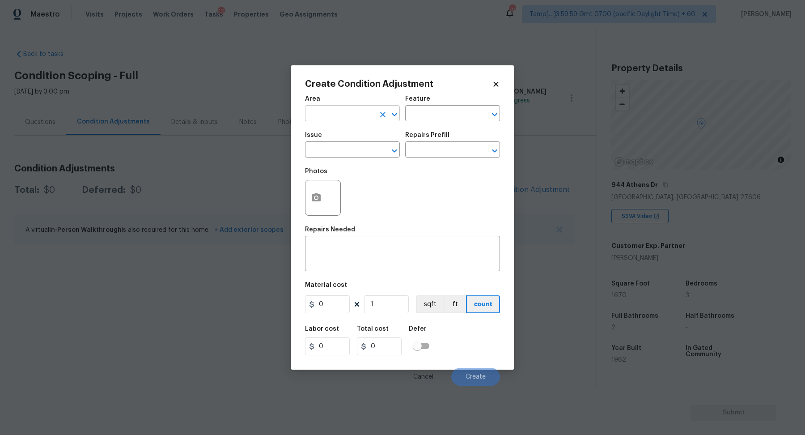
click at [355, 114] on input "text" at bounding box center [340, 114] width 70 height 14
click at [316, 156] on ul "Interior Addition Interior Overall" at bounding box center [352, 141] width 95 height 37
click at [328, 150] on li "Interior Overall" at bounding box center [352, 148] width 95 height 15
type input "Interior Overall"
click at [328, 150] on input "text" at bounding box center [340, 150] width 70 height 14
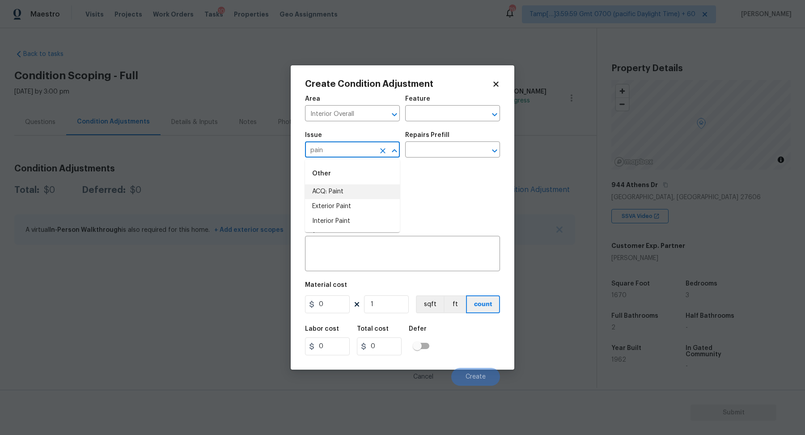
click at [345, 195] on li "ACQ: Paint" at bounding box center [352, 191] width 95 height 15
type input "ACQ: Paint"
click at [437, 153] on input "text" at bounding box center [440, 150] width 70 height 14
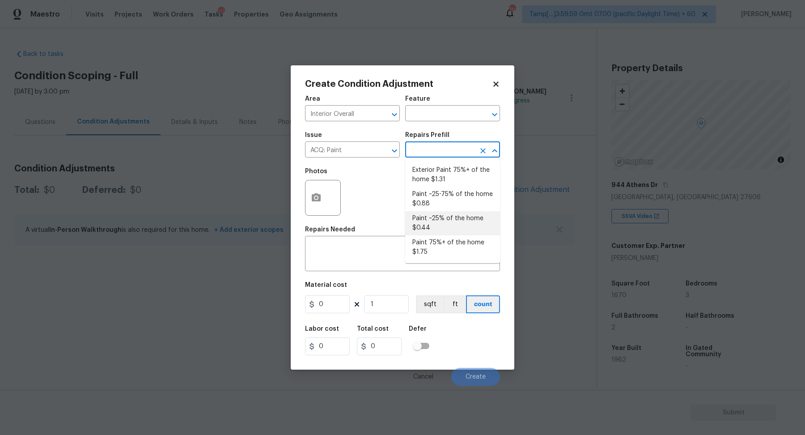
click at [438, 215] on li "Paint ~25% of the home $0.44" at bounding box center [452, 223] width 95 height 24
type input "Acquisition"
type textarea "Acquisition Scope: ~25% of the home needs interior paint"
type input "0.44"
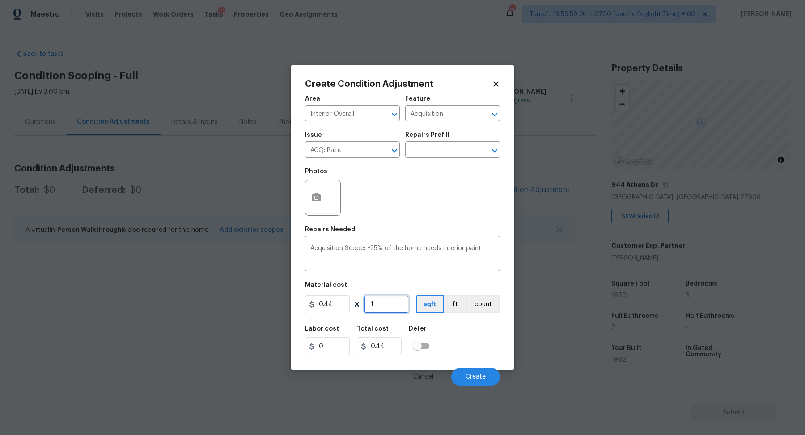
click at [395, 304] on input "1" at bounding box center [386, 304] width 45 height 18
type input "16"
type input "7.04"
type input "167"
type input "73.48"
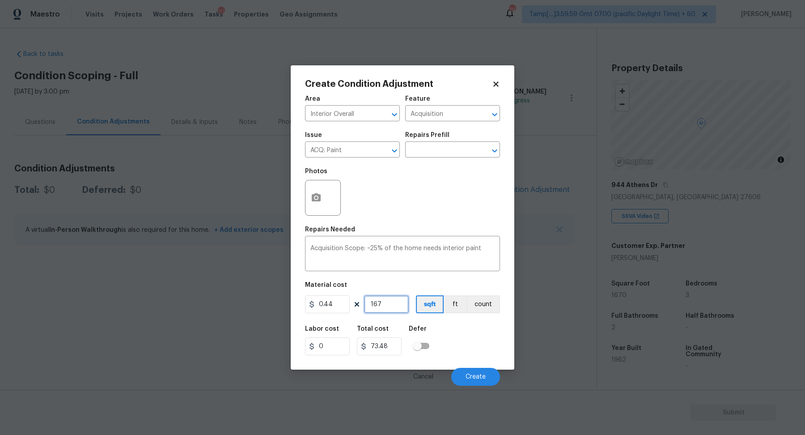
type input "1670"
type input "734.8"
type input "1670"
click at [484, 377] on span "Create" at bounding box center [475, 376] width 20 height 7
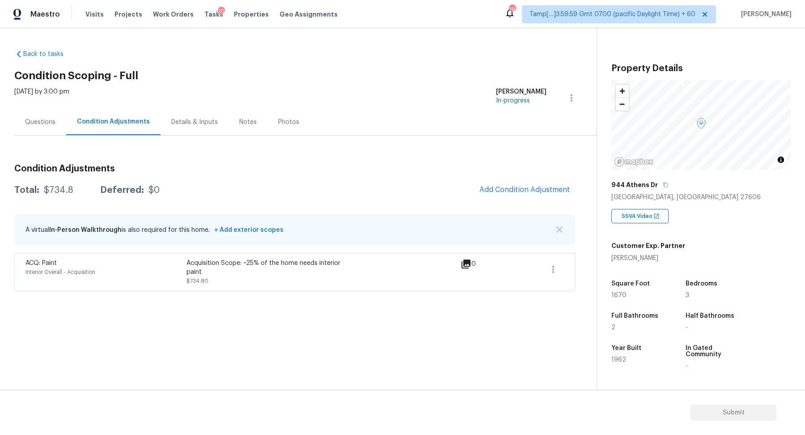
click at [523, 161] on div "Condition Adjustments Total: $734.8 Deferred: $0 Add Condition Adjustment A vir…" at bounding box center [294, 224] width 561 height 134
click at [519, 190] on span "Add Condition Adjustment" at bounding box center [524, 190] width 90 height 8
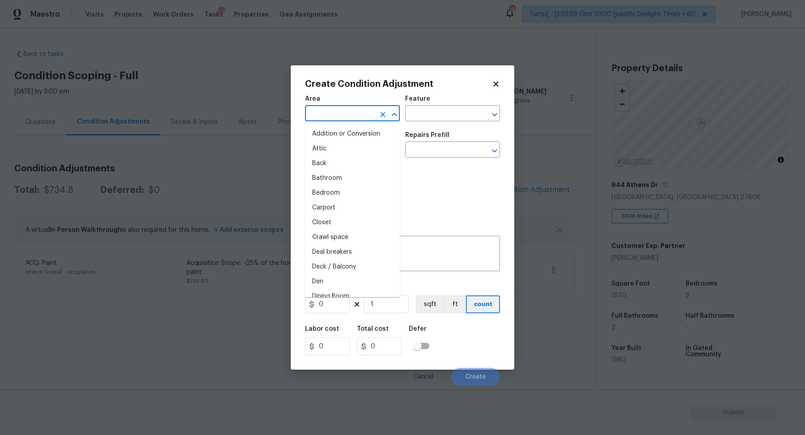
click at [346, 114] on input "text" at bounding box center [340, 114] width 70 height 14
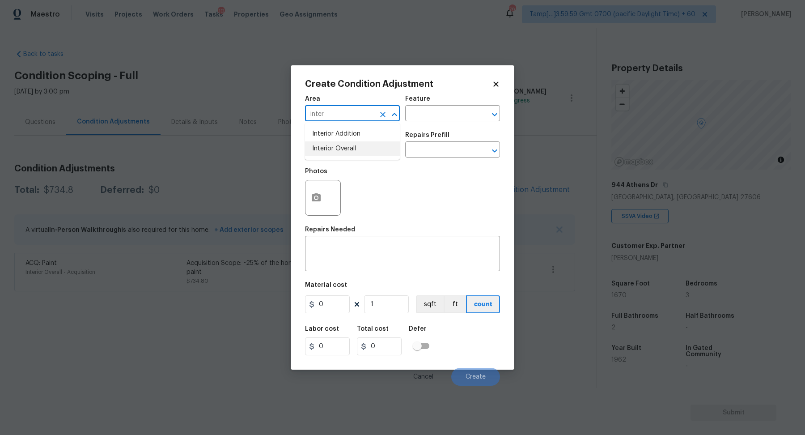
click at [345, 145] on li "Interior Overall" at bounding box center [352, 148] width 95 height 15
type input "Interior Overall"
click at [345, 145] on input "text" at bounding box center [340, 150] width 70 height 14
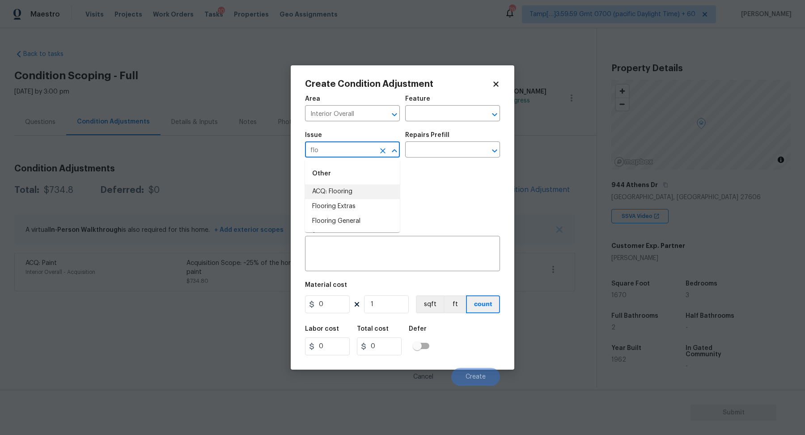
click at [366, 200] on li "Flooring Extras" at bounding box center [352, 206] width 95 height 15
click at [365, 156] on input "Flooring Extras" at bounding box center [340, 150] width 70 height 14
type input "Flooring Extras"
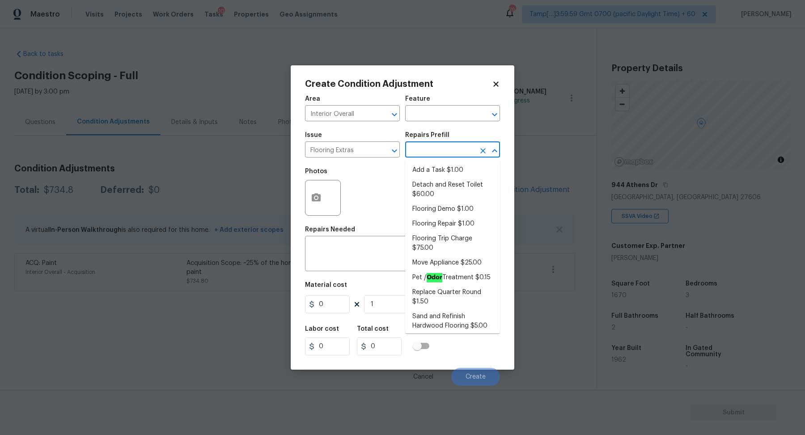
click at [434, 152] on input "text" at bounding box center [440, 150] width 70 height 14
click at [452, 320] on li "Sand and Refinish Hardwood Flooring $5.00" at bounding box center [452, 321] width 95 height 24
type input "Overall Flooring"
type textarea "Sand and refinish the existing hardwood floors. PM to confirm color/sheen."
type input "5"
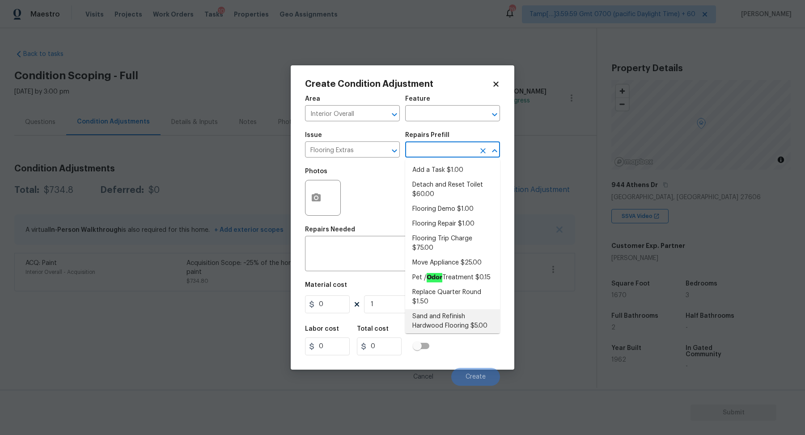
type input "5"
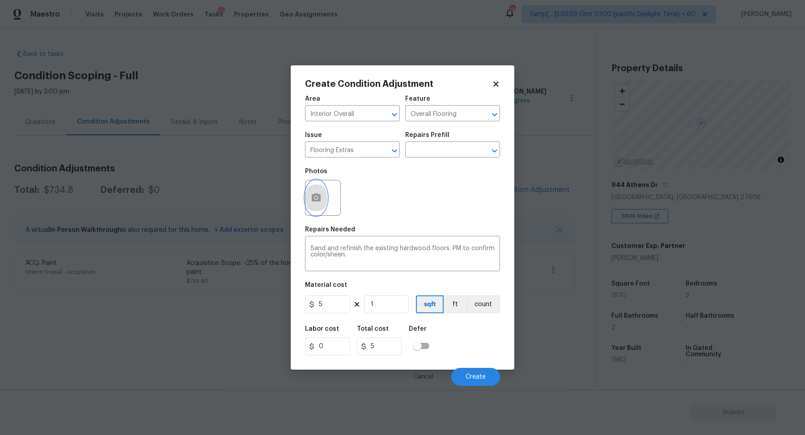
click at [321, 198] on button "button" at bounding box center [315, 197] width 21 height 35
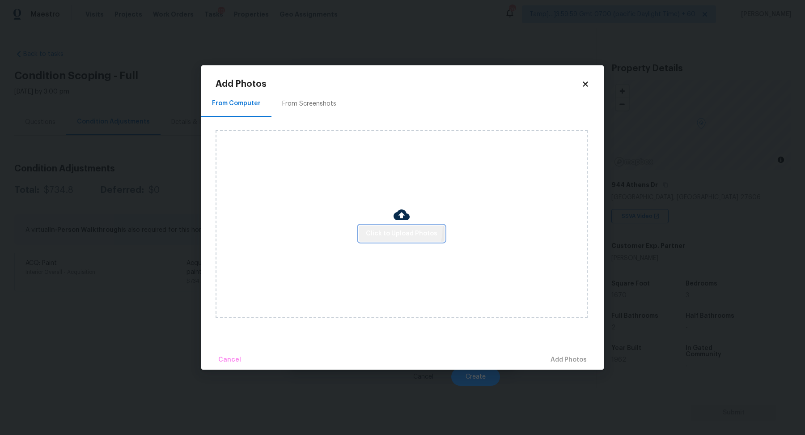
click at [377, 226] on button "Click to Upload Photos" at bounding box center [402, 233] width 86 height 17
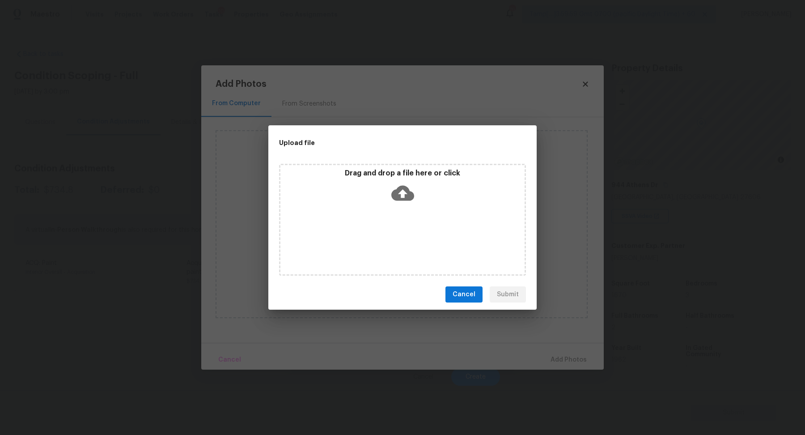
click at [397, 207] on div "Drag and drop a file here or click" at bounding box center [402, 220] width 247 height 112
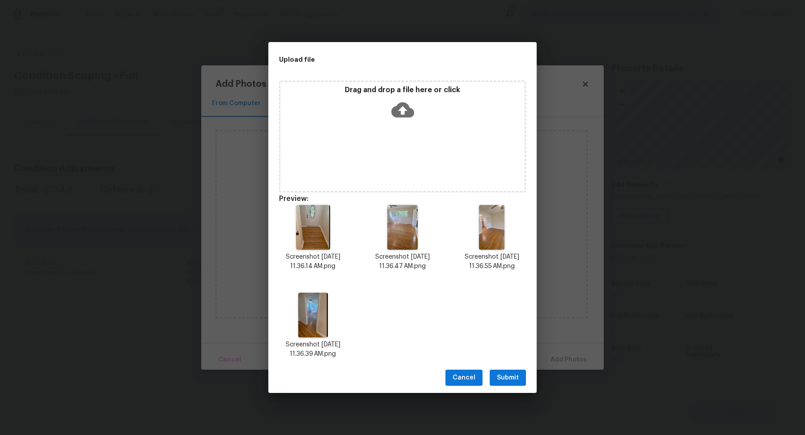
click at [507, 375] on span "Submit" at bounding box center [508, 377] width 22 height 11
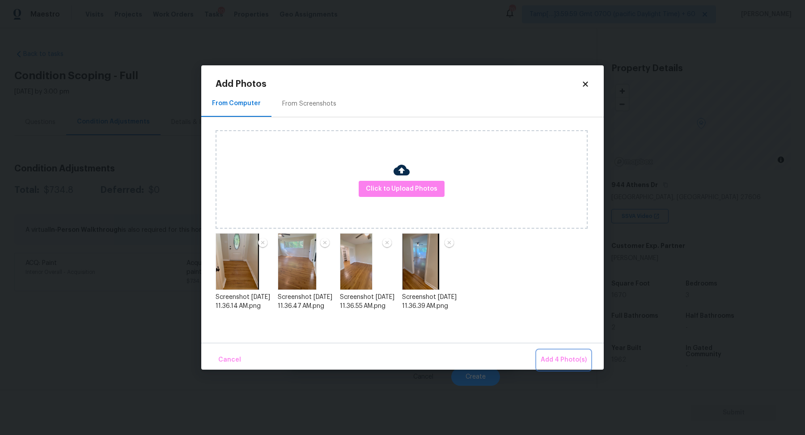
click at [570, 359] on span "Add 4 Photo(s)" at bounding box center [563, 359] width 46 height 11
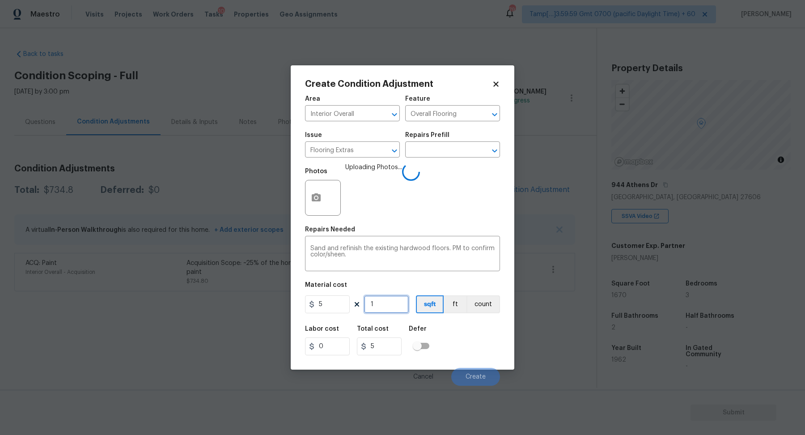
click at [404, 304] on input "1" at bounding box center [386, 304] width 45 height 18
type input "16"
type input "80"
type input "167"
type input "835"
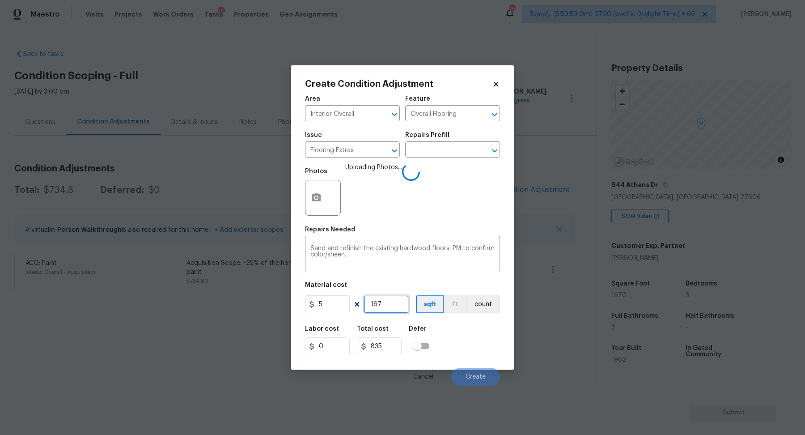
type input "1670"
type input "8350"
type input "1670"
click at [444, 333] on div "Labor cost 0 Total cost 8350 Defer" at bounding box center [402, 340] width 195 height 40
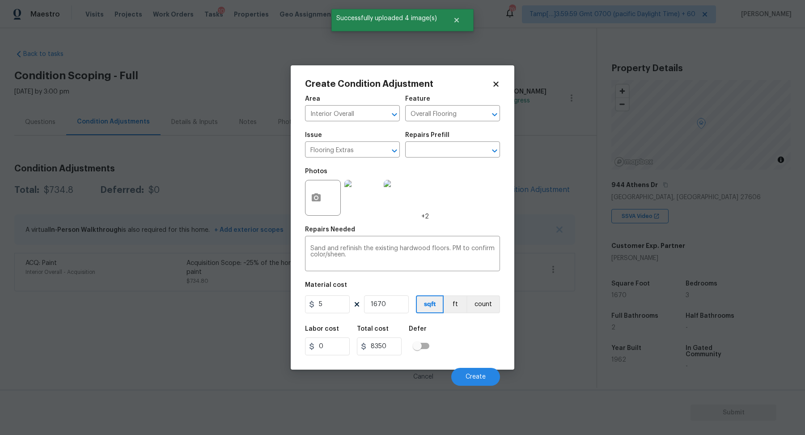
click at [455, 333] on div "Labor cost 0 Total cost 8350 Defer" at bounding box center [402, 340] width 195 height 40
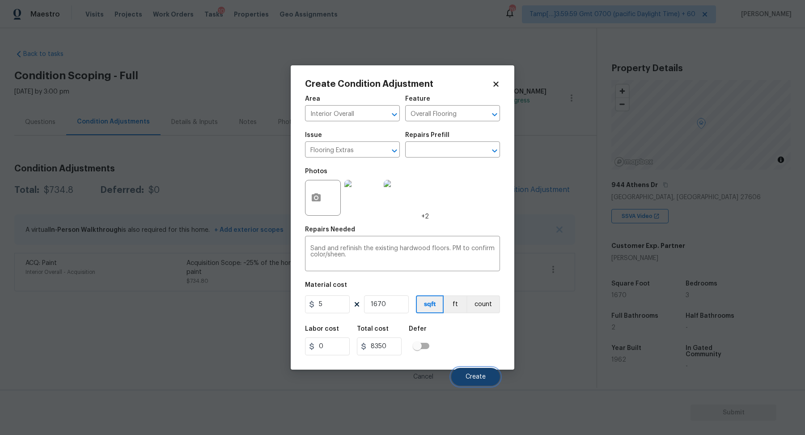
click at [464, 369] on button "Create" at bounding box center [475, 376] width 49 height 18
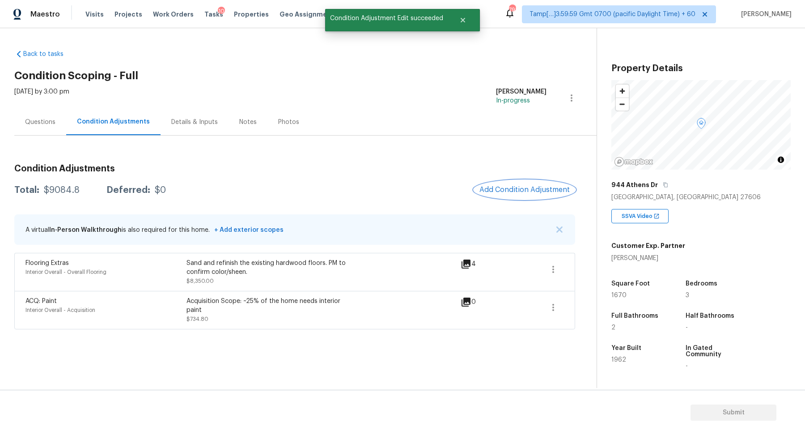
click at [526, 186] on span "Add Condition Adjustment" at bounding box center [524, 190] width 90 height 8
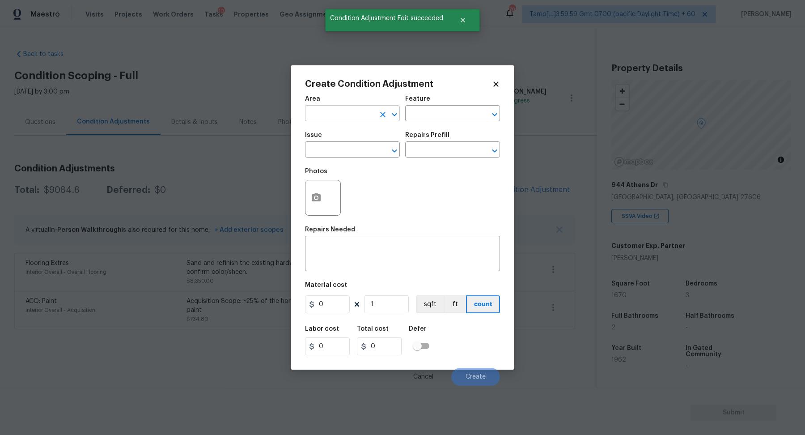
click at [315, 117] on input "text" at bounding box center [340, 114] width 70 height 14
click at [317, 146] on li "Interior Overall" at bounding box center [352, 148] width 95 height 15
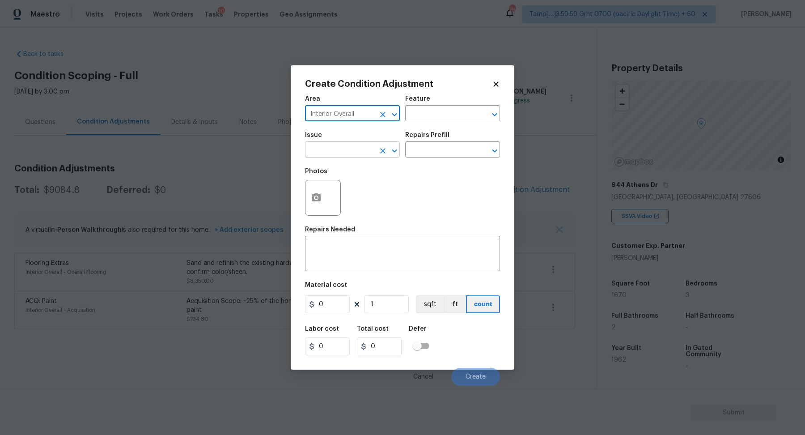
type input "Interior Overall"
click at [328, 149] on input "text" at bounding box center [340, 150] width 70 height 14
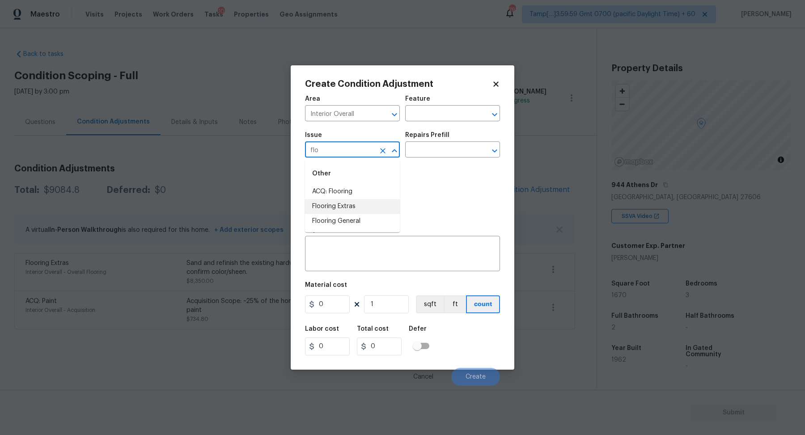
click at [363, 204] on li "Flooring Extras" at bounding box center [352, 206] width 95 height 15
type input "Flooring Extras"
click at [448, 151] on input "text" at bounding box center [440, 150] width 70 height 14
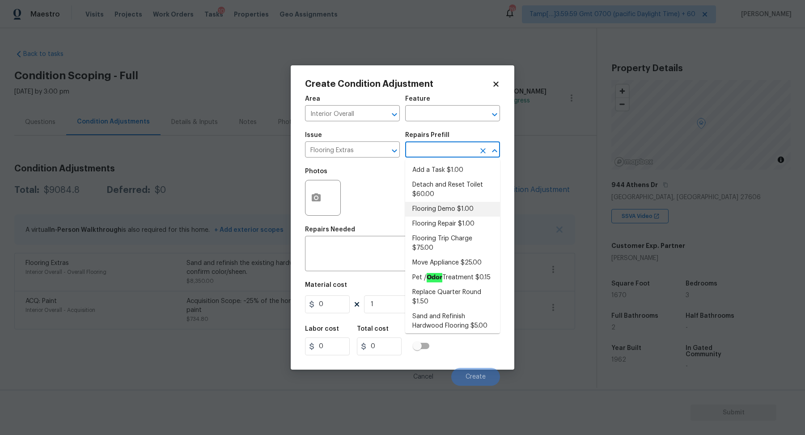
click at [455, 215] on li "Flooring Demo $1.00" at bounding box center [452, 209] width 95 height 15
type input "Overall Flooring"
type textarea "Demo existing flooring."
type input "1"
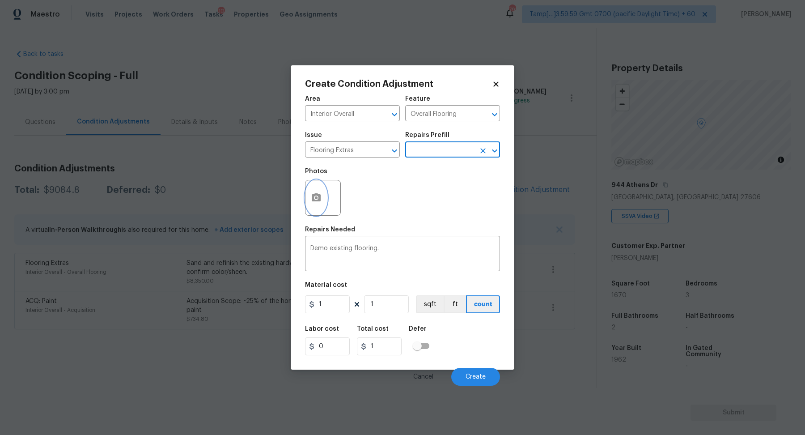
click at [322, 203] on button "button" at bounding box center [315, 197] width 21 height 35
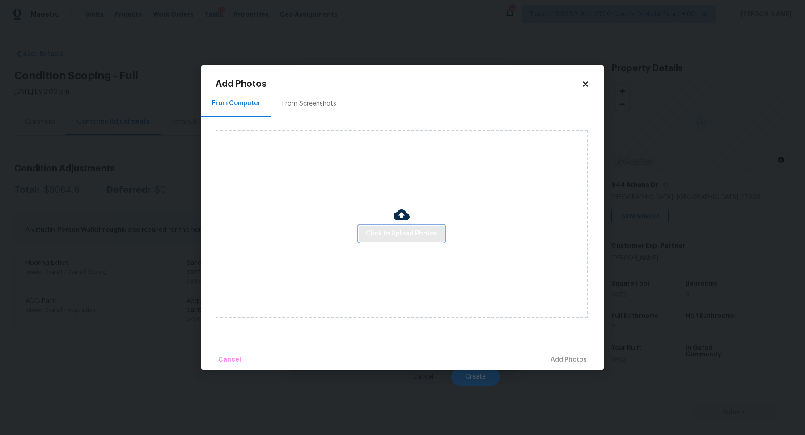
click at [396, 233] on span "Click to Upload Photos" at bounding box center [402, 233] width 72 height 11
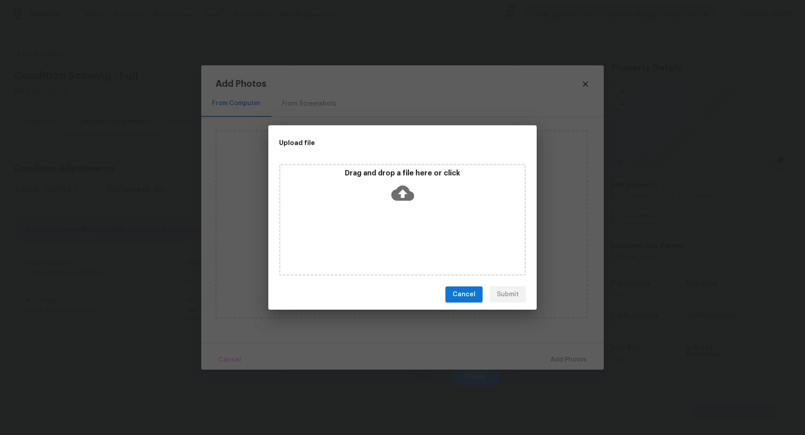
click at [415, 207] on div "Drag and drop a file here or click" at bounding box center [402, 220] width 247 height 112
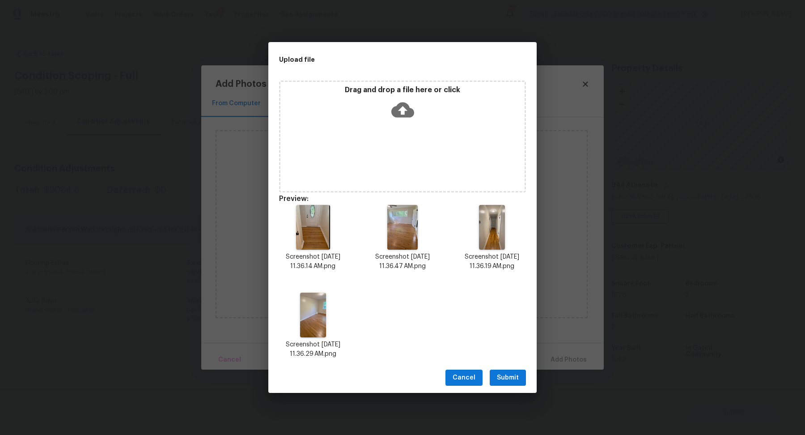
click at [512, 373] on span "Submit" at bounding box center [508, 377] width 22 height 11
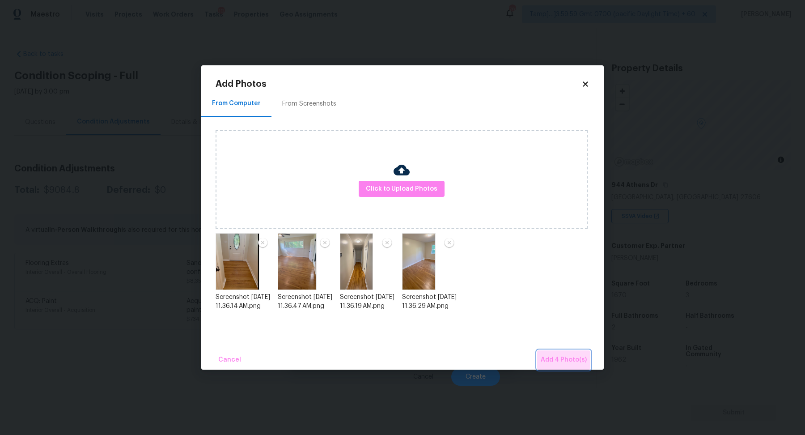
click at [583, 352] on button "Add 4 Photo(s)" at bounding box center [563, 359] width 53 height 19
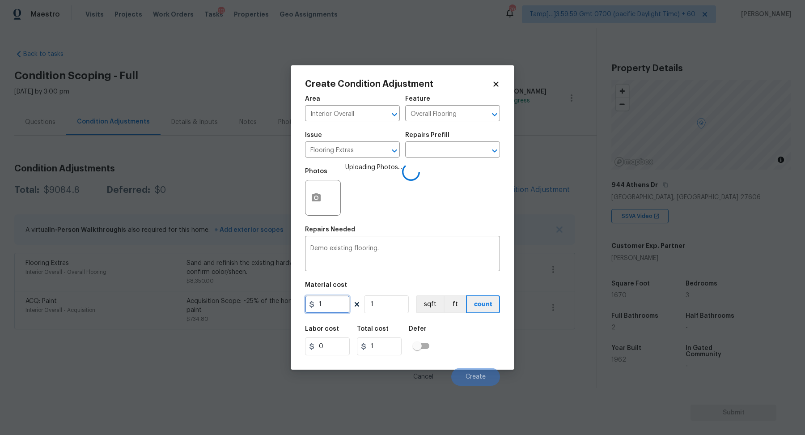
click at [347, 309] on input "1" at bounding box center [327, 304] width 45 height 18
type input "2"
click at [401, 312] on input "1" at bounding box center [386, 304] width 45 height 18
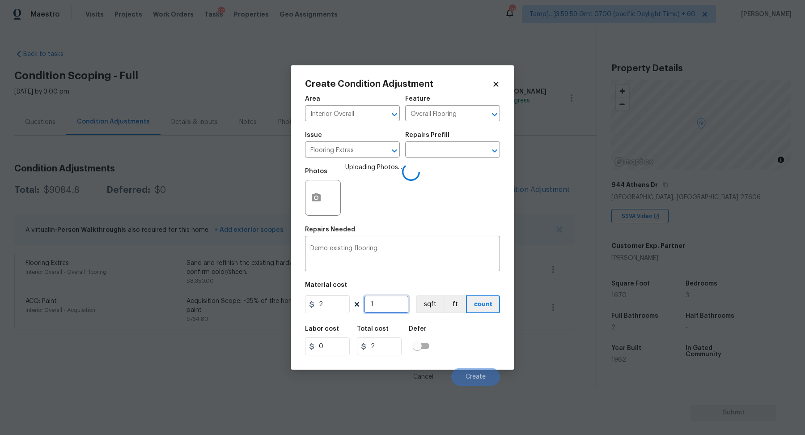
type input "16"
type input "32"
type input "167"
type input "334"
type input "1670"
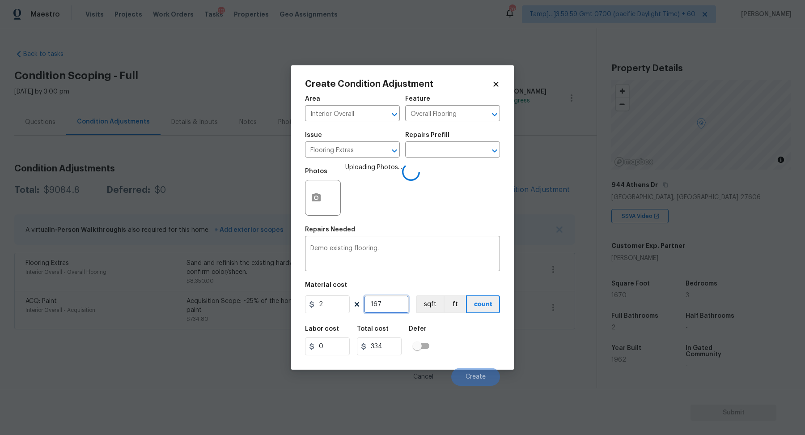
type input "3340"
type input "1670"
click at [481, 323] on div "Labor cost 0 Total cost 3340 Defer" at bounding box center [402, 340] width 195 height 40
click at [481, 328] on div "Labor cost 0 Total cost 3340 Defer" at bounding box center [402, 340] width 195 height 40
click at [481, 332] on div "Labor cost 0 Total cost 3340 Defer" at bounding box center [402, 340] width 195 height 40
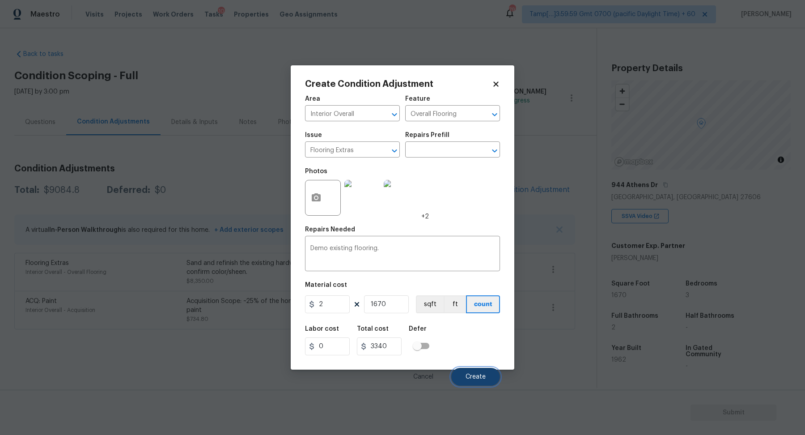
click at [476, 368] on button "Create" at bounding box center [475, 376] width 49 height 18
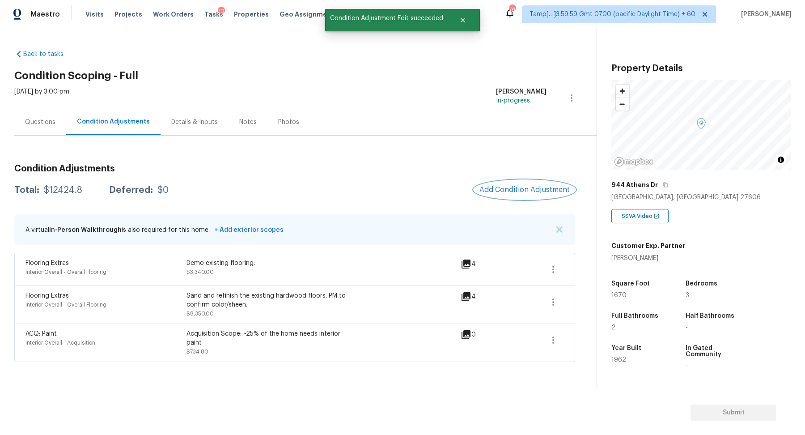
click at [504, 183] on button "Add Condition Adjustment" at bounding box center [524, 189] width 101 height 19
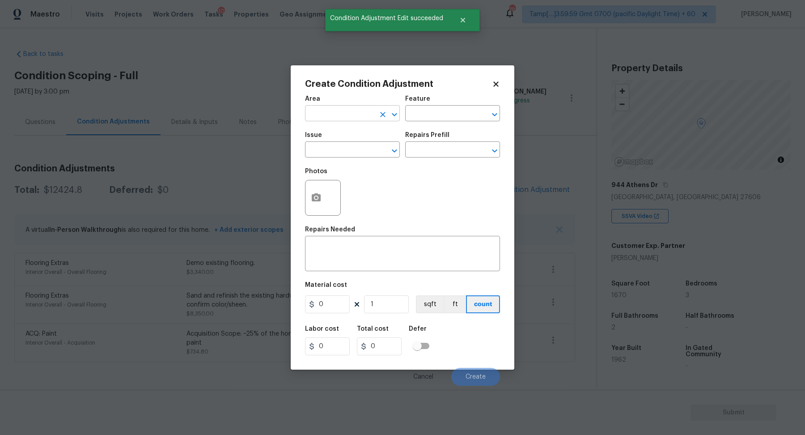
click at [332, 111] on input "text" at bounding box center [340, 114] width 70 height 14
click at [349, 156] on li "Interior Overall" at bounding box center [352, 148] width 95 height 15
type input "Interior Overall"
click at [349, 156] on input "text" at bounding box center [340, 150] width 70 height 14
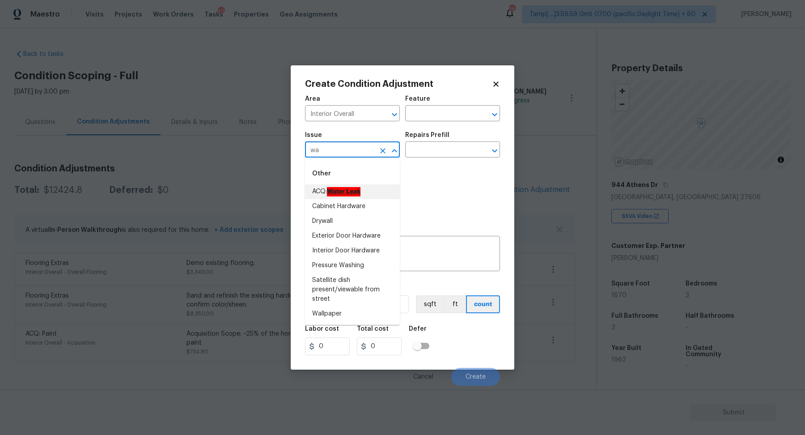
click at [362, 186] on li "ACQ: Water Leak" at bounding box center [352, 191] width 95 height 15
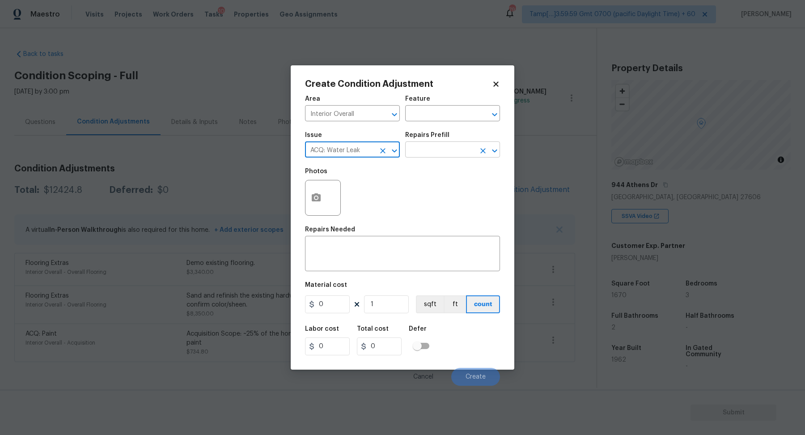
type input "ACQ: Water Leak"
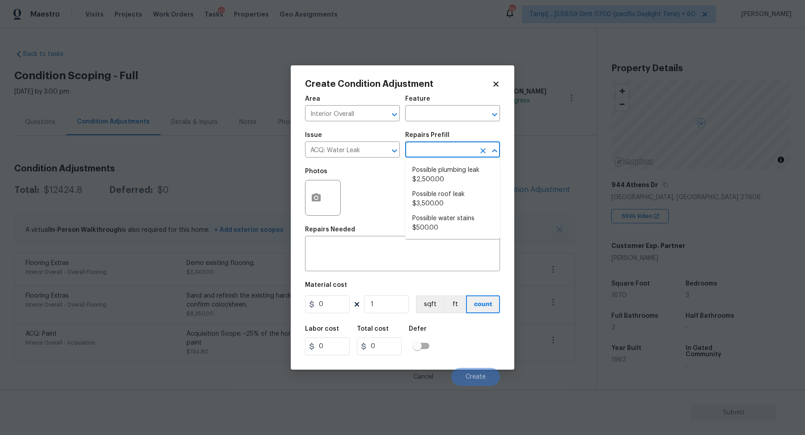
click at [452, 150] on input "text" at bounding box center [440, 150] width 70 height 14
click at [447, 214] on li "Possible water stains $500.00" at bounding box center [452, 223] width 95 height 24
type input "Acquisition"
type textarea "Acquisition Scope: Possible water stains"
type input "500"
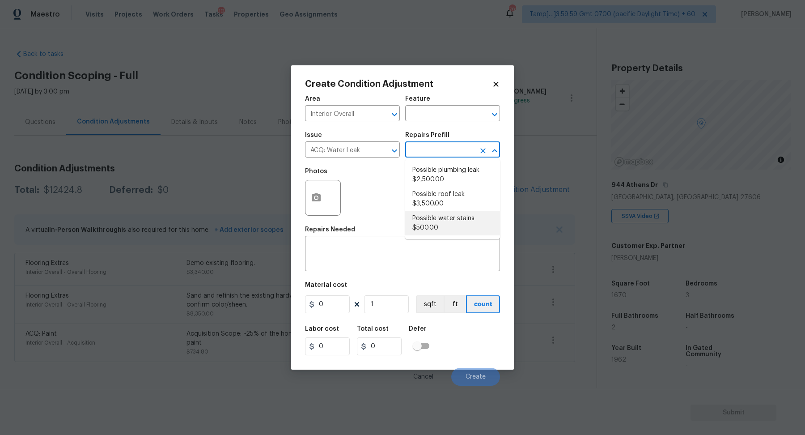
type input "500"
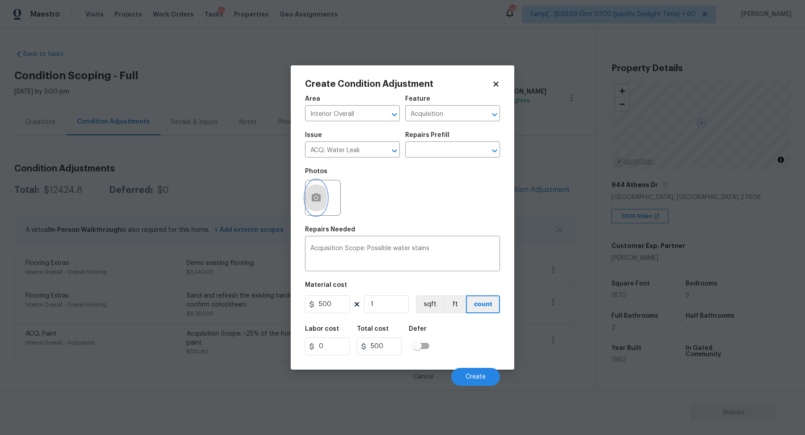
click at [325, 197] on button "button" at bounding box center [315, 197] width 21 height 35
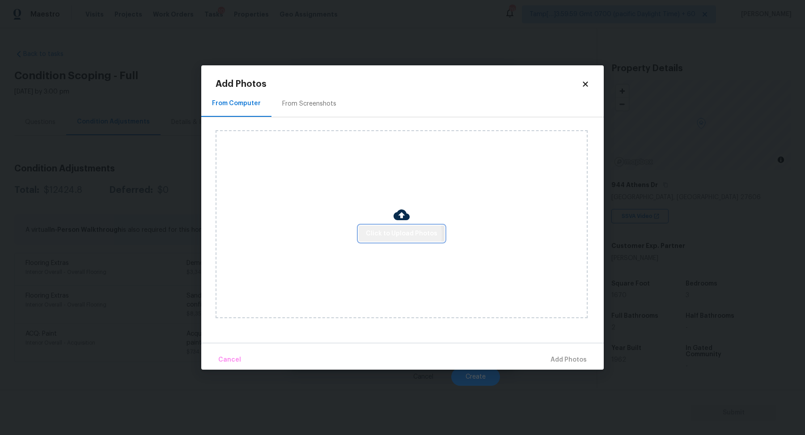
click at [395, 235] on span "Click to Upload Photos" at bounding box center [402, 233] width 72 height 11
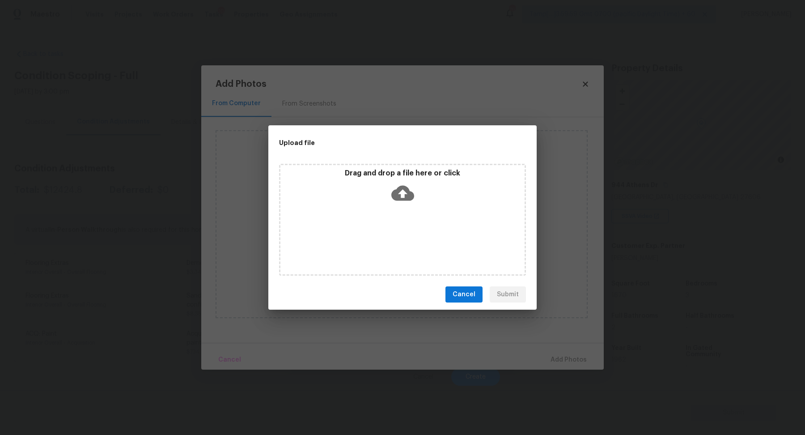
click at [440, 181] on div "Drag and drop a file here or click" at bounding box center [402, 188] width 244 height 38
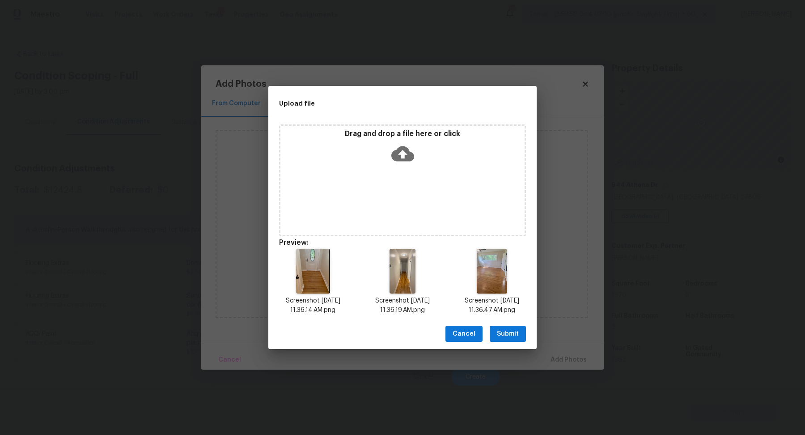
click at [510, 333] on span "Submit" at bounding box center [508, 333] width 22 height 11
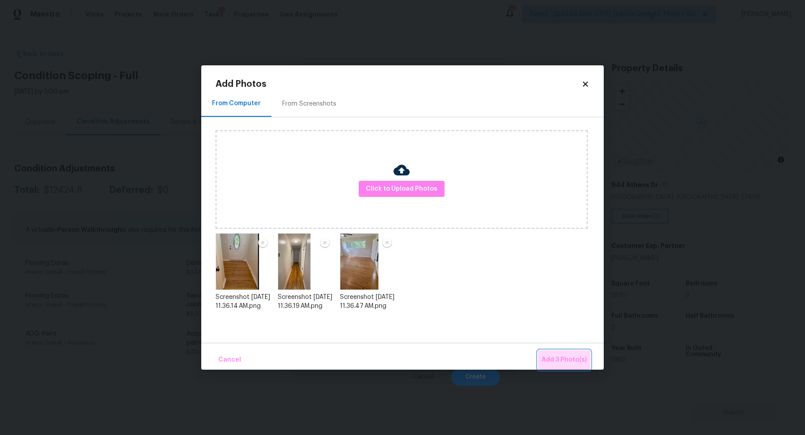
click at [563, 353] on button "Add 3 Photo(s)" at bounding box center [564, 359] width 52 height 19
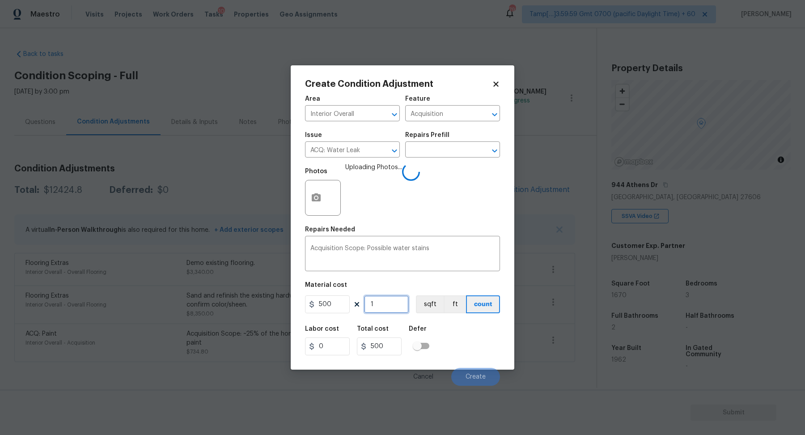
click at [383, 305] on input "1" at bounding box center [386, 304] width 45 height 18
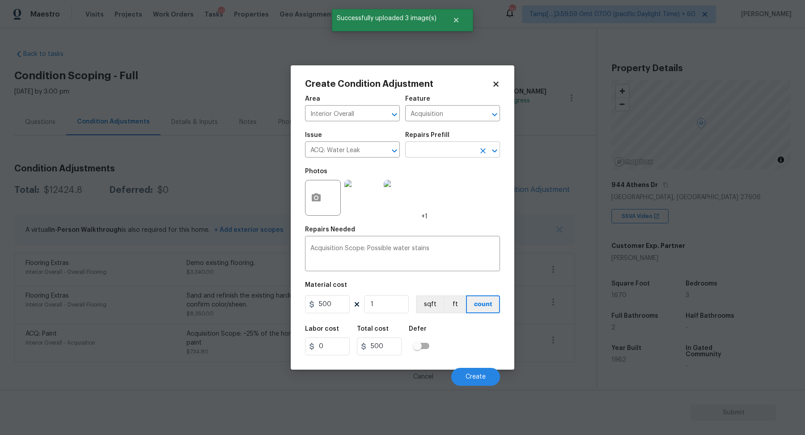
click at [443, 148] on input "text" at bounding box center [440, 150] width 70 height 14
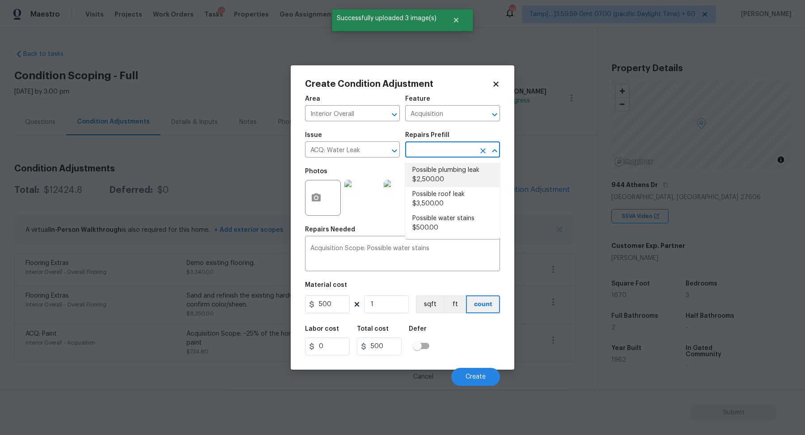
click at [443, 172] on li "Possible plumbing leak $2,500.00" at bounding box center [452, 175] width 95 height 24
type textarea "Acquisition Scope: Possible plumbing leak"
type input "2500"
click at [446, 148] on input "text" at bounding box center [440, 150] width 70 height 14
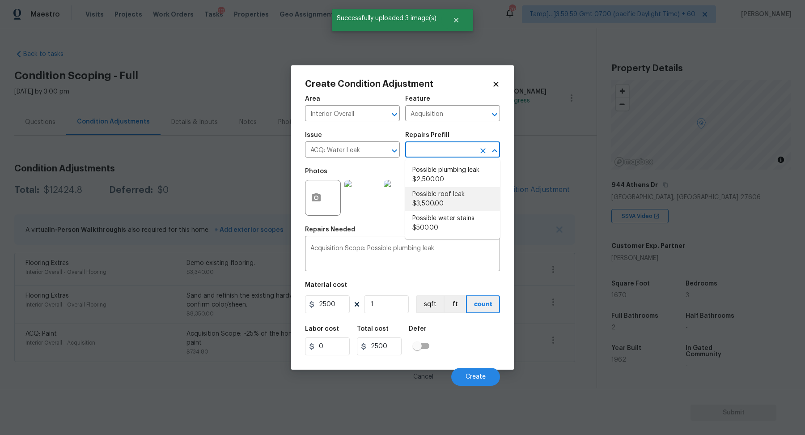
click at [446, 205] on li "Possible roof leak $3,500.00" at bounding box center [452, 199] width 95 height 24
type textarea "Acquisition Scope: Possible roof leak"
type input "3500"
click at [460, 148] on input "text" at bounding box center [440, 150] width 70 height 14
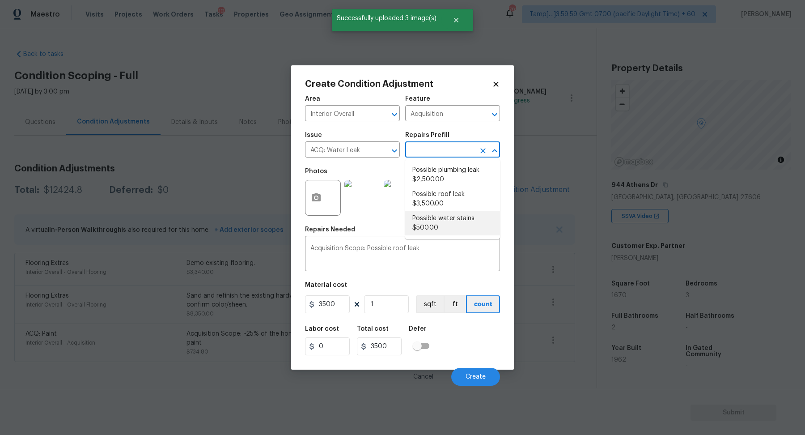
click at [454, 217] on li "Possible water stains $500.00" at bounding box center [452, 223] width 95 height 24
type textarea "Acquisition Scope: Possible water stains"
type input "500"
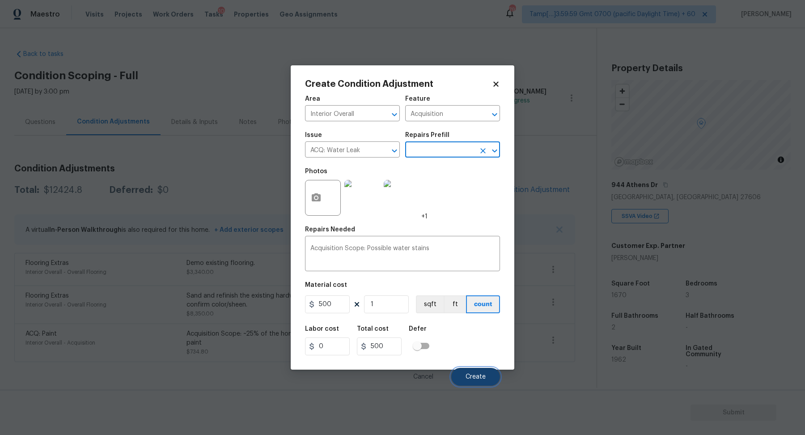
click at [471, 378] on span "Create" at bounding box center [475, 376] width 20 height 7
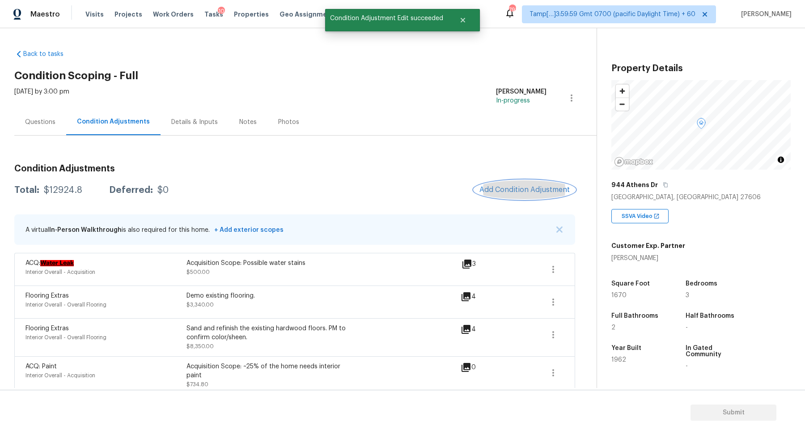
click at [525, 182] on button "Add Condition Adjustment" at bounding box center [524, 189] width 101 height 19
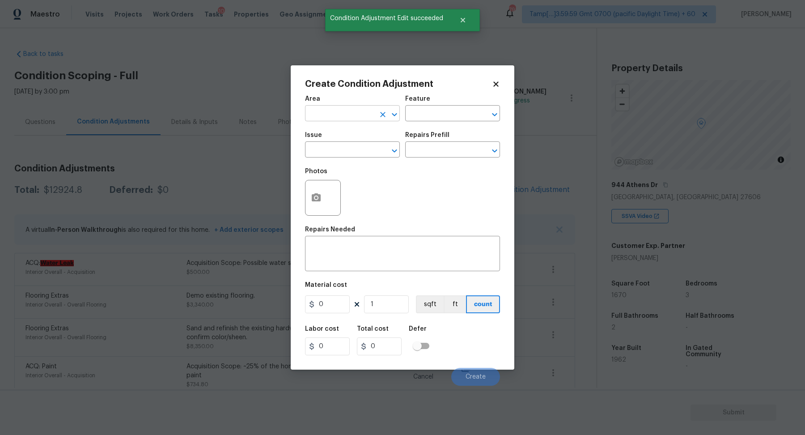
click at [354, 117] on input "text" at bounding box center [340, 114] width 70 height 14
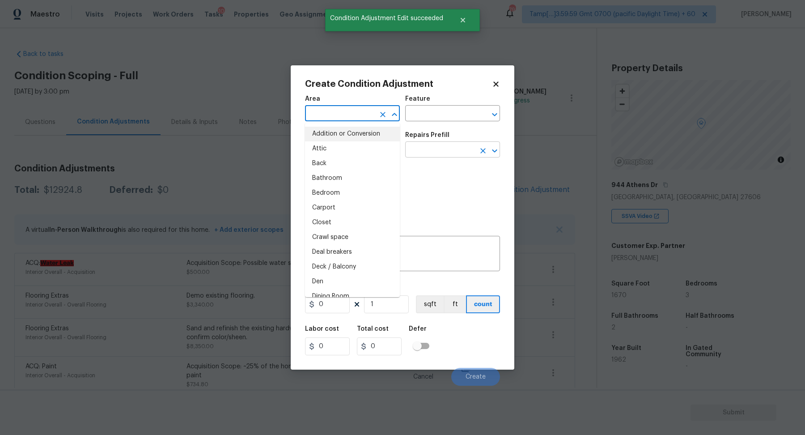
type input "x"
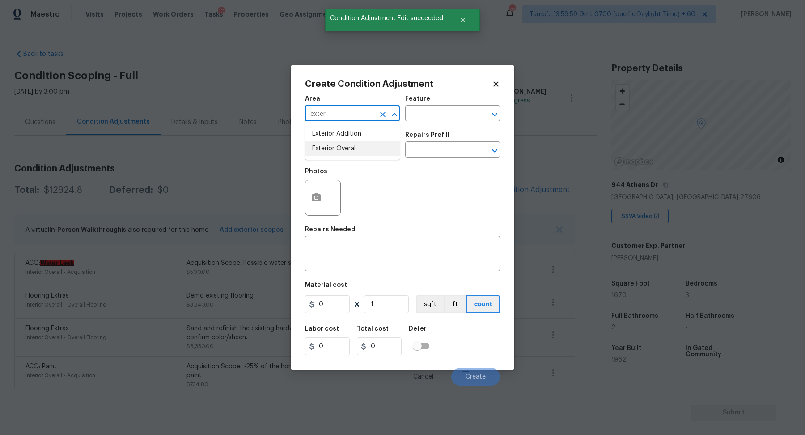
click at [349, 151] on li "Exterior Overall" at bounding box center [352, 148] width 95 height 15
type input "Exterior Overall"
click at [349, 151] on input "text" at bounding box center [340, 150] width 70 height 14
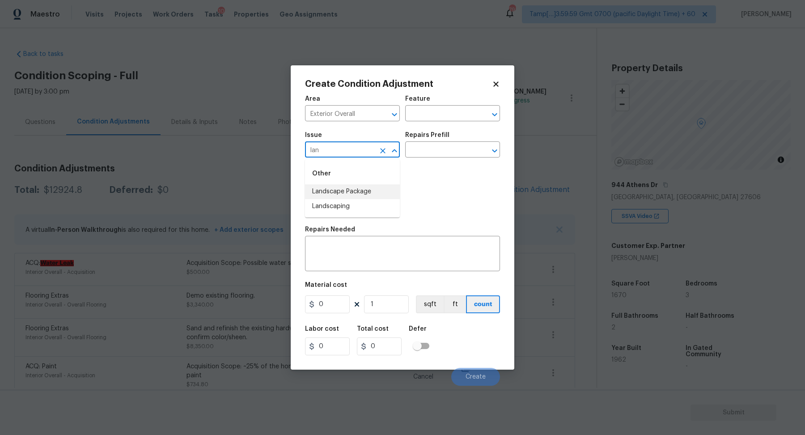
click at [369, 192] on li "Landscape Package" at bounding box center [352, 191] width 95 height 15
type input "Landscape Package"
click at [429, 152] on input "text" at bounding box center [440, 150] width 70 height 14
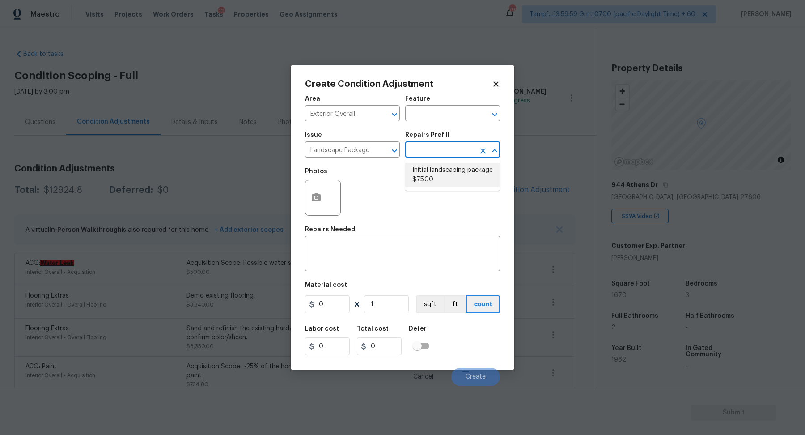
click at [429, 180] on li "Initial landscaping package $75.00" at bounding box center [452, 175] width 95 height 24
type input "Home Readiness Packages"
type textarea "Mowing of grass up to 6" in height. Mow, edge along driveways & sidewalks, trim…"
type input "75"
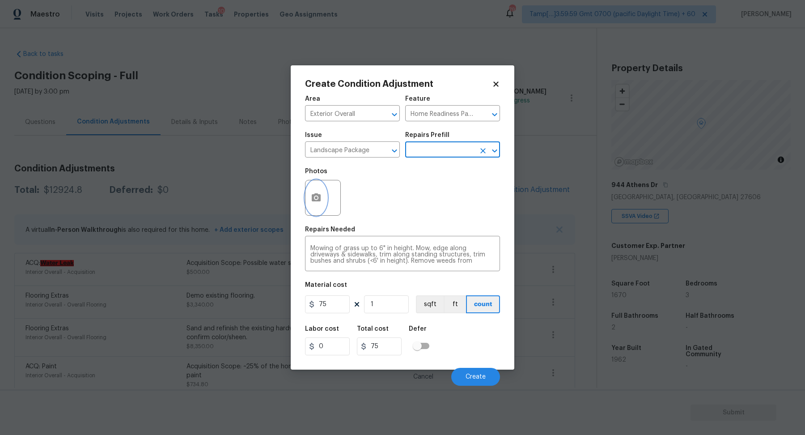
click at [310, 206] on button "button" at bounding box center [315, 197] width 21 height 35
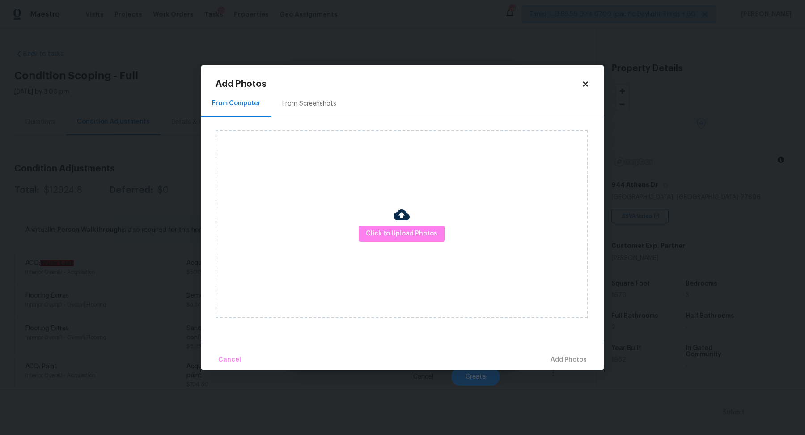
click at [380, 224] on div "Click to Upload Photos" at bounding box center [401, 224] width 372 height 188
click at [381, 225] on button "Click to Upload Photos" at bounding box center [402, 233] width 86 height 17
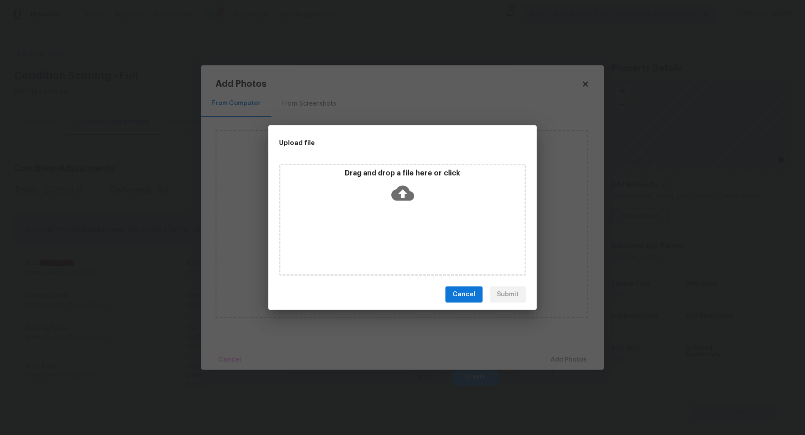
click at [403, 196] on icon at bounding box center [402, 192] width 23 height 23
